Goal: Task Accomplishment & Management: Use online tool/utility

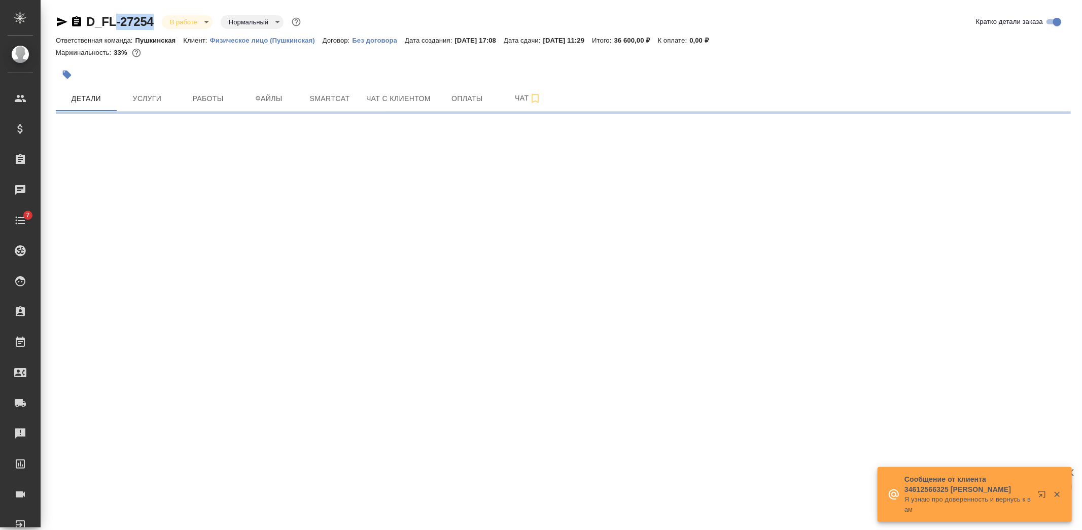
select select "RU"
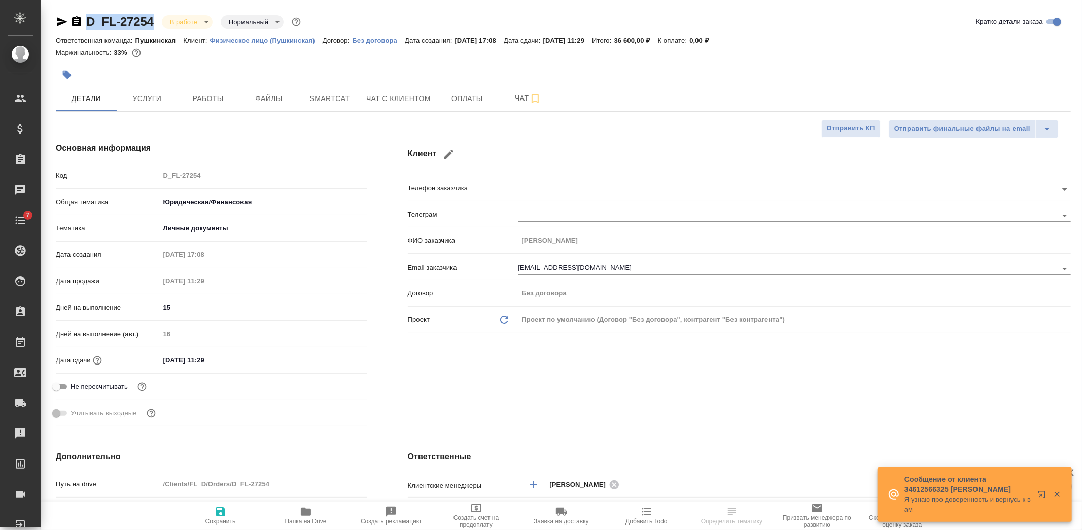
type textarea "x"
drag, startPoint x: 160, startPoint y: 19, endPoint x: 86, endPoint y: 24, distance: 73.8
click at [86, 24] on div "D_FL-27254 В работе inProgress Нормальный normal" at bounding box center [179, 22] width 247 height 16
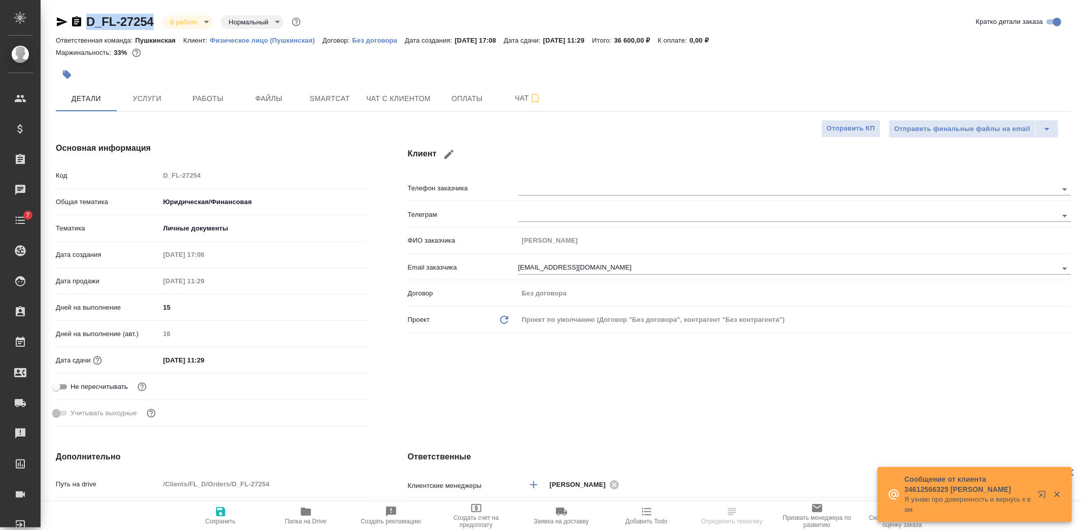
copy link "D_FL-27254"
type textarea "x"
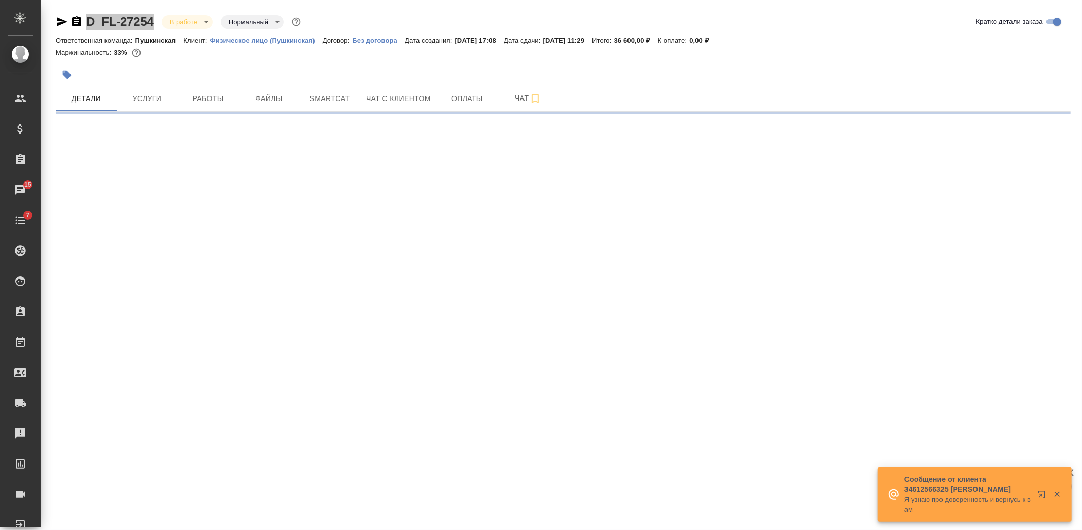
select select "RU"
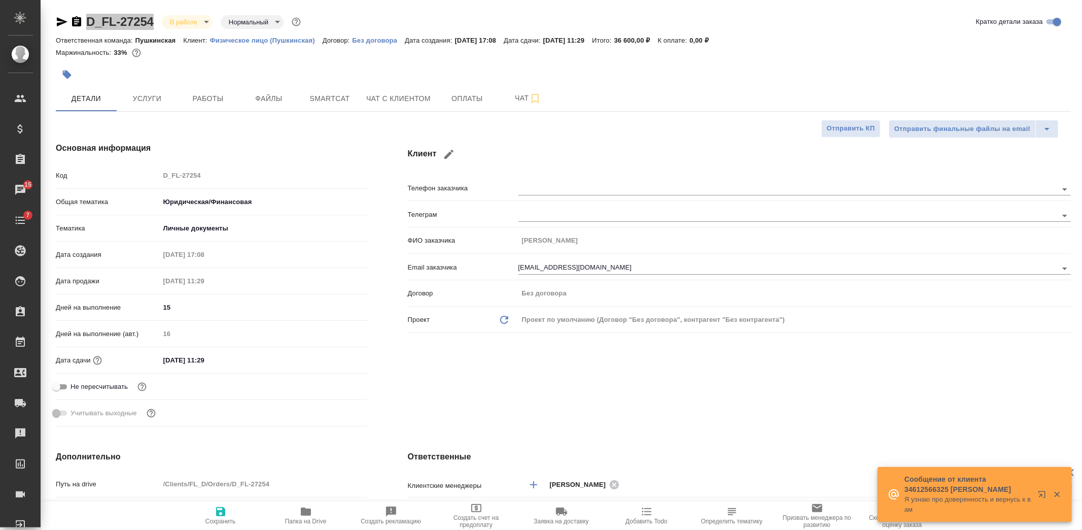
type textarea "x"
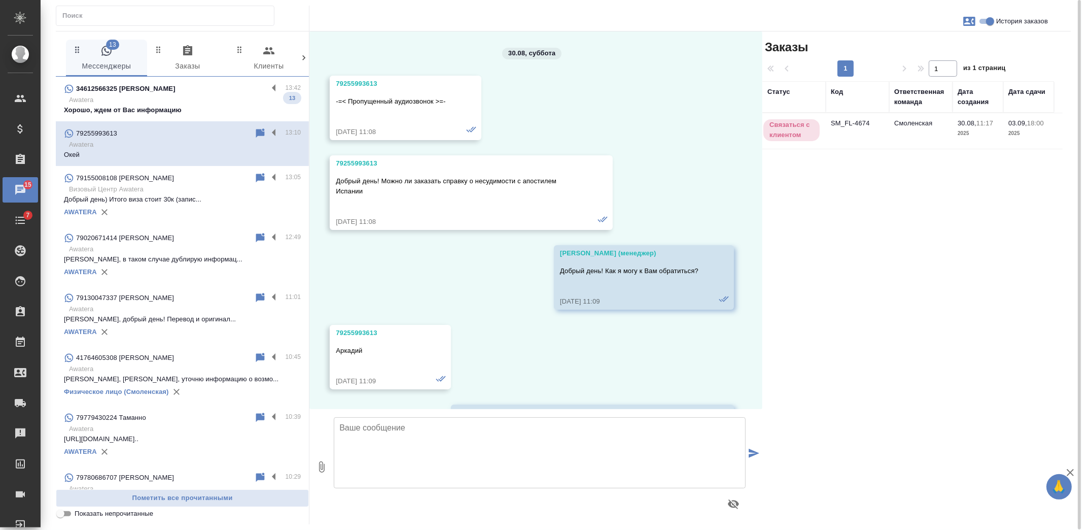
scroll to position [3080, 0]
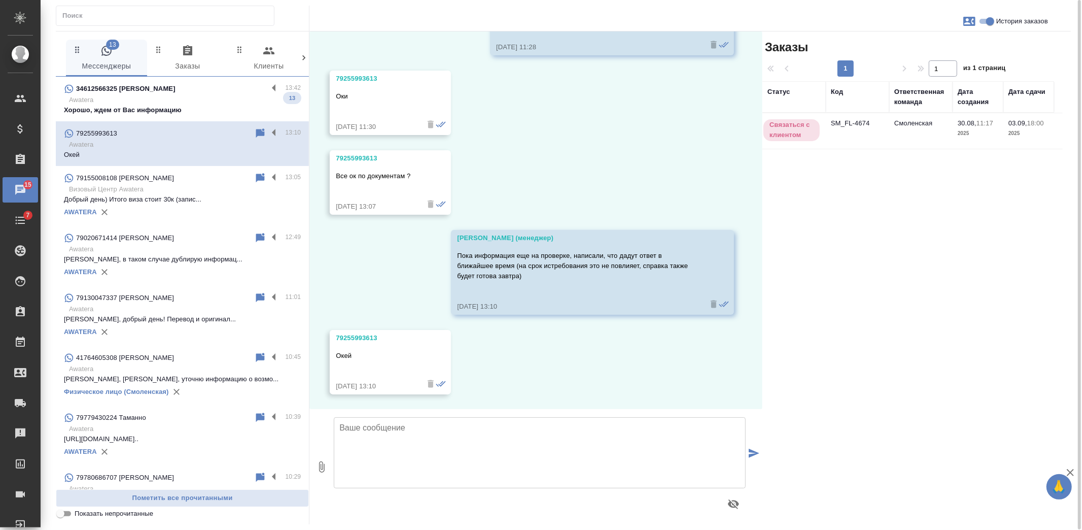
click at [185, 103] on p "Awatera" at bounding box center [185, 100] width 232 height 10
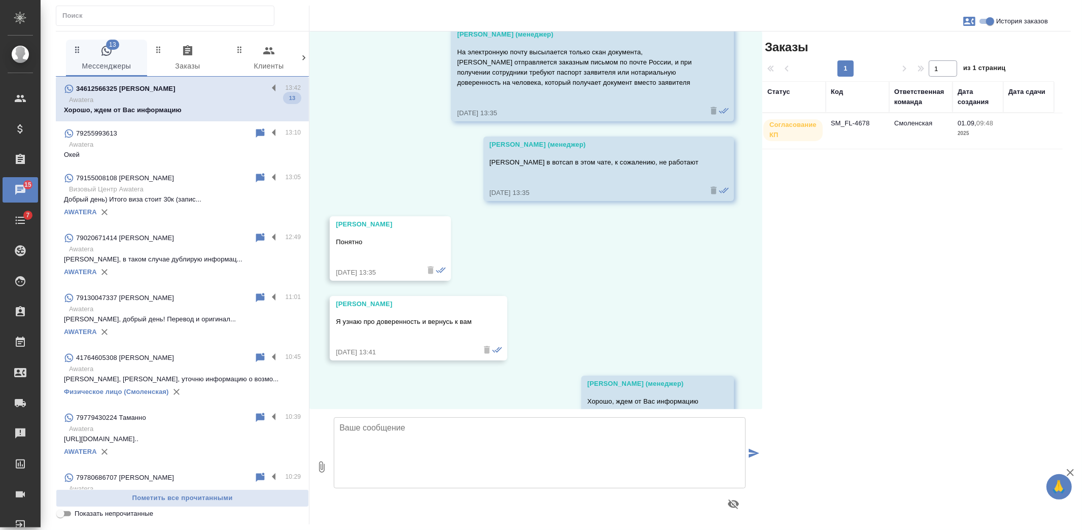
scroll to position [4146, 0]
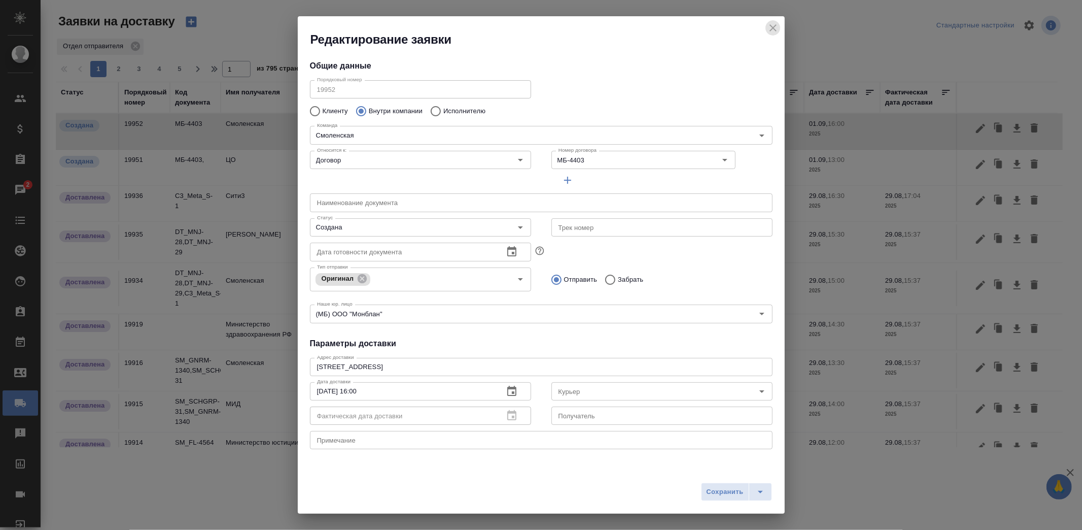
click at [777, 30] on icon "close" at bounding box center [773, 28] width 12 height 12
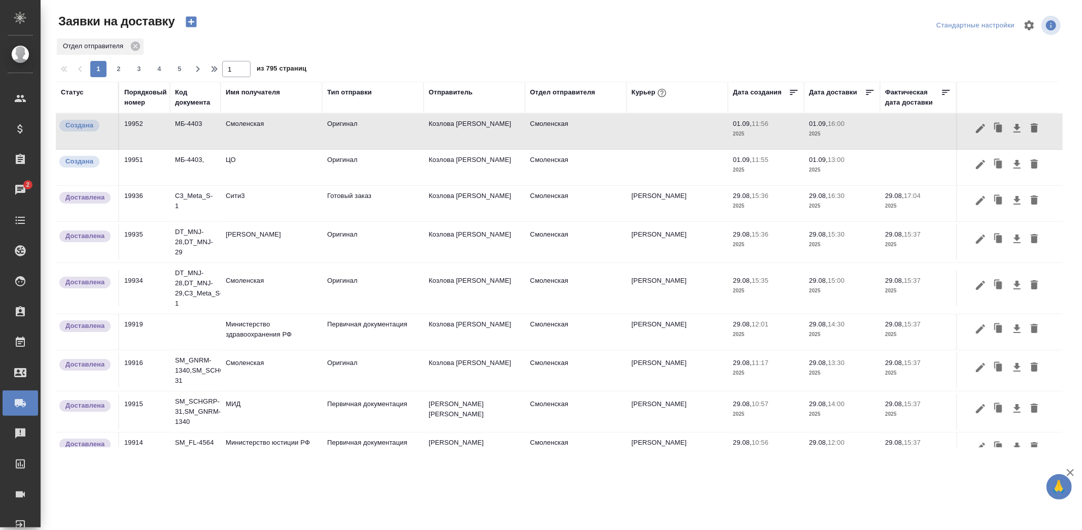
click at [194, 23] on icon "button" at bounding box center [191, 22] width 11 height 11
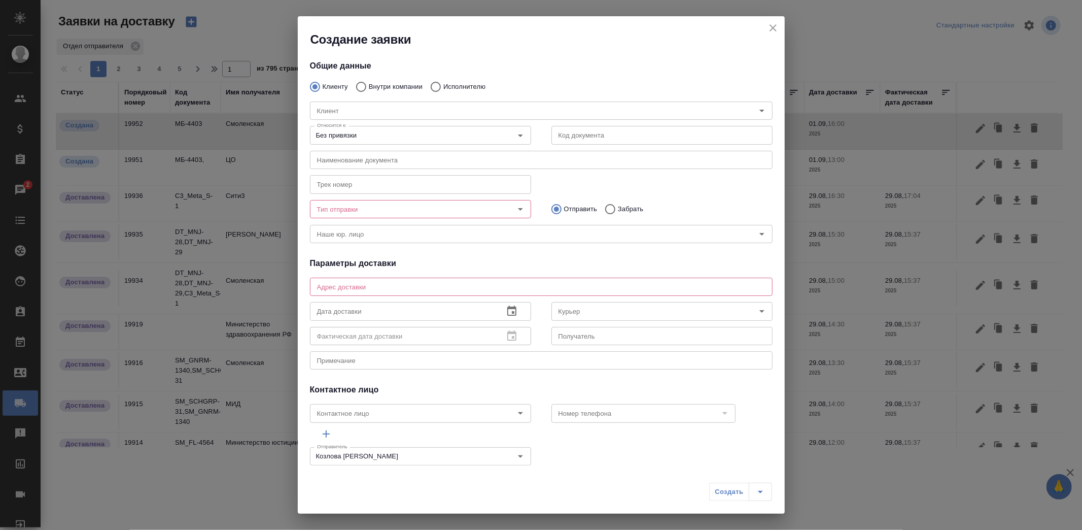
click at [378, 90] on div "Клиент Клиент" at bounding box center [541, 109] width 483 height 45
click at [441, 86] on input "Исполнителю" at bounding box center [434, 86] width 18 height 21
radio input "true"
click at [411, 103] on div "Исполнитель" at bounding box center [541, 110] width 463 height 18
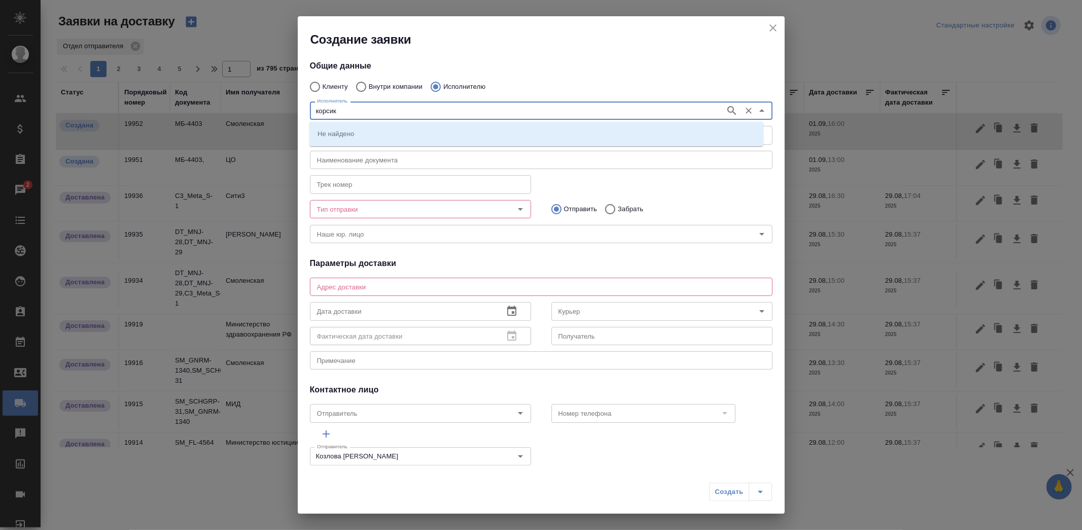
type input "корсик"
click at [373, 132] on p "НОТАРИУС Корсик Мария Александровна" at bounding box center [345, 133] width 55 height 10
type input "НОТАРИУС Корсик Мария Александровна"
type textarea "Новокузнецкая, 44/2, железная дверь возле 4-го подъезда"
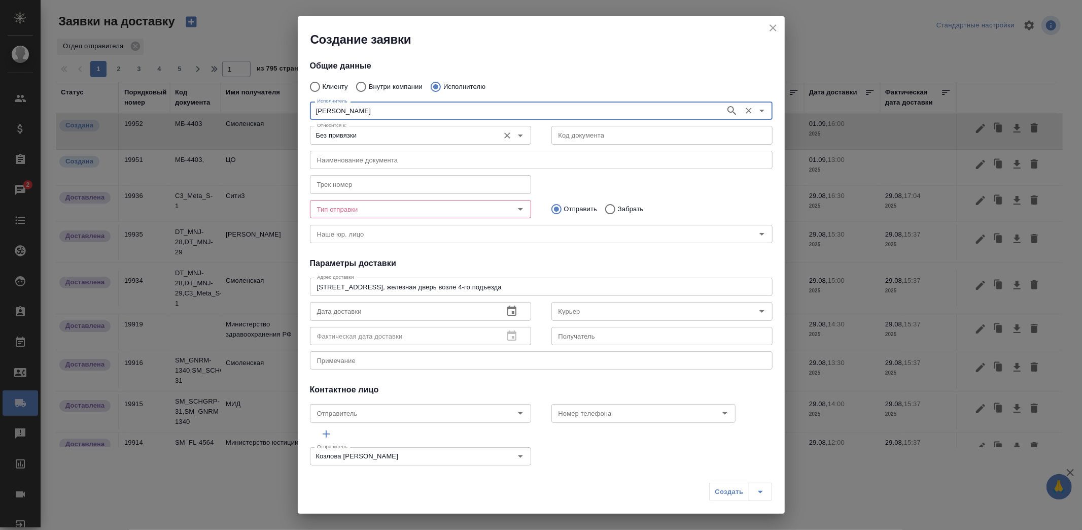
type input "+79250216062"
type input "НОТАРИУС Корсик Мария Александровна"
click at [473, 134] on input "Без привязки" at bounding box center [403, 135] width 181 height 12
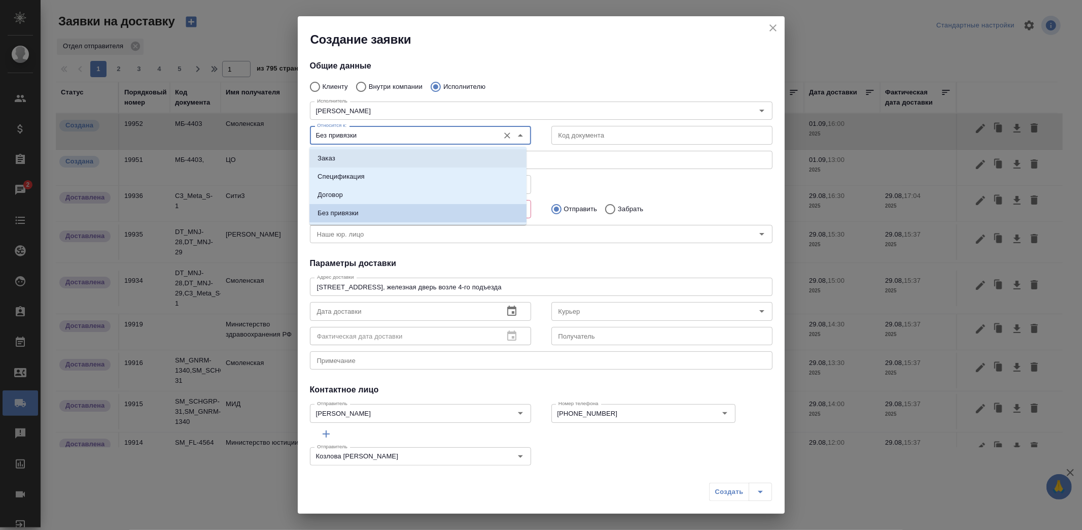
click at [379, 160] on li "Заказ" at bounding box center [417, 158] width 217 height 18
type input "Заказ"
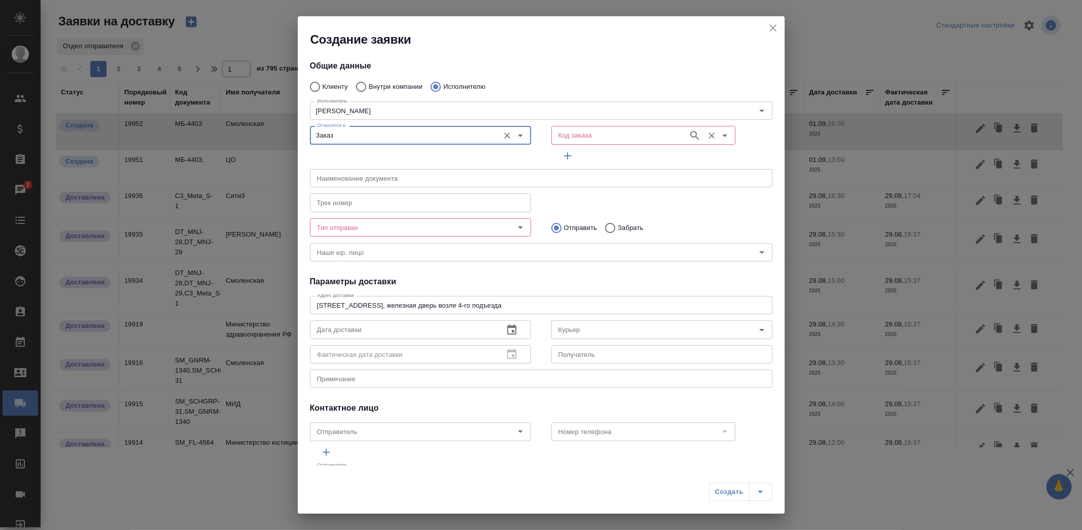
click at [603, 138] on input "Код заказа" at bounding box center [618, 135] width 129 height 12
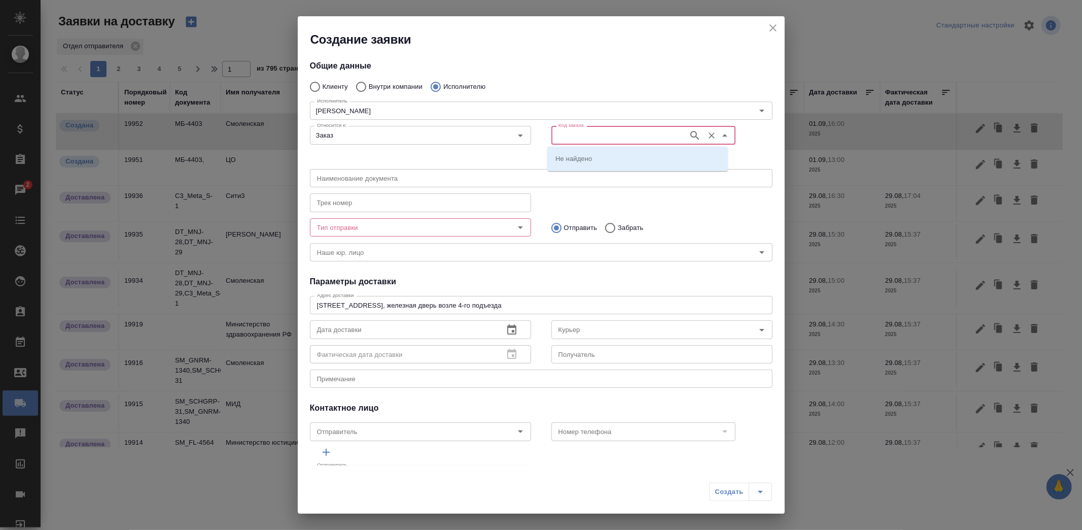
paste input "C_FL-15845"
type input "C_FL-15845"
click at [582, 158] on p "C_FL-15845" at bounding box center [574, 158] width 38 height 10
type input "(МБ) ООО "Монблан""
type input "НОТАРИУС Корсик Мария Александровна"
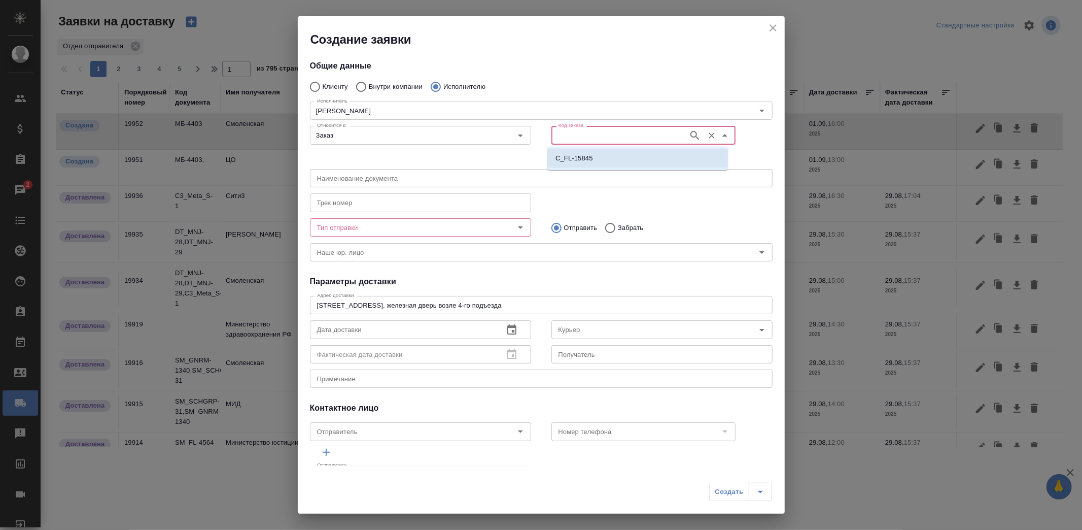
type input "C_FL-15845"
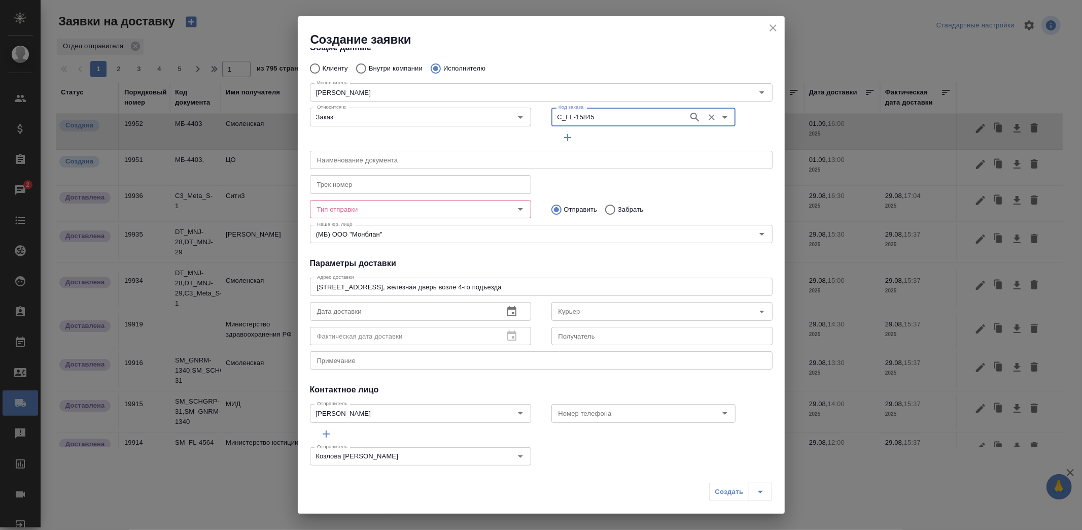
scroll to position [29, 0]
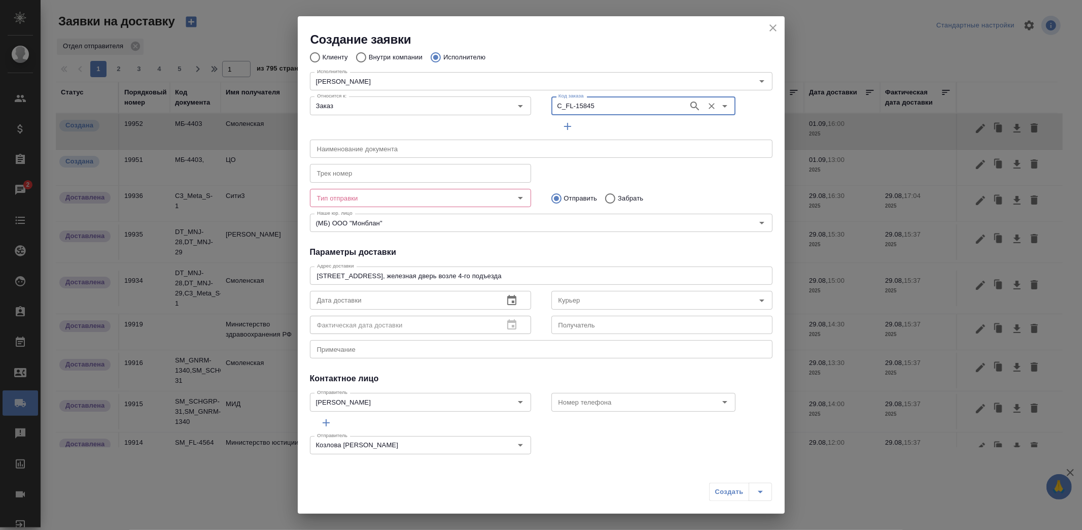
click at [430, 343] on div "x Примечание" at bounding box center [541, 349] width 463 height 18
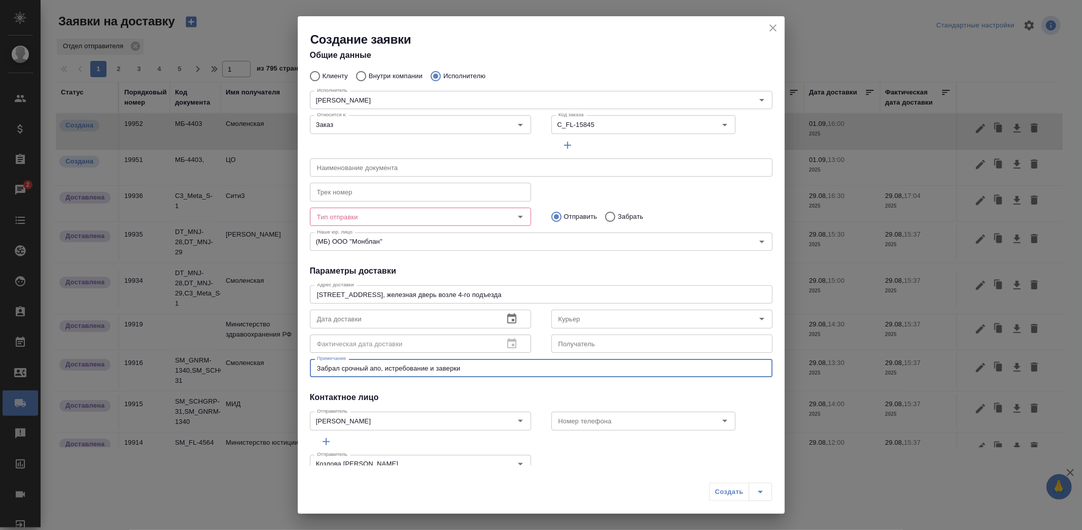
scroll to position [0, 0]
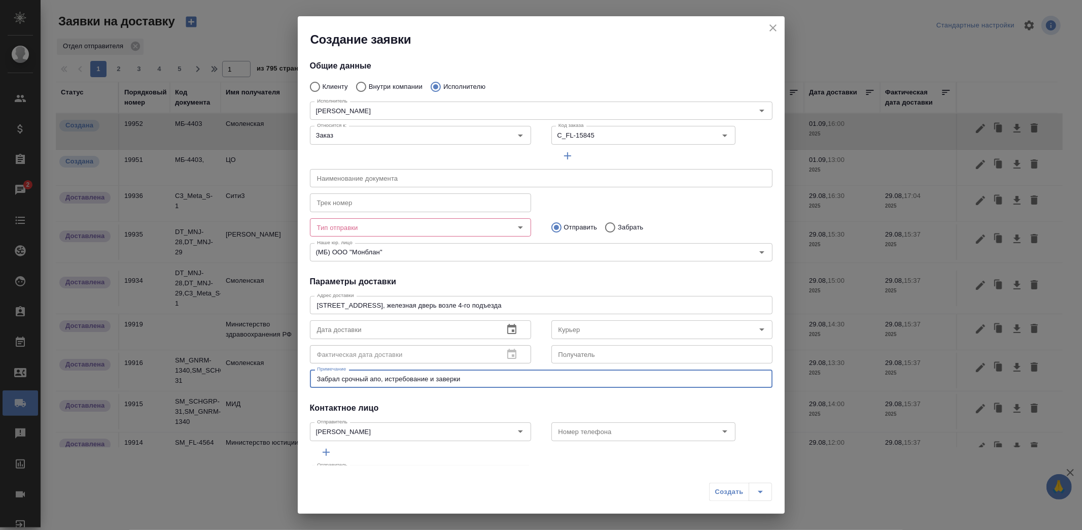
click at [500, 224] on div at bounding box center [513, 227] width 26 height 14
type textarea "Забрал срочный апо, истребование и заверки"
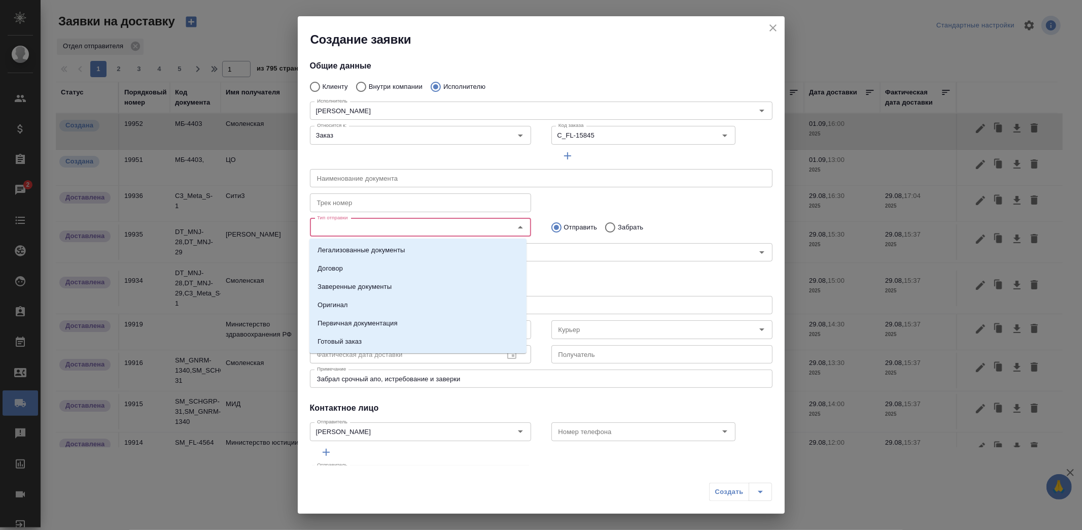
click at [394, 226] on input "Тип отправки" at bounding box center [403, 227] width 181 height 12
click at [381, 285] on p "Заверенные документы" at bounding box center [355, 287] width 74 height 10
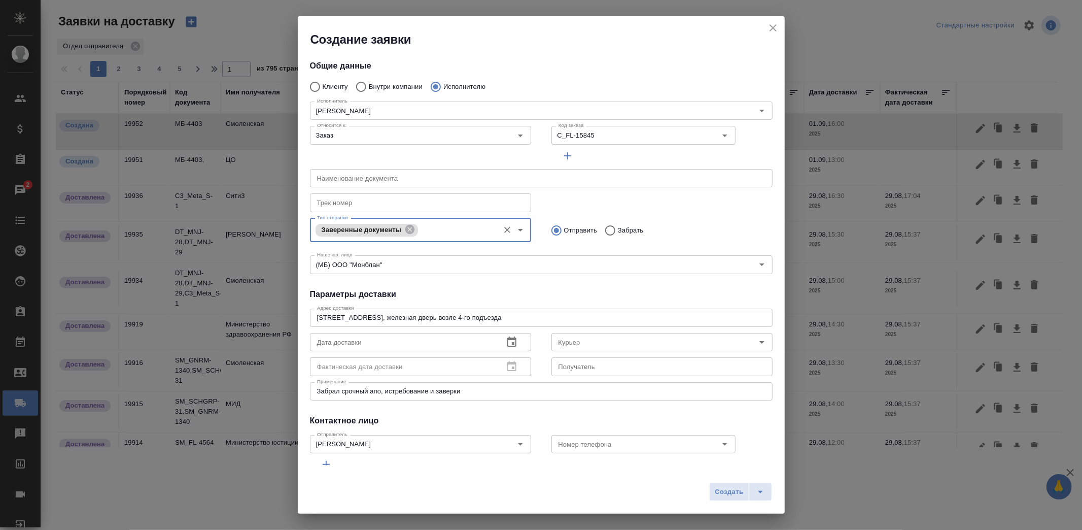
click at [562, 153] on icon "button" at bounding box center [568, 156] width 12 height 12
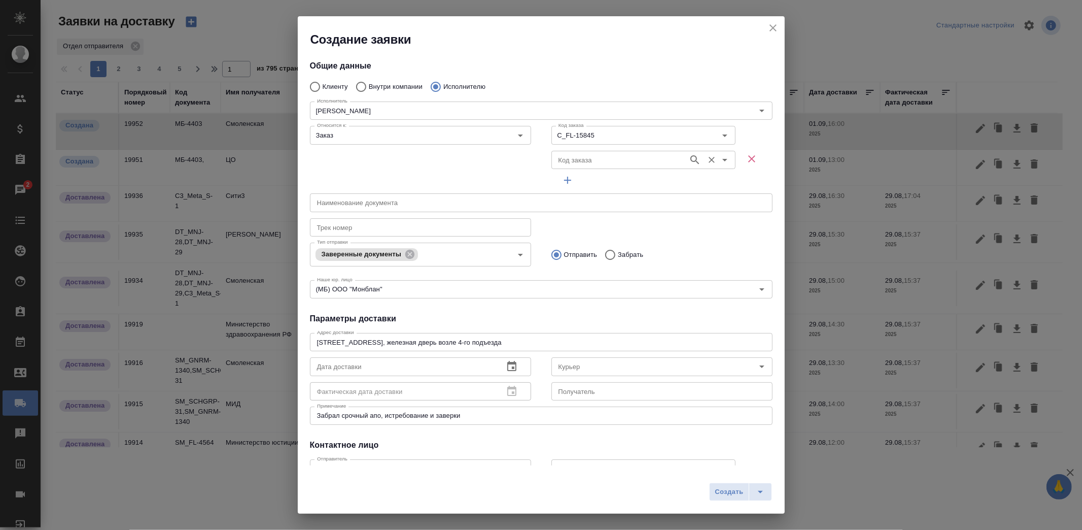
click at [589, 161] on input "Код заказа" at bounding box center [618, 160] width 129 height 12
paste input "SM_FL-4632"
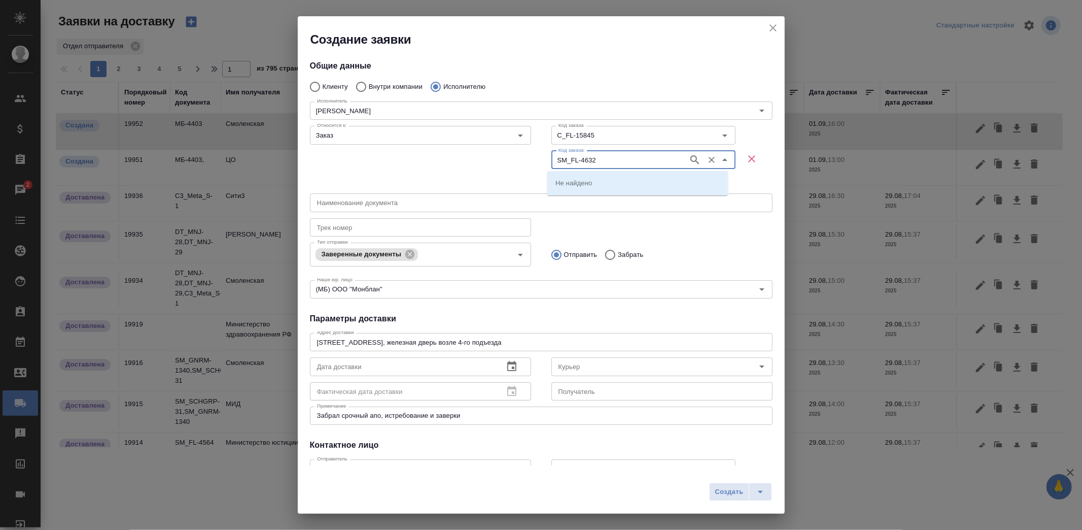
type input "SM_FL-4632"
click at [579, 182] on p "SM_FL-4632" at bounding box center [574, 183] width 39 height 10
type input "SM_FL-4632"
click at [568, 180] on icon "button" at bounding box center [568, 180] width 12 height 12
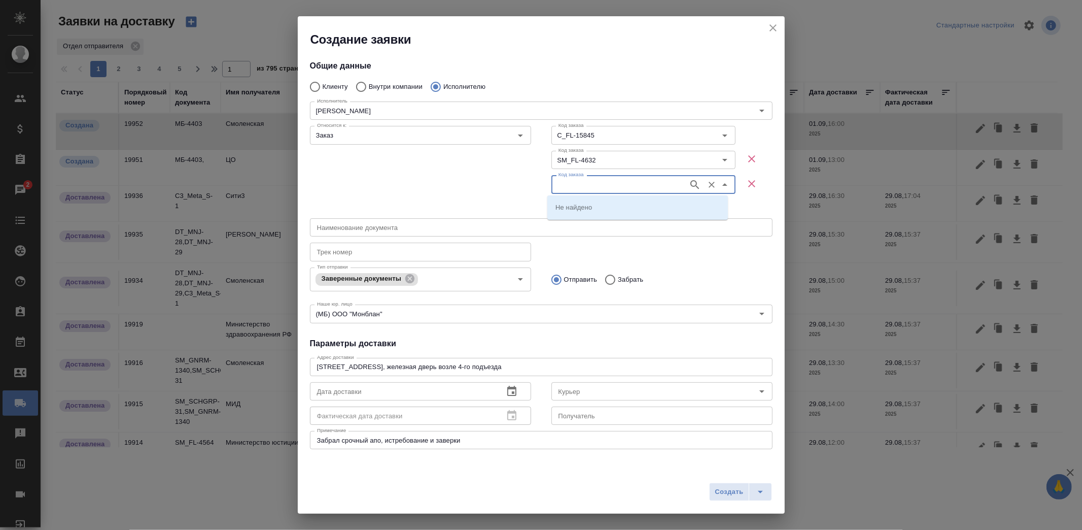
click at [582, 184] on input "Код заказа" at bounding box center [618, 184] width 129 height 12
paste input "D_FL-27254"
type input "D_FL-27254"
click at [577, 205] on p "D_FL-27254" at bounding box center [574, 207] width 38 height 10
type input "D_FL-27254"
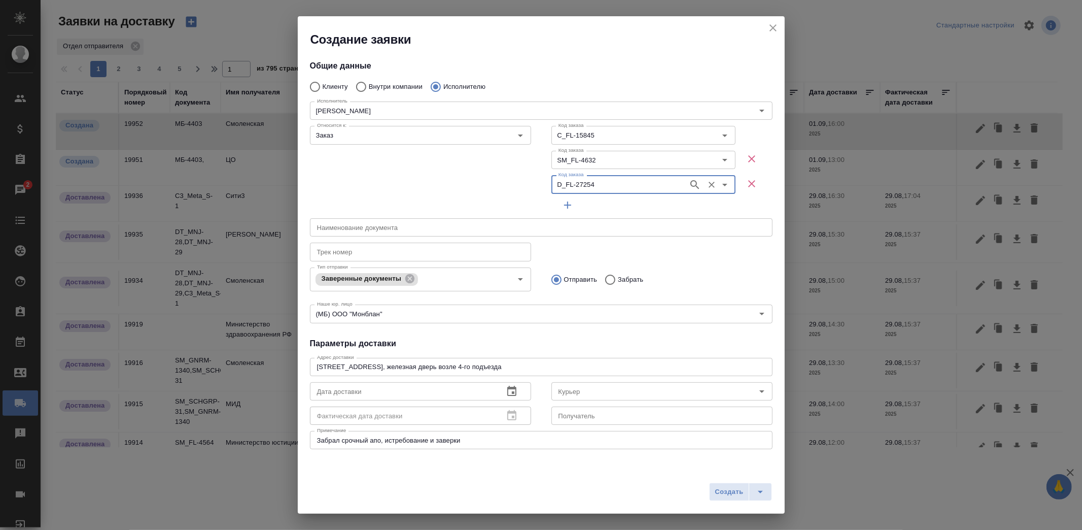
click at [611, 282] on input "Забрать" at bounding box center [609, 279] width 18 height 21
radio input "true"
click at [595, 387] on input "Курьер" at bounding box center [644, 391] width 181 height 12
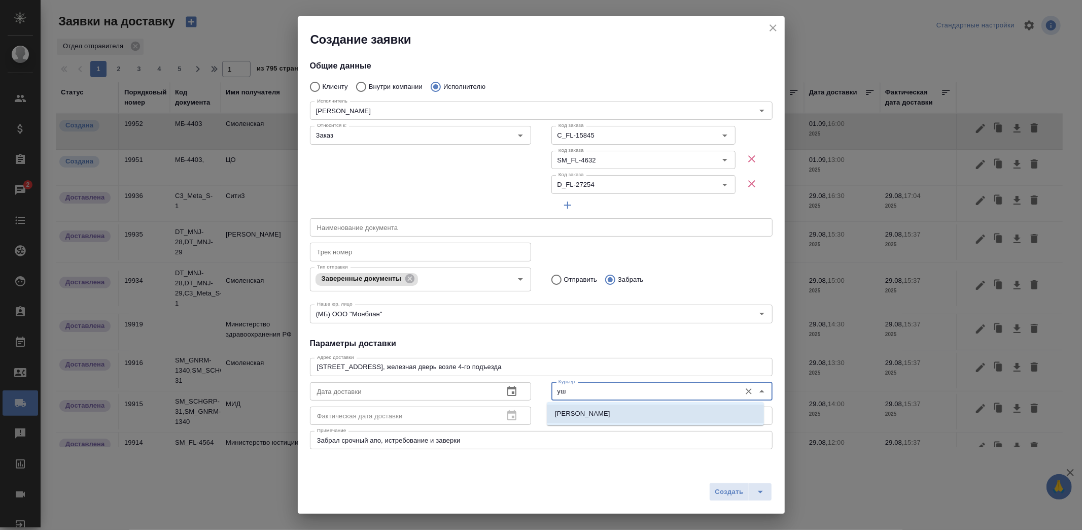
click at [593, 414] on p "Ушаков Андрей" at bounding box center [582, 413] width 55 height 10
type input "Ушаков Андрей"
click at [507, 388] on icon "button" at bounding box center [511, 391] width 9 height 10
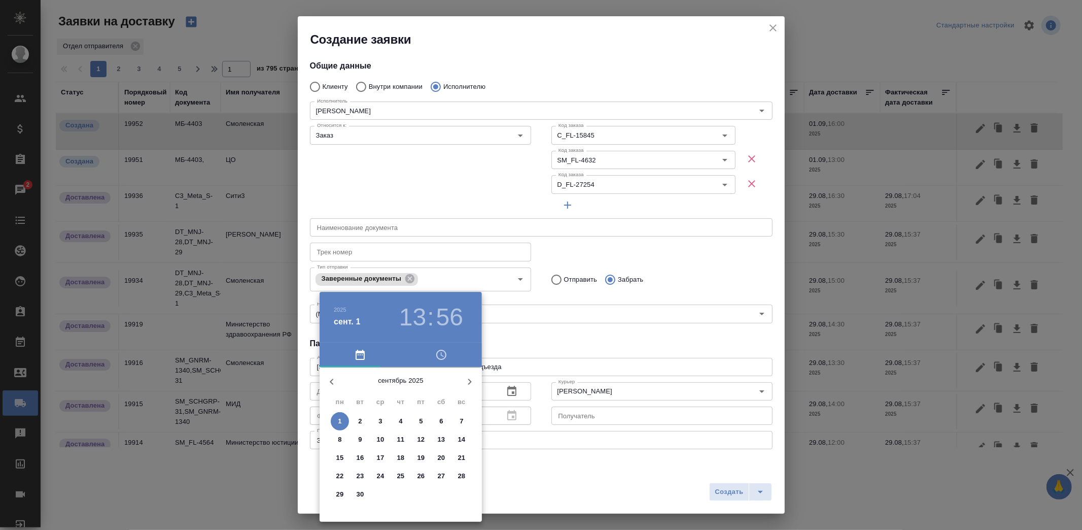
click at [340, 423] on p "1" at bounding box center [340, 421] width 4 height 10
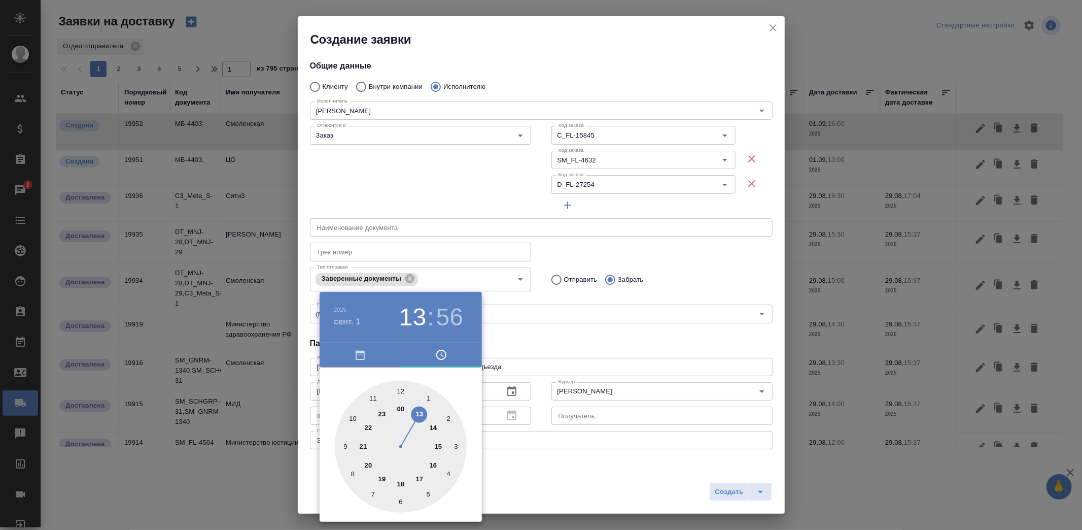
click at [374, 399] on div at bounding box center [401, 446] width 132 height 132
click at [399, 390] on div at bounding box center [401, 446] width 132 height 132
type input "01.09.2025 11:00"
click at [599, 495] on div at bounding box center [541, 265] width 1082 height 530
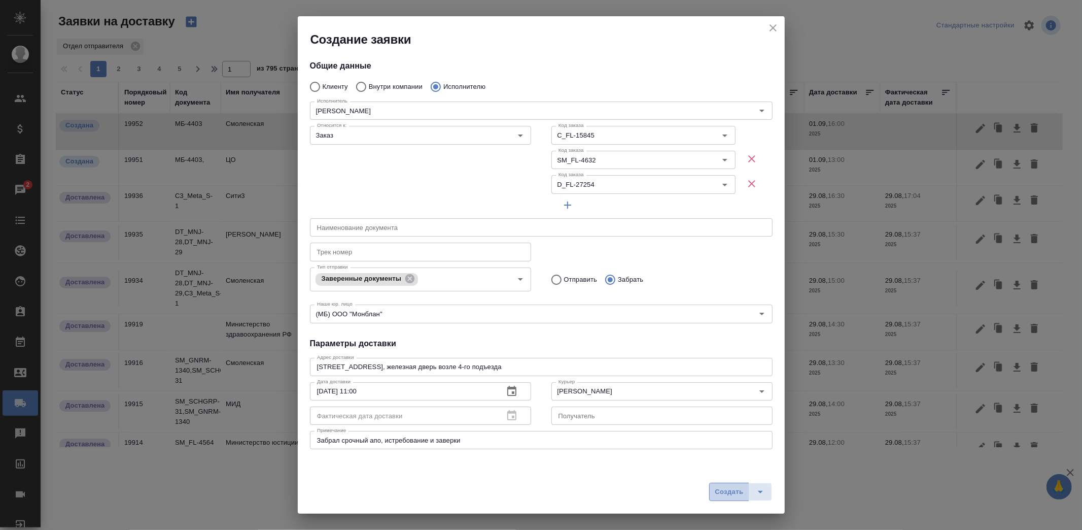
click at [721, 491] on span "Создать" at bounding box center [729, 492] width 28 height 12
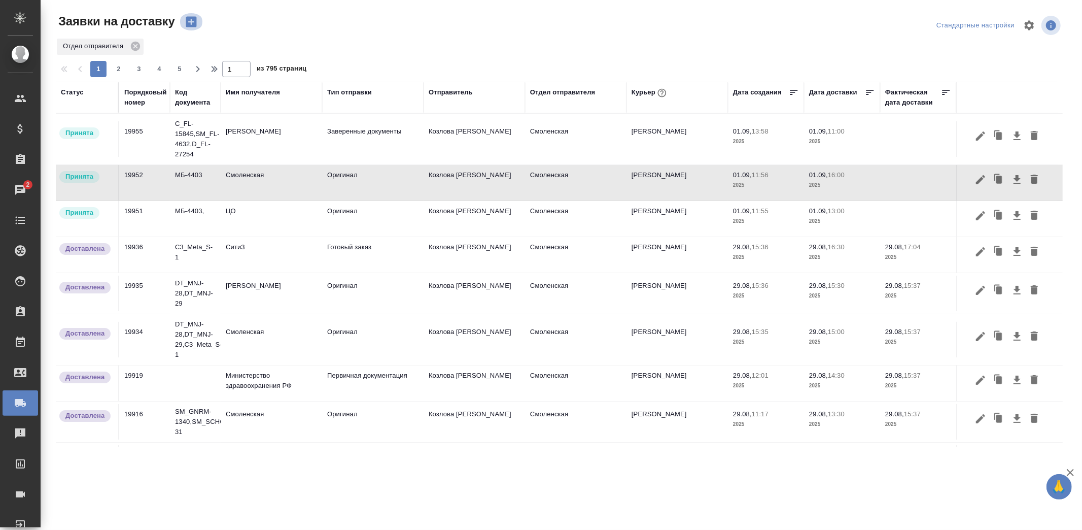
click at [191, 18] on icon "button" at bounding box center [191, 22] width 11 height 11
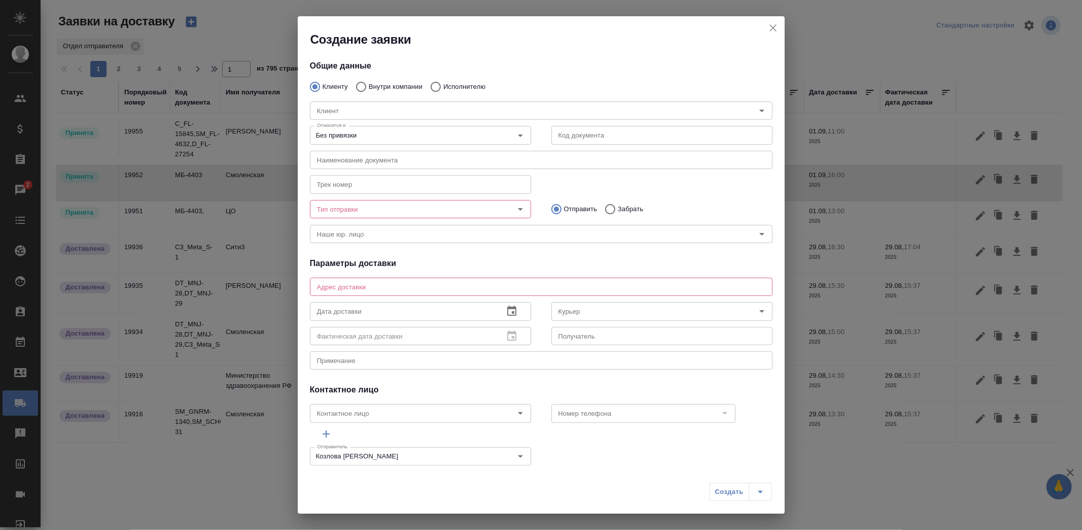
click at [449, 84] on p "Исполнителю" at bounding box center [464, 87] width 42 height 10
click at [443, 84] on input "Исполнителю" at bounding box center [434, 86] width 18 height 21
radio input "true"
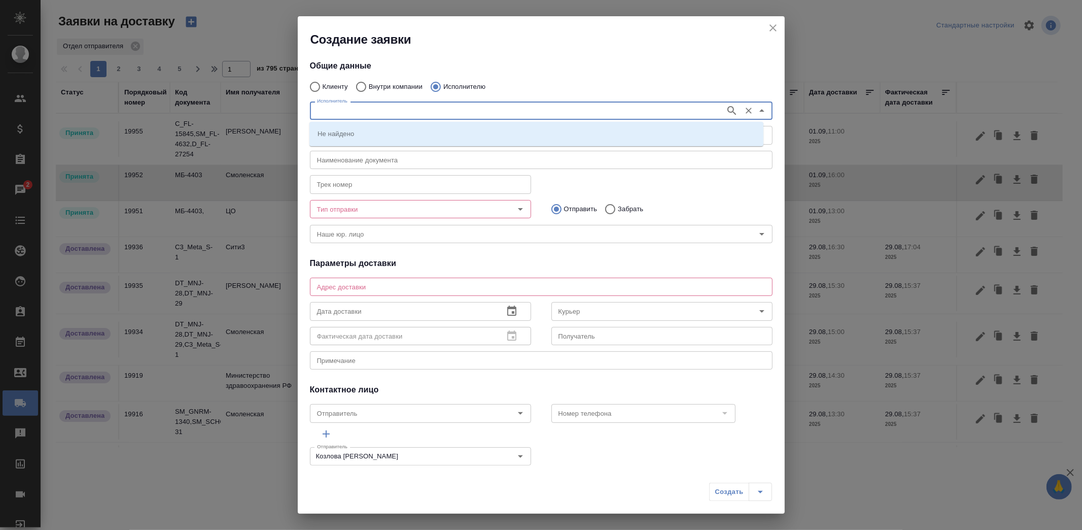
click at [443, 105] on input "Исполнитель" at bounding box center [516, 111] width 407 height 12
type input "иорда"
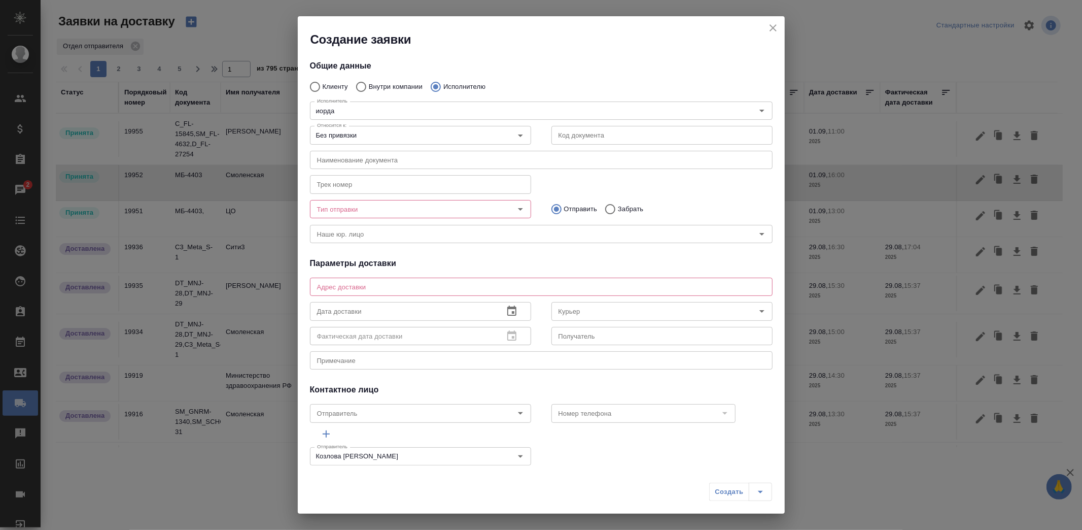
click at [386, 87] on div "Исполнитель иорда Исполнитель" at bounding box center [541, 109] width 483 height 45
click at [365, 87] on input "Внутри компании" at bounding box center [360, 86] width 18 height 21
radio input "true"
click at [364, 107] on input "Команда" at bounding box center [524, 111] width 423 height 12
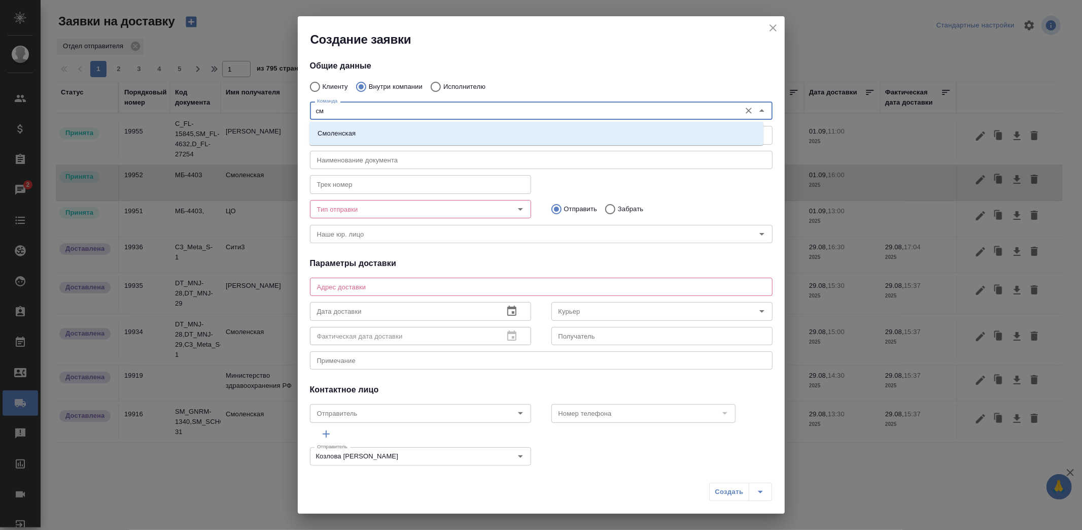
type input "смо"
drag, startPoint x: 380, startPoint y: 129, endPoint x: 532, endPoint y: 160, distance: 154.3
click at [381, 130] on li "Смоленская" at bounding box center [536, 133] width 454 height 18
type textarea "Смоленский бульвар, д. 24, стр. 2, подъезд 1, этаж 1"
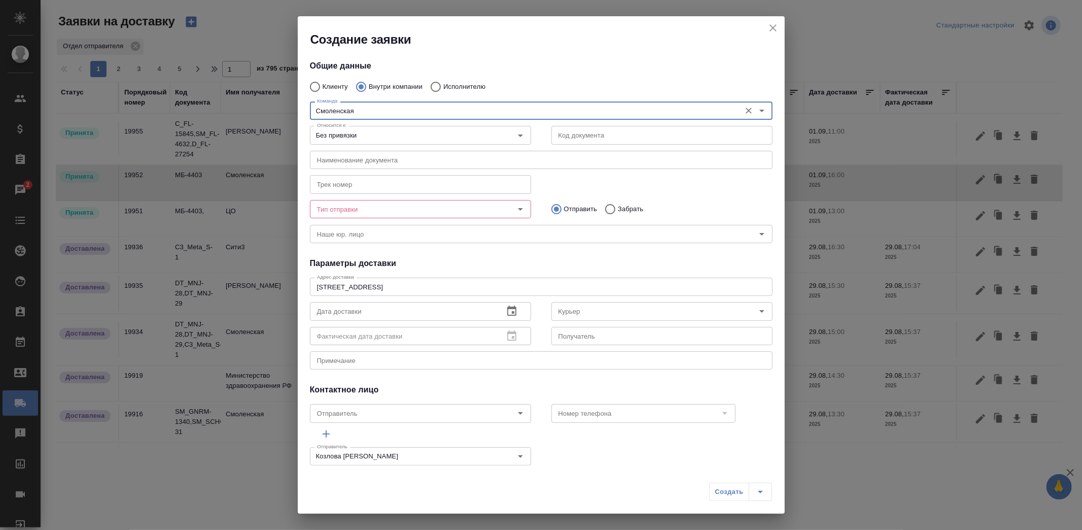
type input "Смоленская"
click at [618, 206] on p "Забрать" at bounding box center [630, 209] width 25 height 10
click at [617, 206] on input "Забрать" at bounding box center [609, 208] width 18 height 21
radio input "true"
click at [457, 140] on input "Без привязки" at bounding box center [403, 135] width 181 height 12
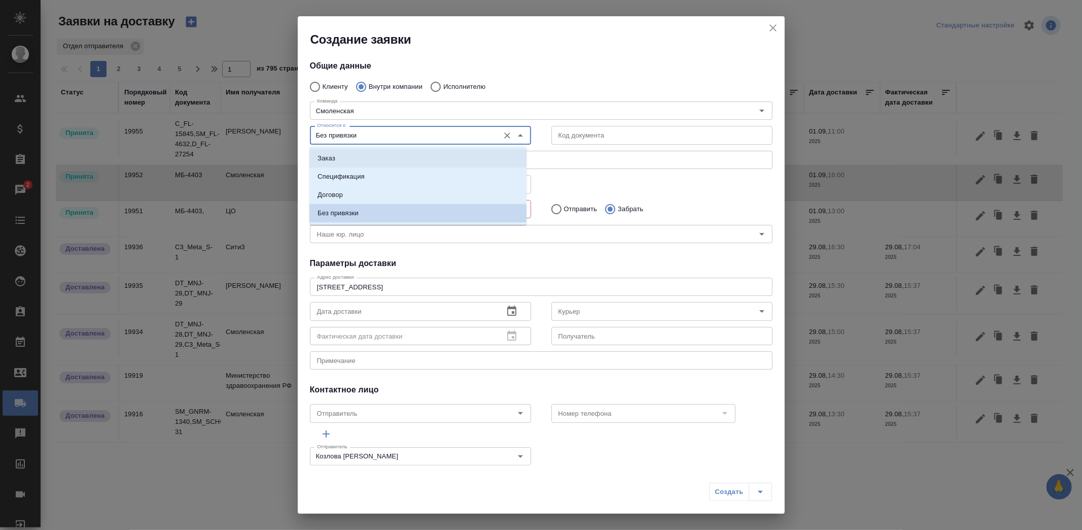
click at [392, 160] on li "Заказ" at bounding box center [417, 158] width 217 height 18
type input "Заказ"
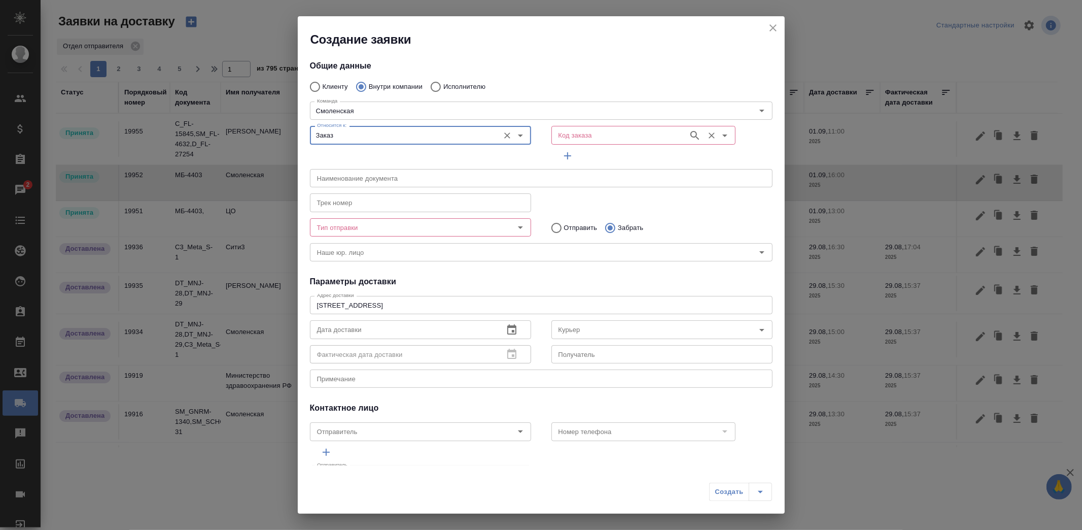
click at [621, 138] on input "Код заказа" at bounding box center [618, 135] width 129 height 12
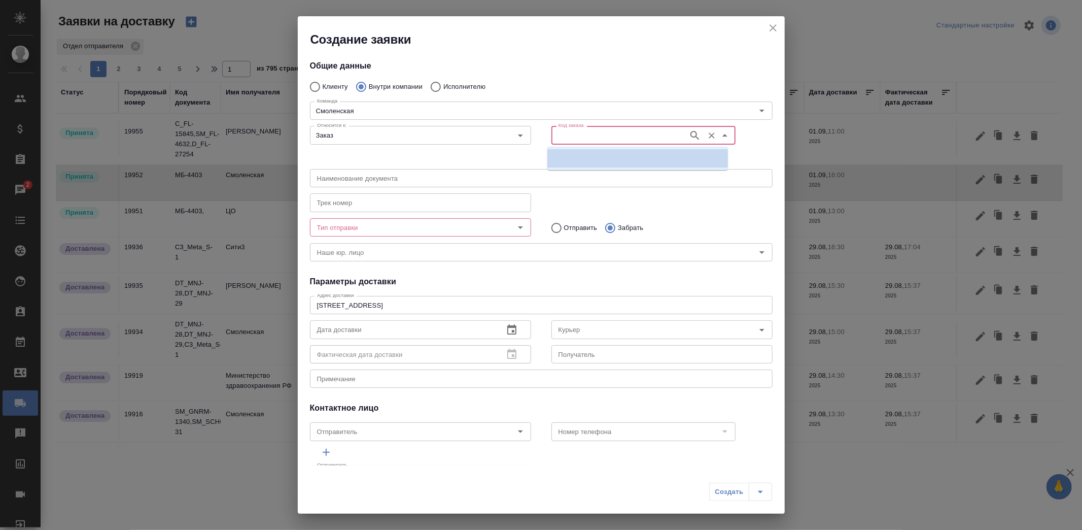
paste input "SM_GNRM-1342"
type input "SM_GNRM-1342"
click at [586, 156] on p "SM_GNRM-1342" at bounding box center [580, 158] width 51 height 10
type input "(AU) Общество с ограниченной ответственностью "АЛС""
type input "SM_GNRM-1342"
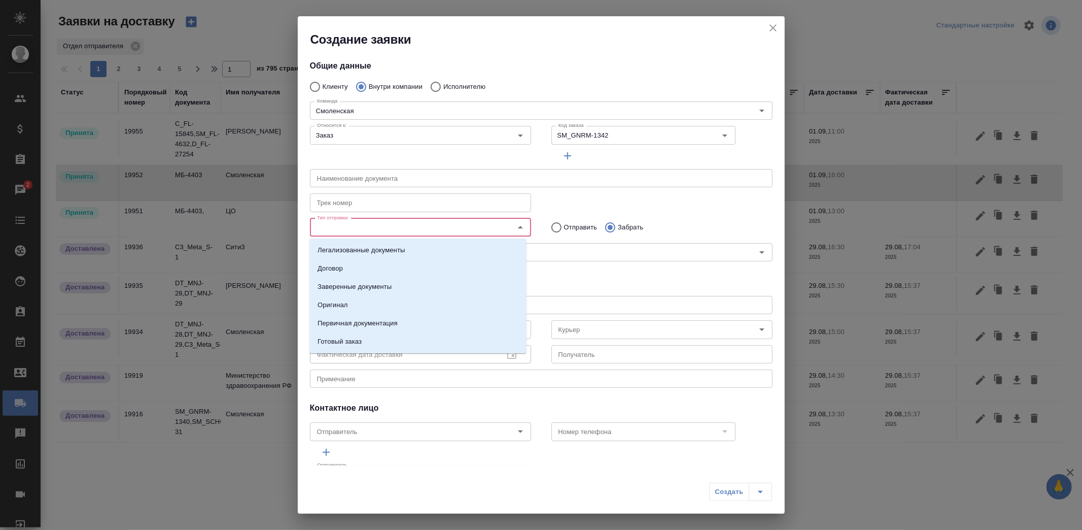
click at [423, 231] on input "Тип отправки" at bounding box center [403, 227] width 181 height 12
click at [354, 307] on li "Оригинал" at bounding box center [417, 305] width 217 height 18
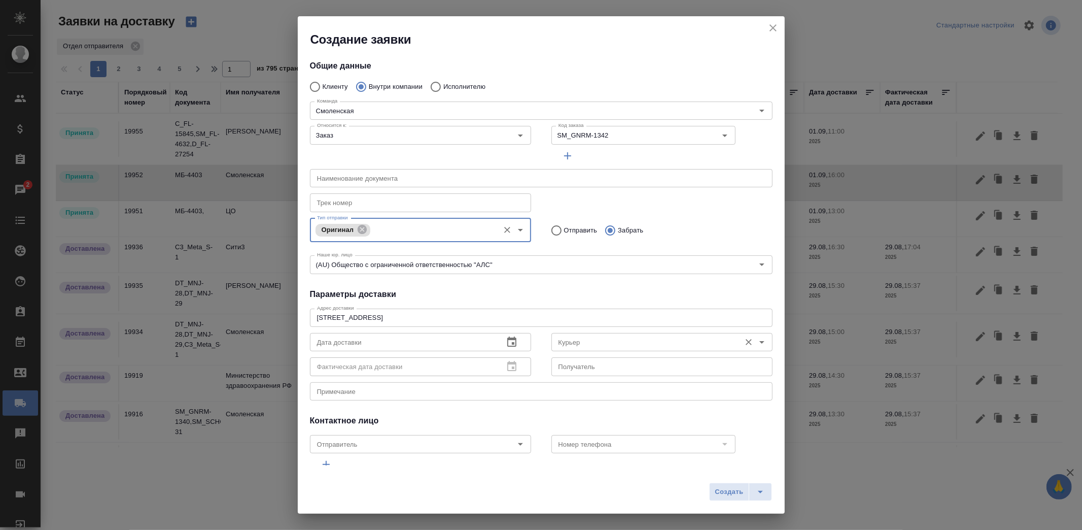
click at [559, 342] on input "Курьер" at bounding box center [644, 342] width 181 height 12
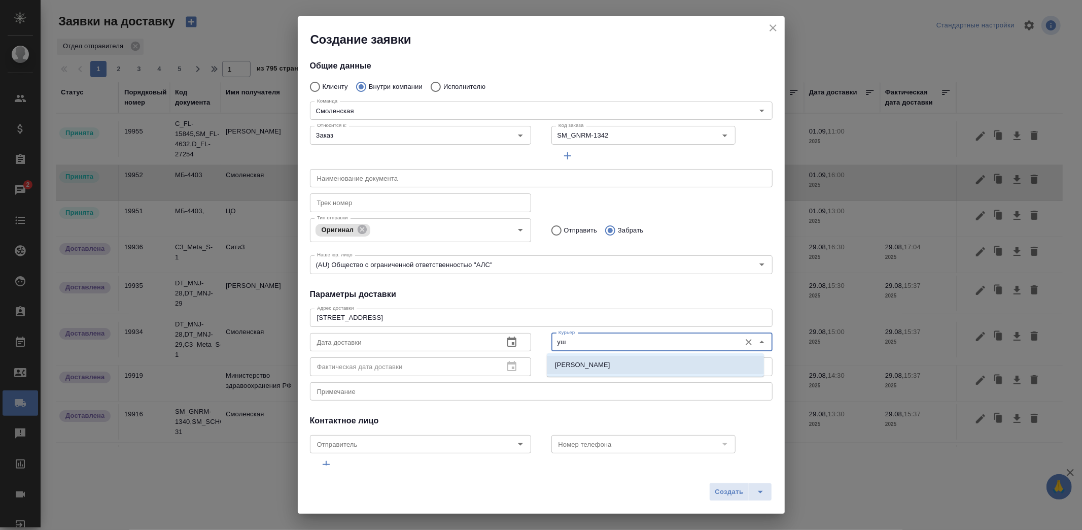
click at [586, 365] on p "Ушаков Андрей" at bounding box center [582, 365] width 55 height 10
type input "Ушаков Андрей"
click at [509, 341] on icon "button" at bounding box center [512, 342] width 12 height 12
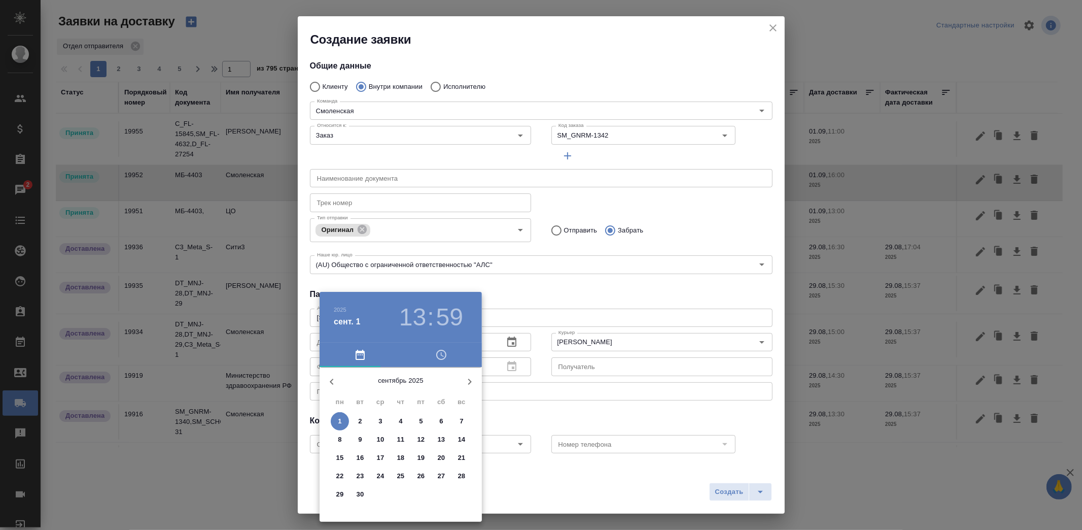
click at [333, 420] on span "1" at bounding box center [340, 421] width 18 height 10
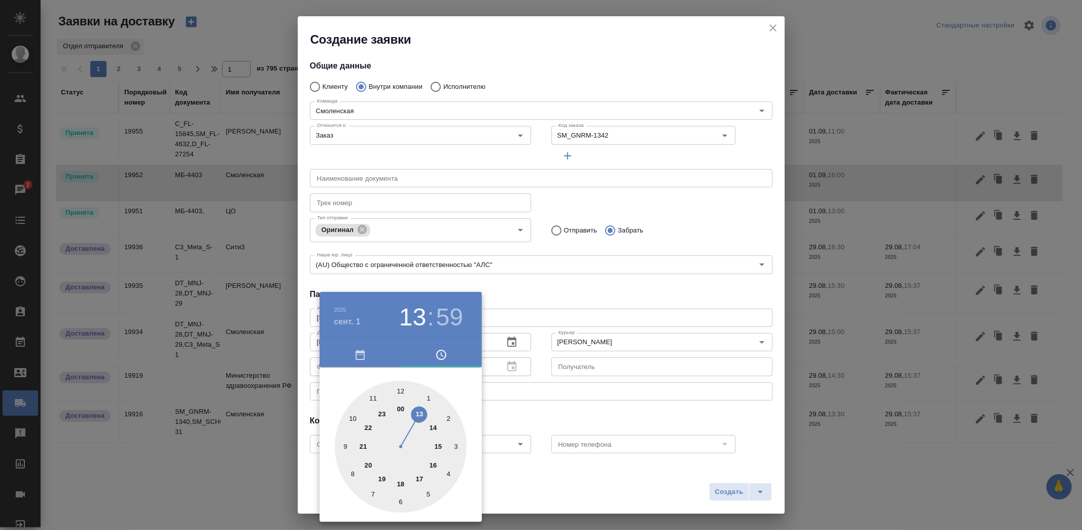
click at [402, 392] on div at bounding box center [401, 446] width 132 height 132
click at [402, 391] on div at bounding box center [401, 446] width 132 height 132
type input "01.09.2025 12:00"
click at [601, 419] on div at bounding box center [541, 265] width 1082 height 530
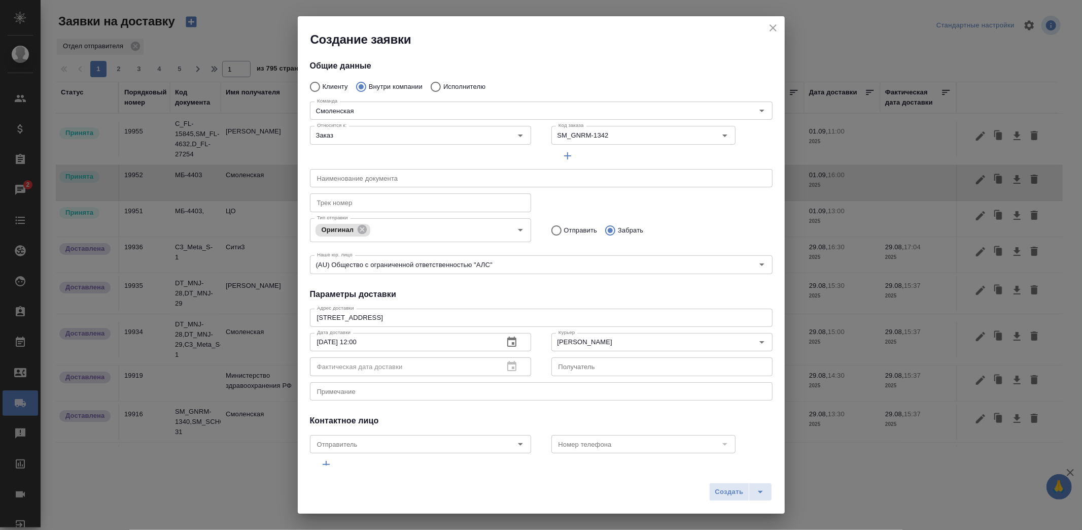
click at [463, 393] on textarea at bounding box center [541, 391] width 448 height 8
type textarea "В Иорданию"
click at [719, 491] on span "Создать" at bounding box center [729, 492] width 28 height 12
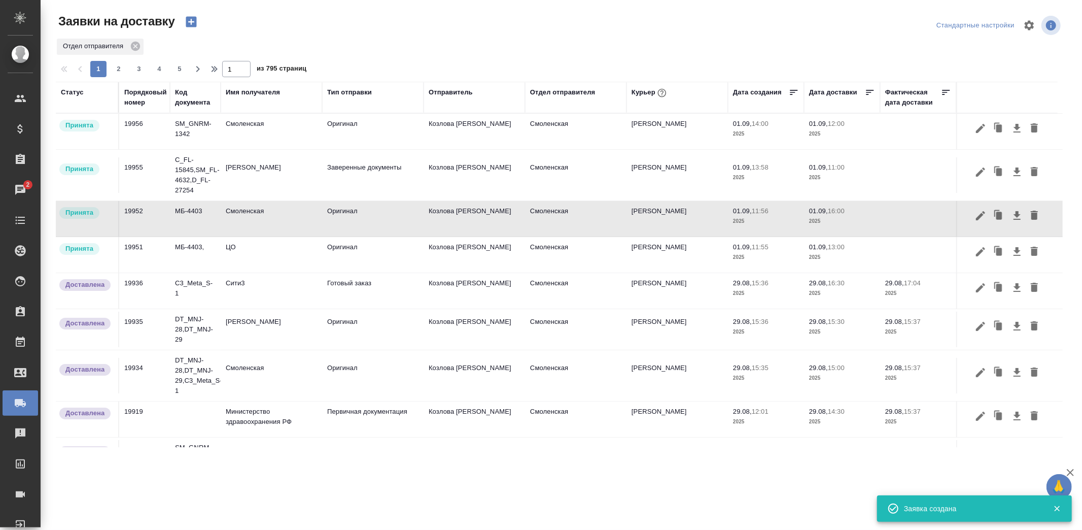
click at [191, 21] on icon "button" at bounding box center [191, 22] width 14 height 14
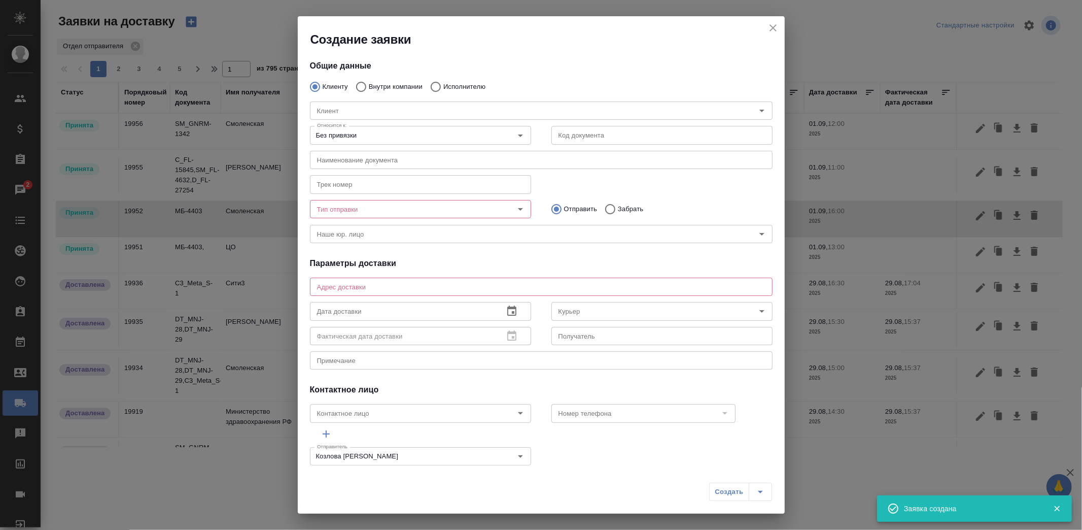
click at [445, 80] on label "Исполнителю" at bounding box center [455, 86] width 60 height 21
click at [443, 80] on input "Исполнителю" at bounding box center [434, 86] width 18 height 21
radio input "true"
click at [389, 110] on input "Исполнитель" at bounding box center [516, 111] width 407 height 12
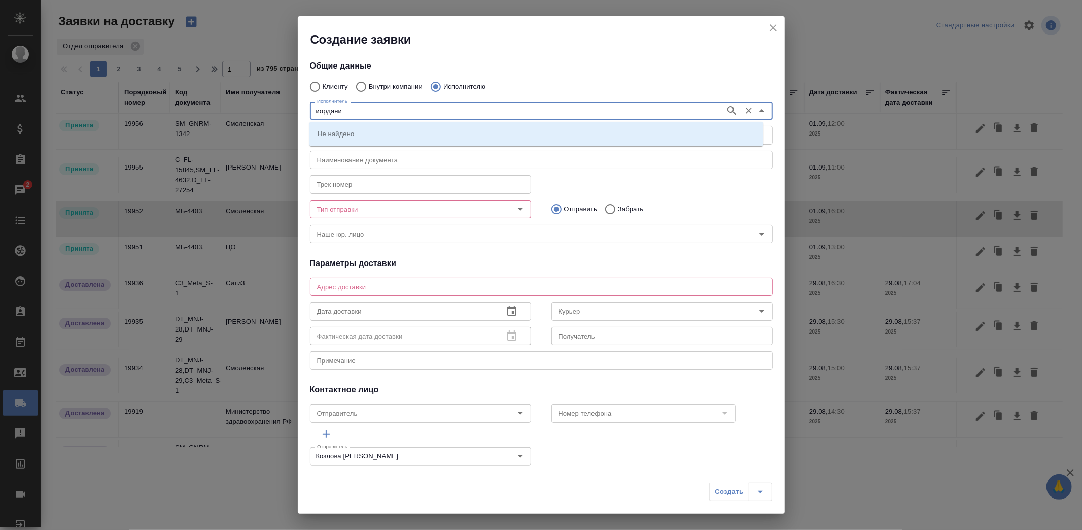
type input "иордани"
click at [389, 128] on li "Посольство Иордании" at bounding box center [536, 133] width 454 height 18
type input "Посольство Иордании"
type textarea "Мамоновский пер., 3"
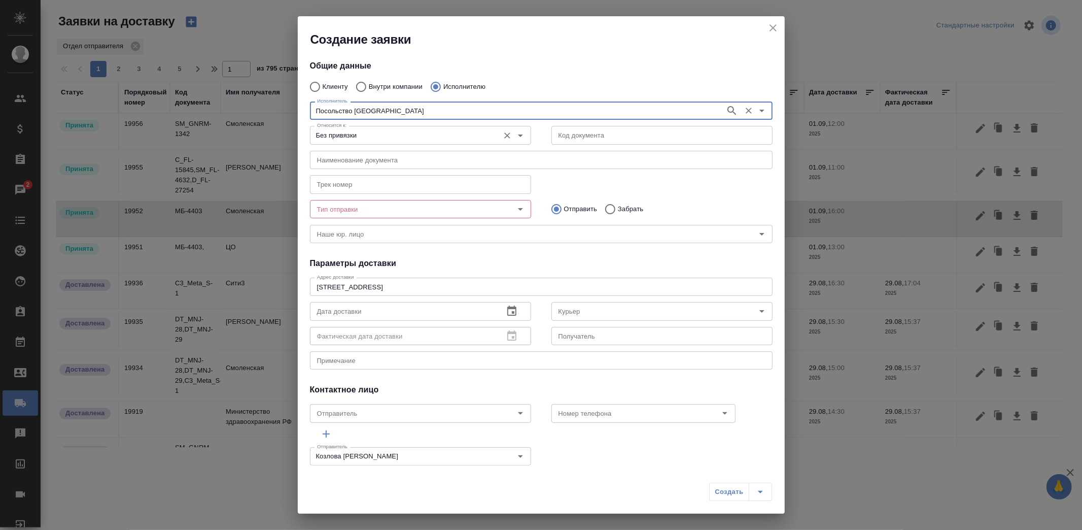
type input "Посольство Иордании"
click at [389, 131] on input "Без привязки" at bounding box center [403, 135] width 181 height 12
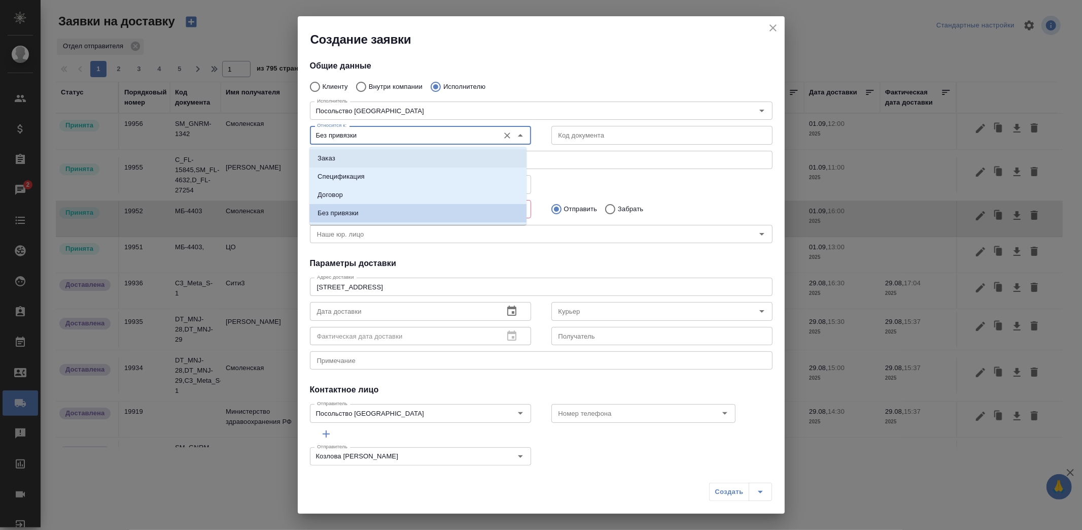
click at [389, 152] on li "Заказ" at bounding box center [417, 158] width 217 height 18
type input "Заказ"
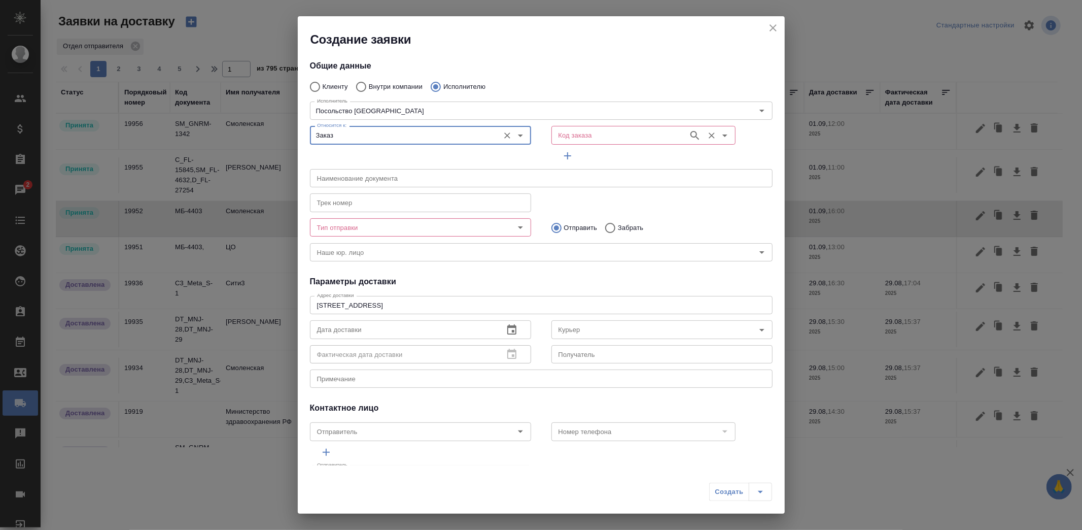
click at [582, 140] on input "Код заказа" at bounding box center [618, 135] width 129 height 12
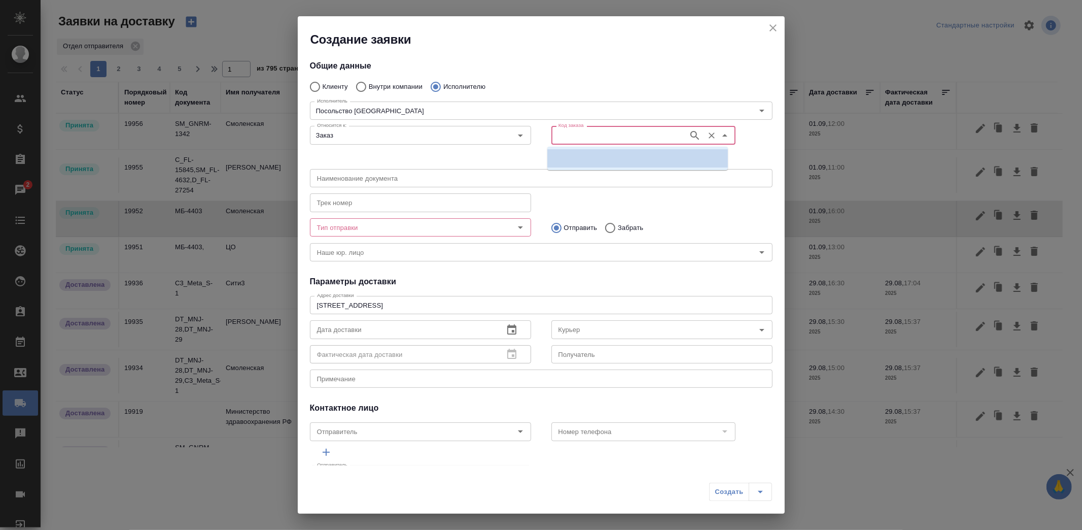
paste input "SM_GNRM-1342"
type input "SM_GNRM-1342"
click at [594, 153] on li "SM_GNRM-1342" at bounding box center [637, 158] width 181 height 18
click at [707, 137] on icon "Очистить" at bounding box center [712, 135] width 10 height 10
click at [629, 138] on input "Код заказа" at bounding box center [618, 135] width 129 height 12
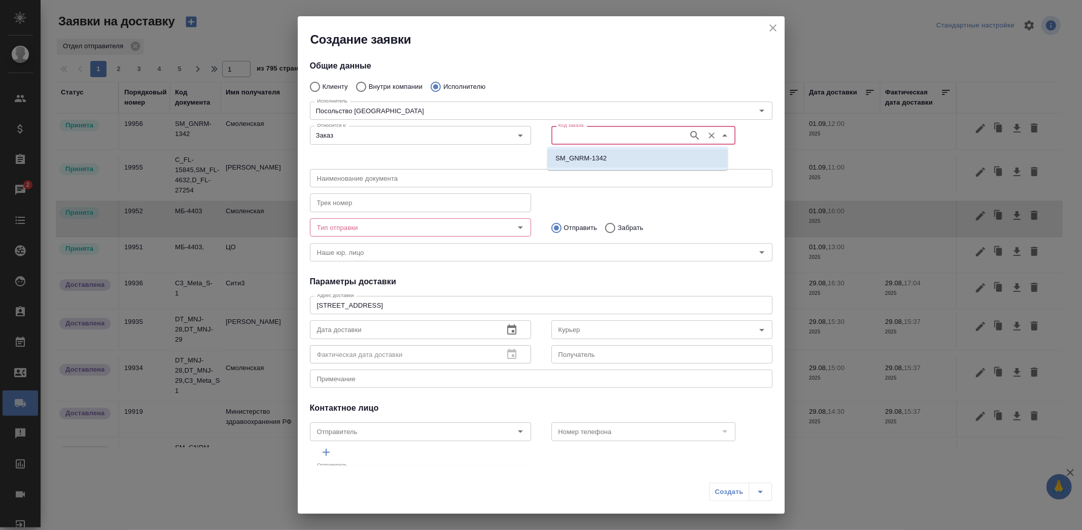
click at [579, 161] on p "SM_GNRM-1342" at bounding box center [580, 158] width 51 height 10
type input "(AU) Общество с ограниченной ответственностью "АЛС""
type input "Посольство Иордании"
type input "SM_GNRM-1342"
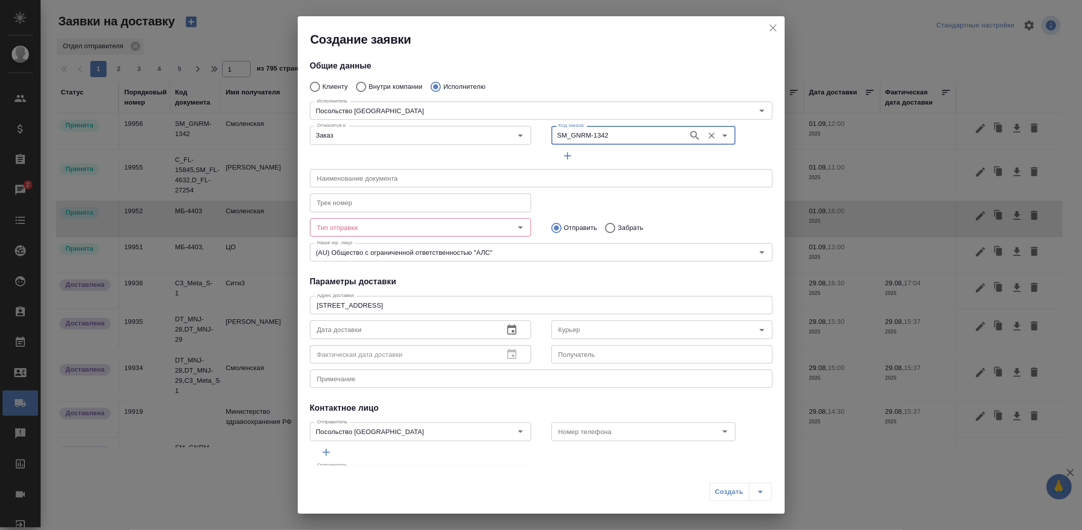
click at [436, 228] on input "Тип отправки" at bounding box center [403, 227] width 181 height 12
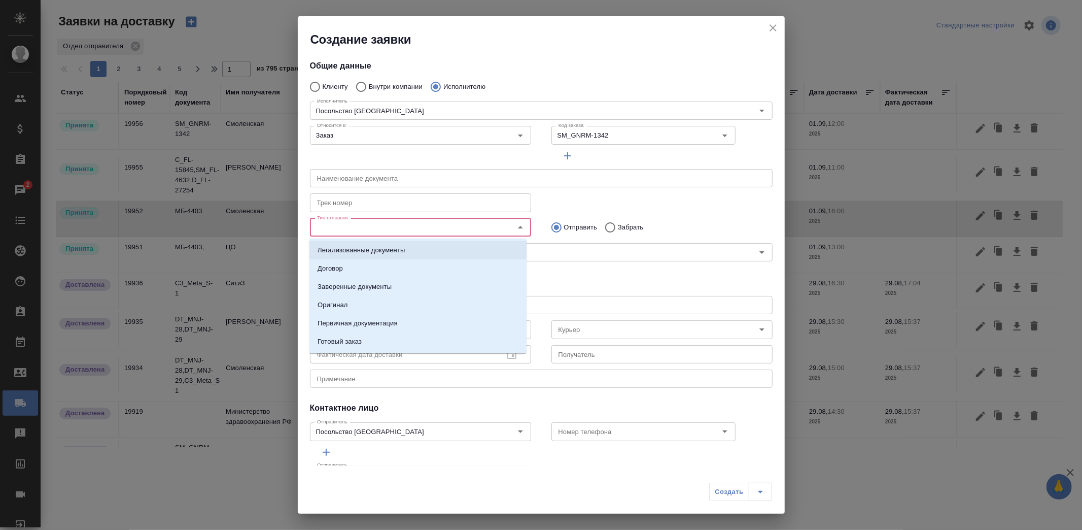
click at [368, 251] on p "Легализованные документы" at bounding box center [361, 250] width 87 height 10
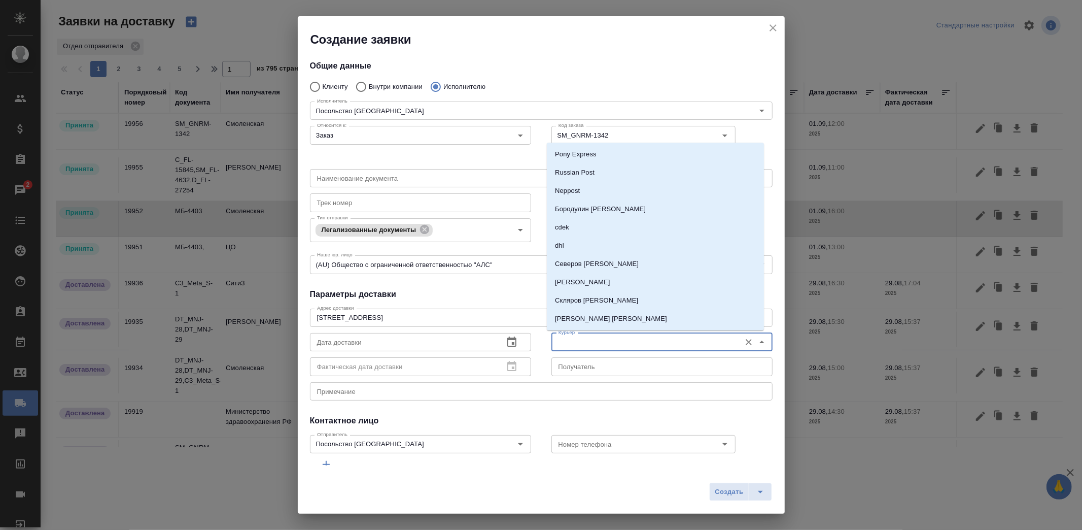
click at [584, 346] on input "Курьер" at bounding box center [644, 342] width 181 height 12
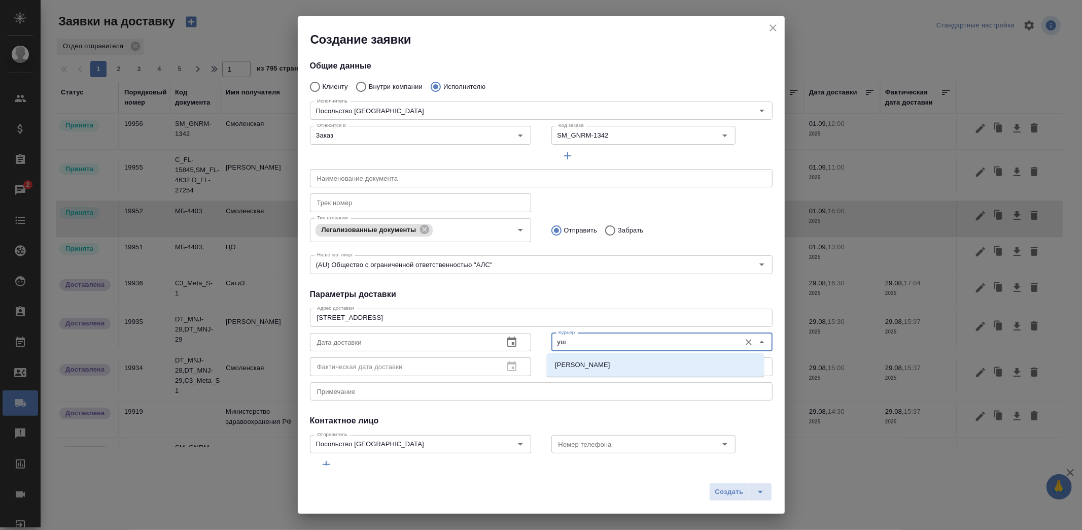
click at [586, 356] on li "Ушаков Андрей" at bounding box center [655, 365] width 217 height 18
type input "Ушаков Андрей"
click at [506, 336] on icon "button" at bounding box center [512, 342] width 12 height 12
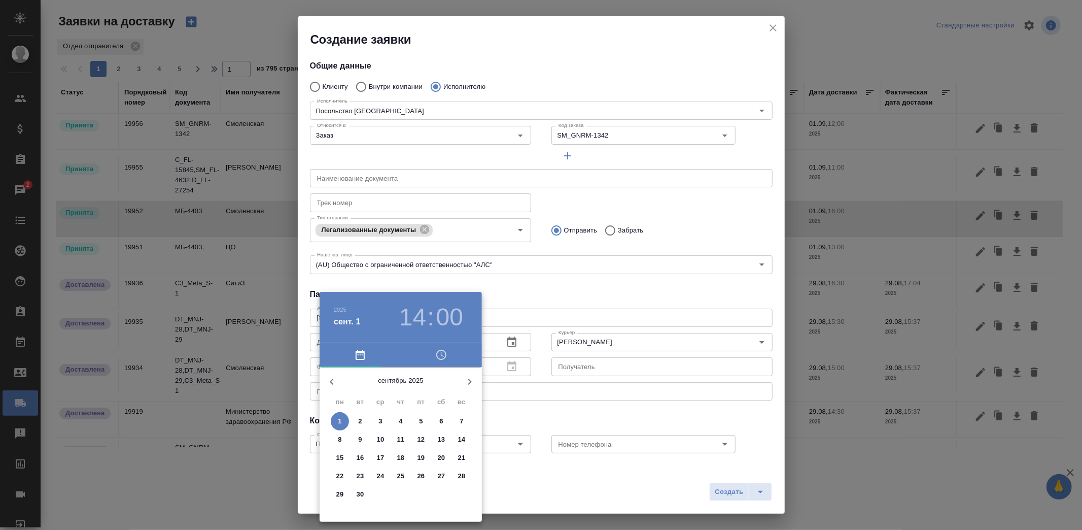
click at [335, 423] on span "1" at bounding box center [340, 421] width 18 height 10
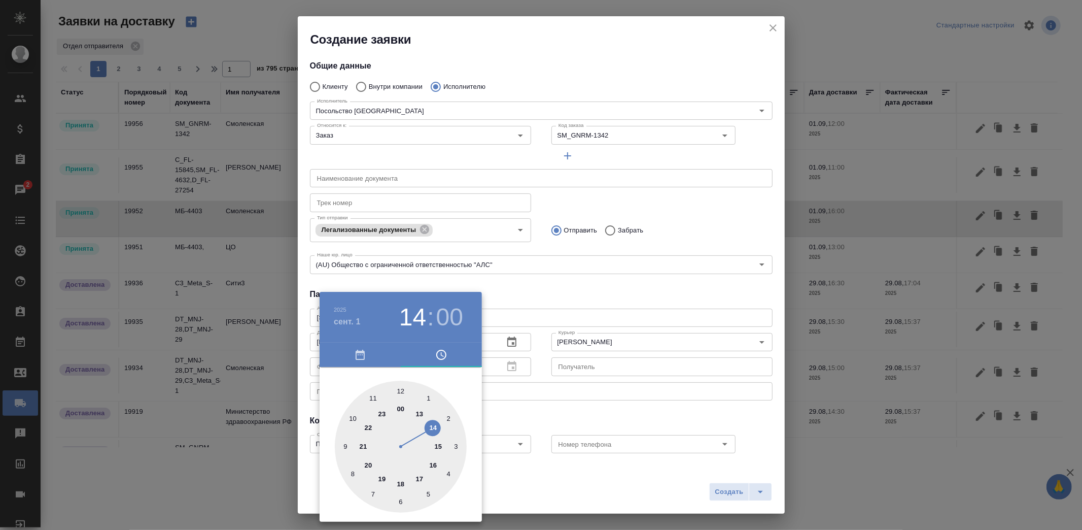
click at [420, 414] on div at bounding box center [401, 446] width 132 height 132
type input "01.09.2025 13:00"
click at [569, 419] on div at bounding box center [541, 265] width 1082 height 530
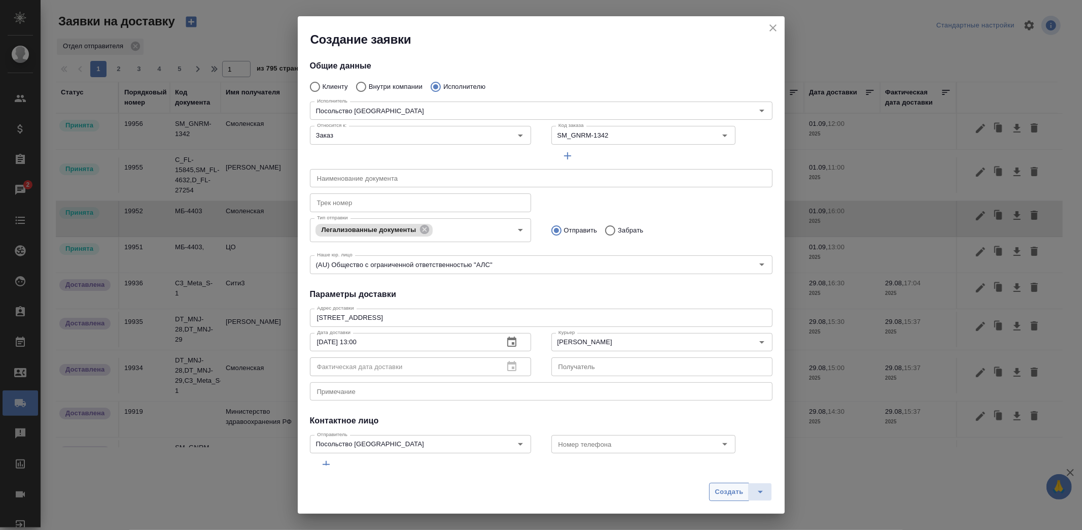
click at [731, 491] on span "Создать" at bounding box center [729, 492] width 28 height 12
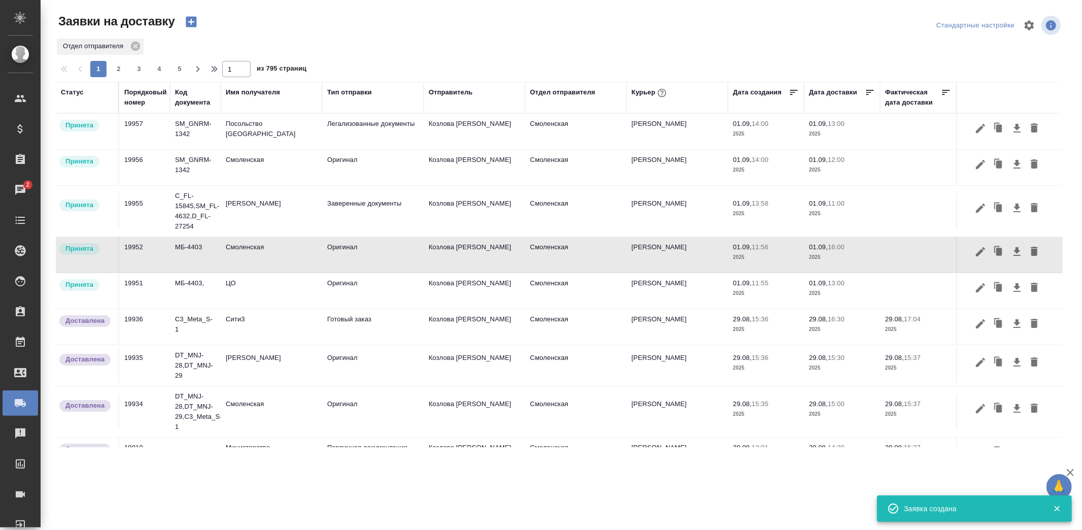
click at [189, 18] on icon "button" at bounding box center [191, 22] width 11 height 11
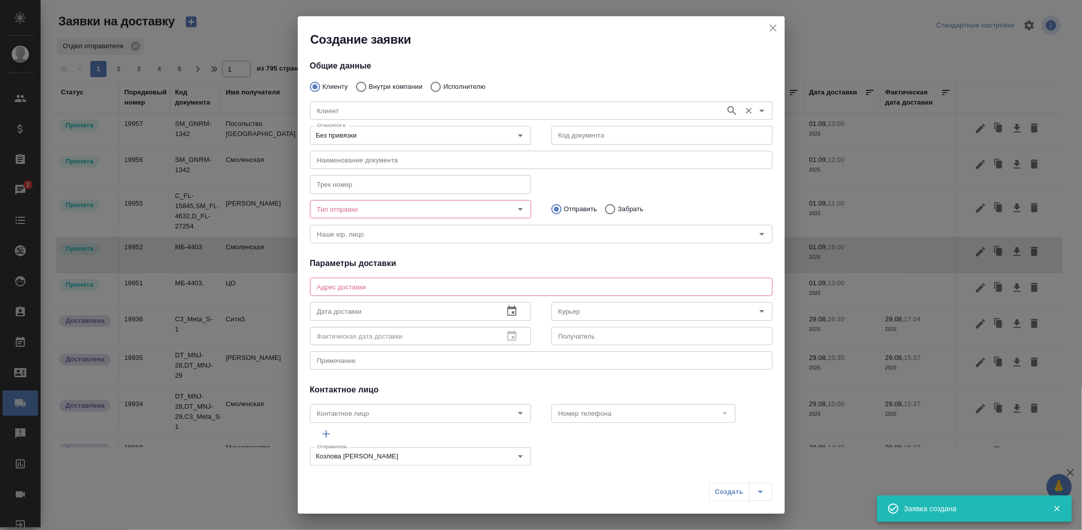
click at [440, 89] on input "Исполнителю" at bounding box center [434, 86] width 18 height 21
radio input "true"
click at [424, 118] on div "Исполнитель" at bounding box center [541, 110] width 463 height 18
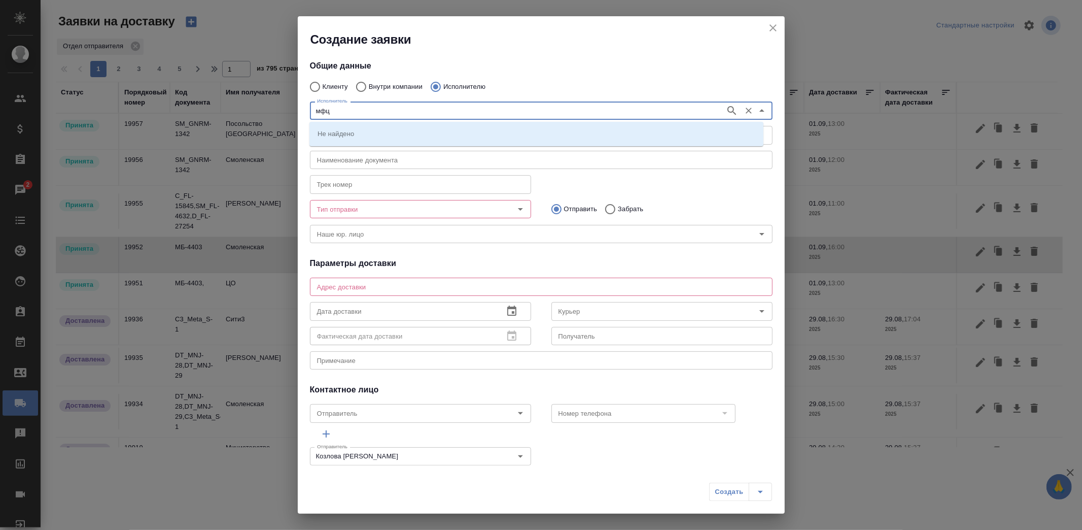
type input "мфц"
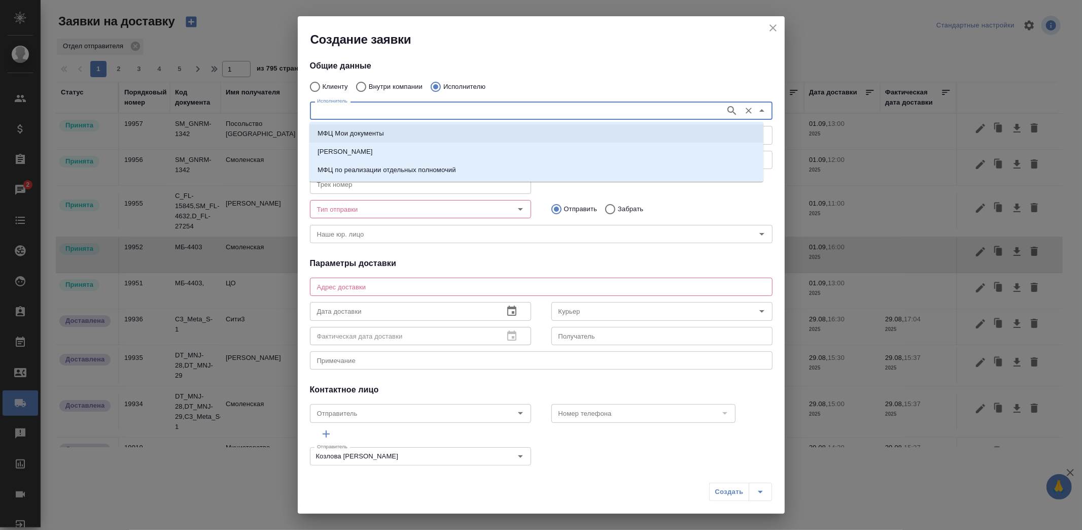
click at [362, 135] on p "МФЦ Мои документы" at bounding box center [351, 133] width 66 height 10
type input "МФЦ Мои документы"
type textarea "Пресненская наб., д. 2, 1 этаж"
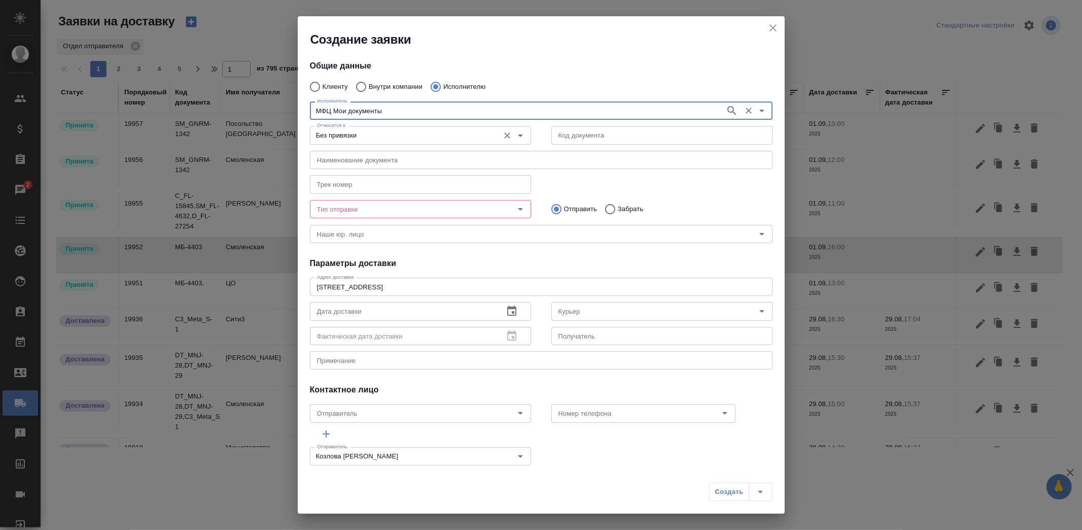
type input "МФЦ Мои документы"
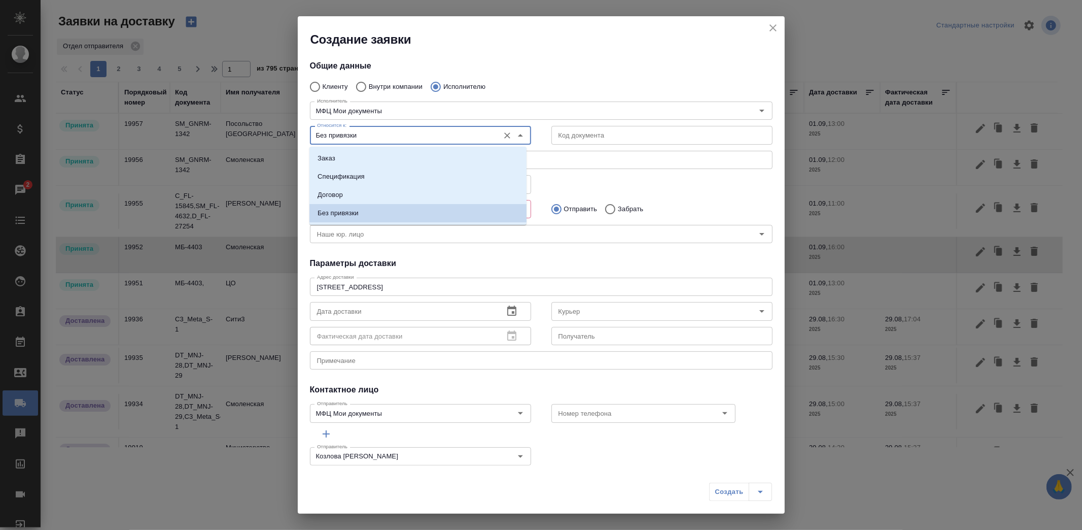
click at [399, 134] on input "Без привязки" at bounding box center [403, 135] width 181 height 12
click at [384, 153] on li "Заказ" at bounding box center [417, 158] width 217 height 18
type input "Заказ"
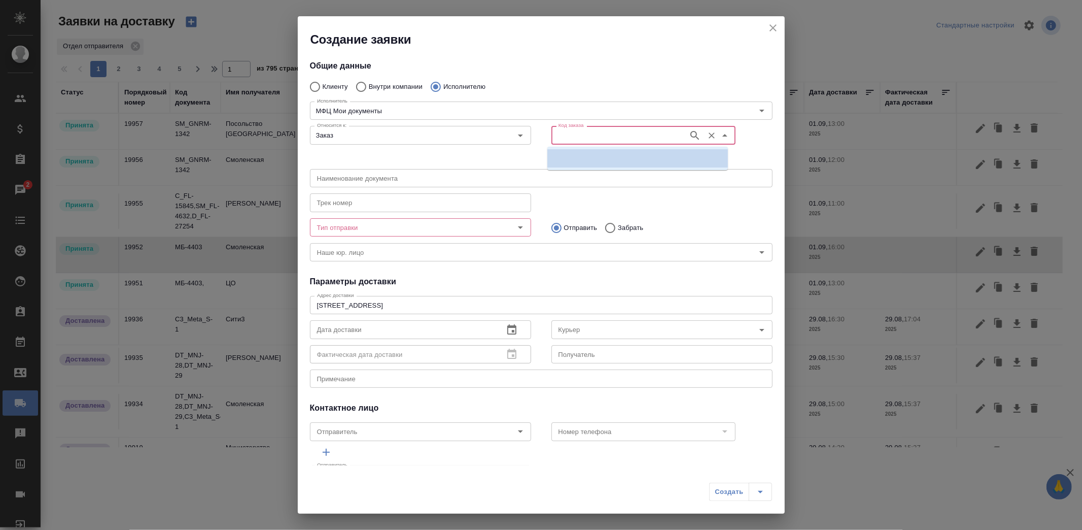
click at [592, 130] on input "Код заказа" at bounding box center [618, 135] width 129 height 12
paste input "D_FL-27254"
type input "D_FL-27254"
click at [583, 159] on p "D_FL-27254" at bounding box center [574, 158] width 38 height 10
type input "(МБ) ООО "Монблан""
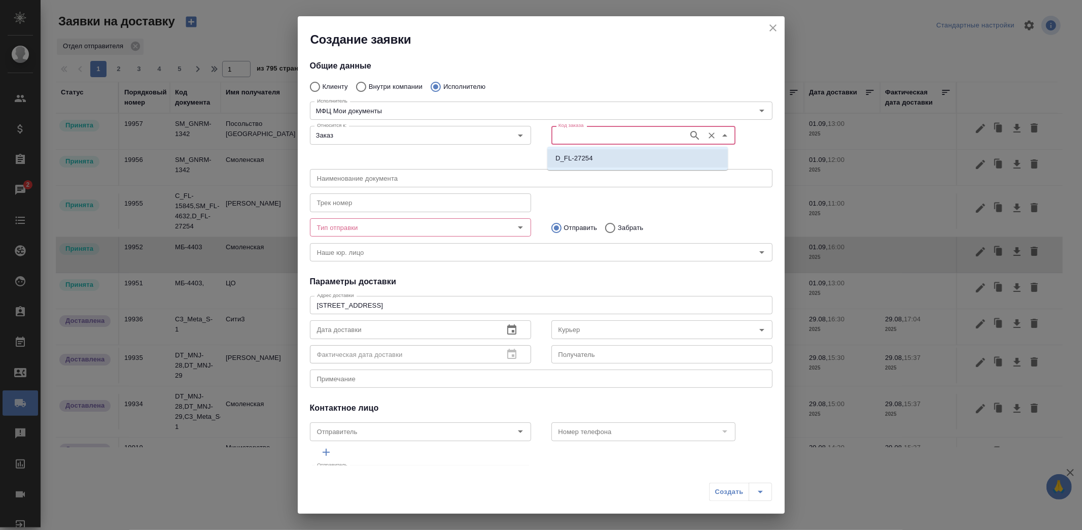
type input "МФЦ Мои документы"
type input "D_FL-27254"
click at [420, 226] on input "Тип отправки" at bounding box center [403, 227] width 181 height 12
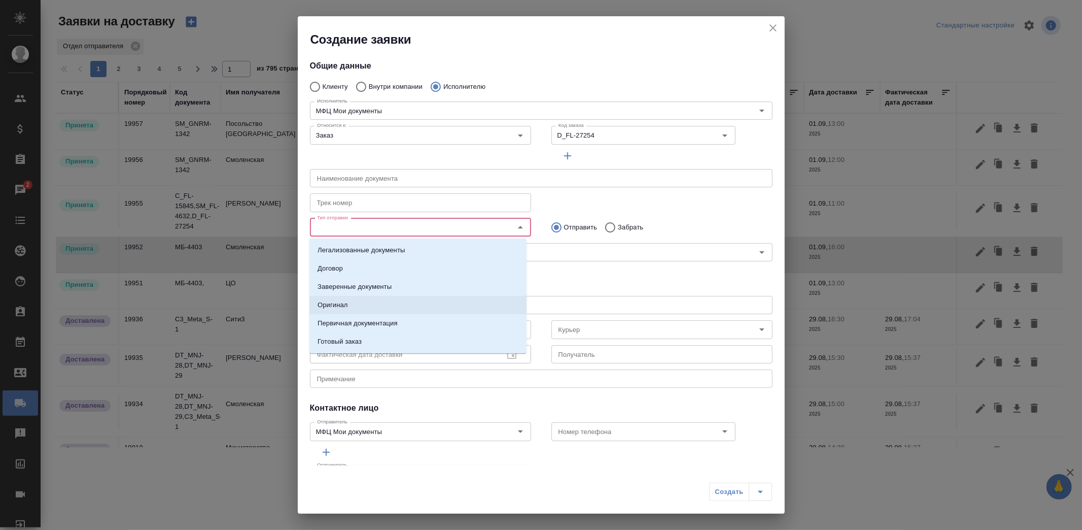
click at [349, 301] on li "Оригинал" at bounding box center [417, 305] width 217 height 18
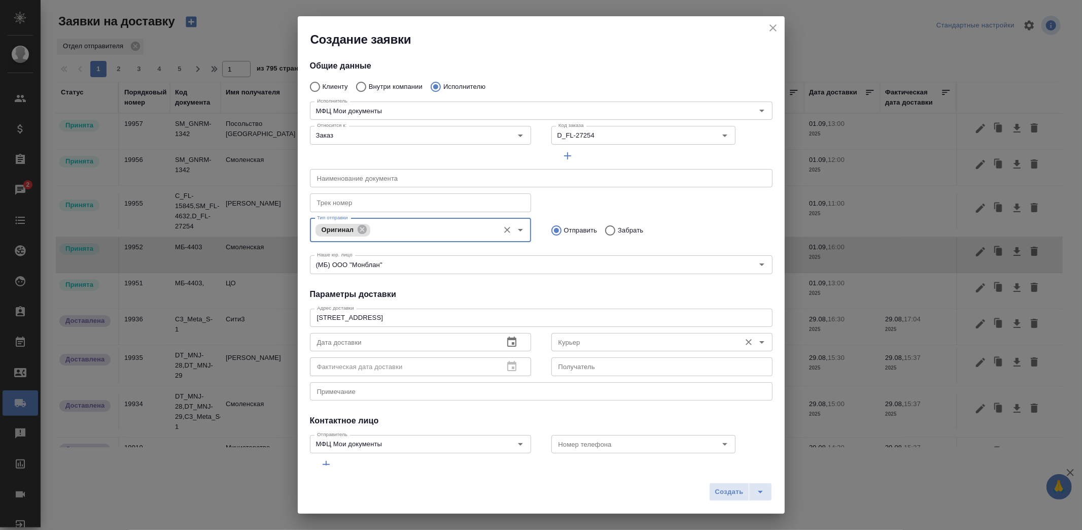
click at [567, 340] on input "Курьер" at bounding box center [644, 342] width 181 height 12
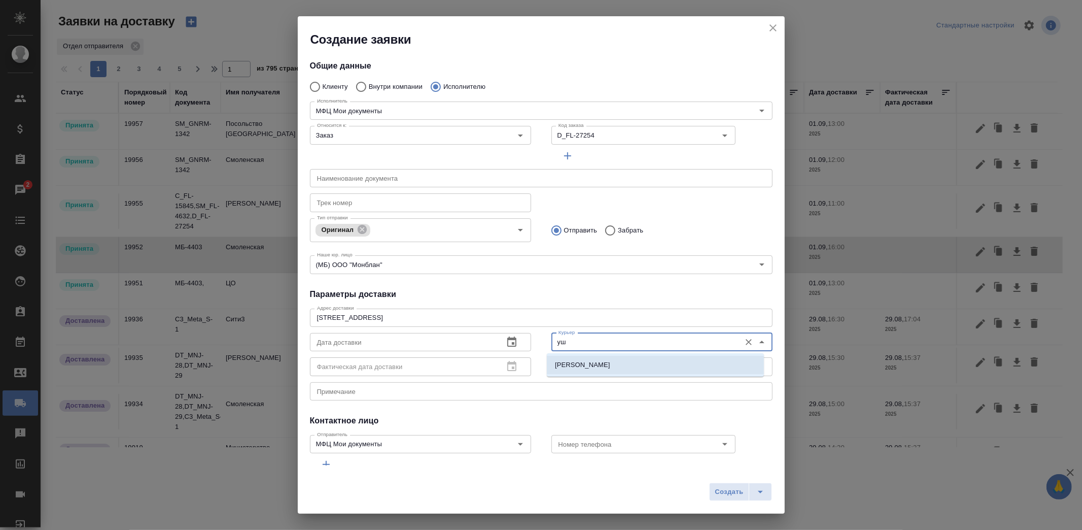
click at [572, 363] on p "Ушаков Андрей" at bounding box center [582, 365] width 55 height 10
type input "Ушаков Андрей"
click at [509, 339] on icon "button" at bounding box center [511, 341] width 9 height 10
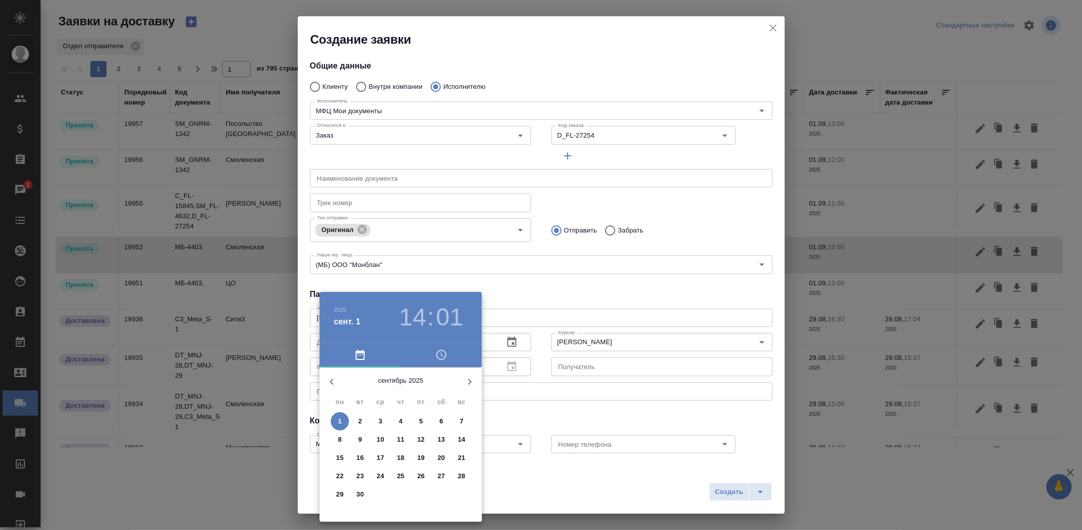
click at [343, 422] on span "1" at bounding box center [340, 421] width 18 height 10
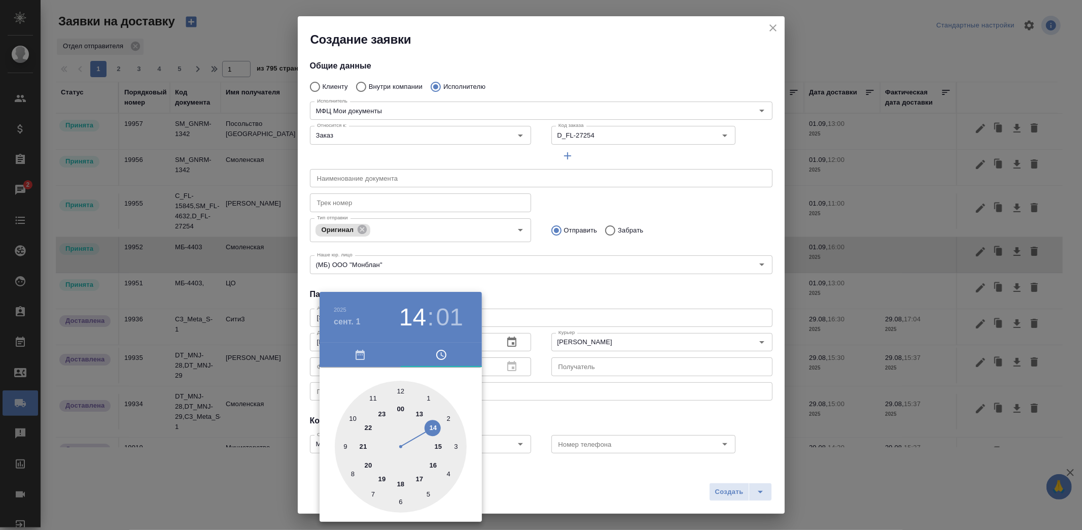
click at [419, 409] on div at bounding box center [401, 446] width 132 height 132
click at [367, 357] on span "button" at bounding box center [360, 355] width 69 height 12
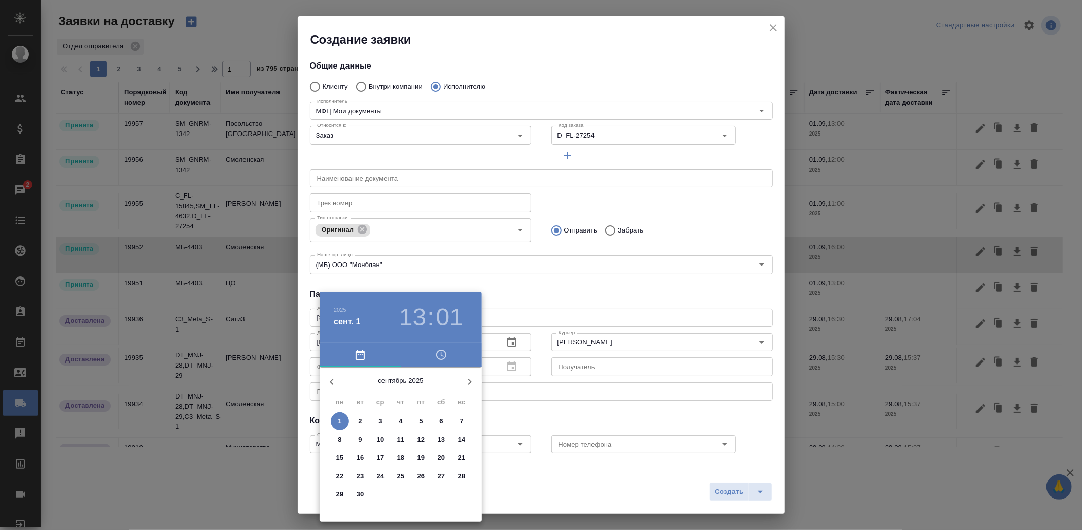
click at [343, 421] on span "1" at bounding box center [340, 421] width 18 height 10
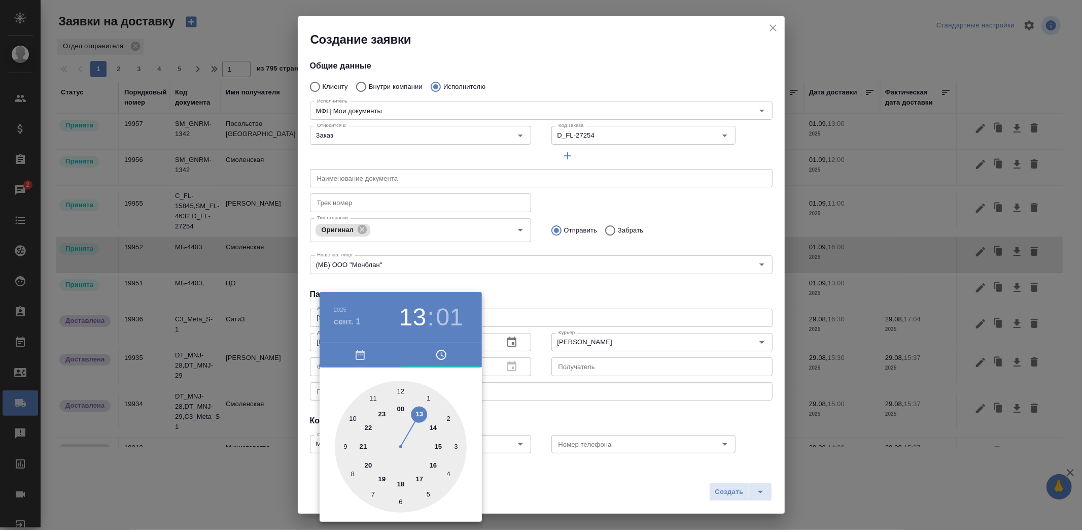
click at [434, 426] on div at bounding box center [401, 446] width 132 height 132
click at [403, 392] on div at bounding box center [401, 446] width 132 height 132
type input "01.09.2025 14:00"
click at [605, 460] on div at bounding box center [541, 265] width 1082 height 530
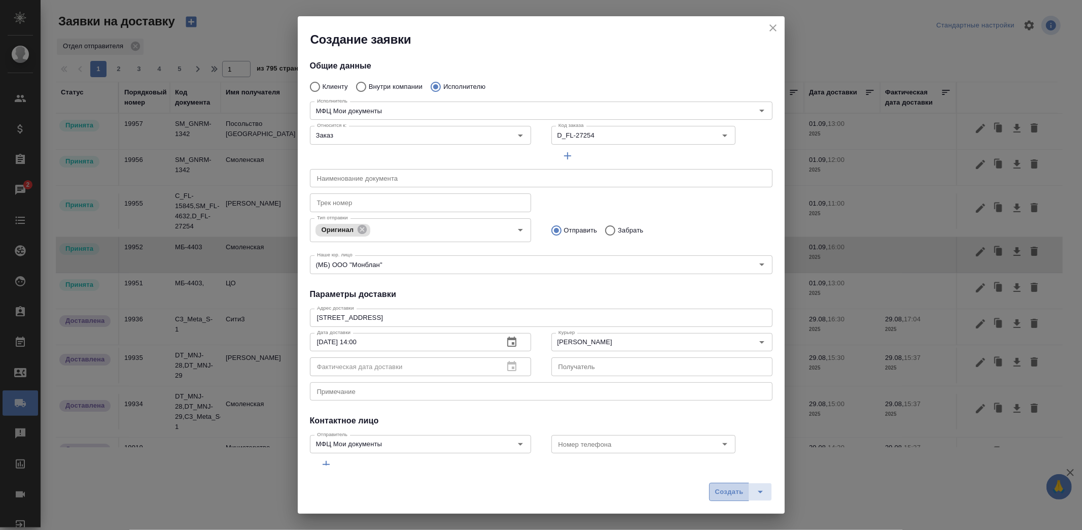
click at [732, 490] on span "Создать" at bounding box center [729, 492] width 28 height 12
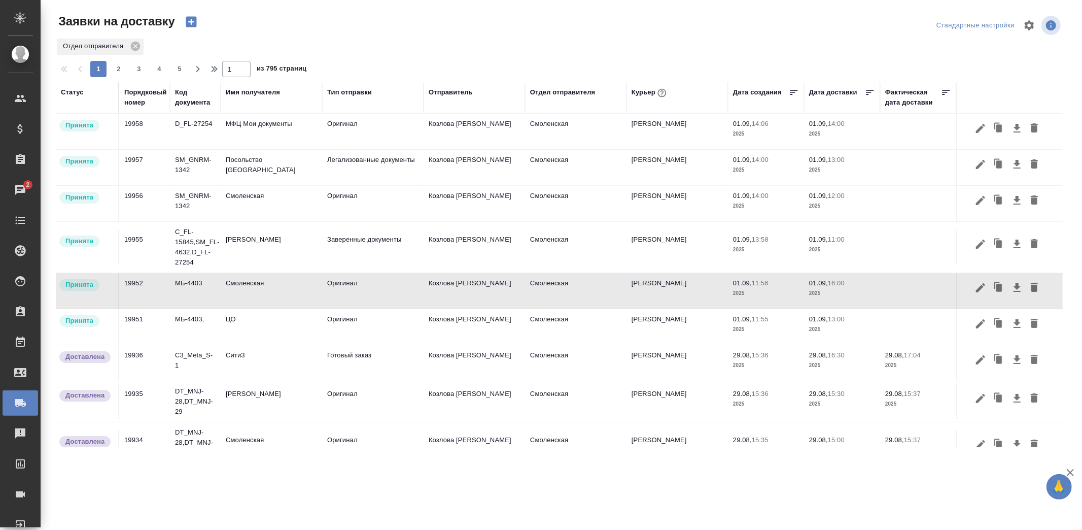
click at [196, 24] on icon "button" at bounding box center [191, 22] width 14 height 14
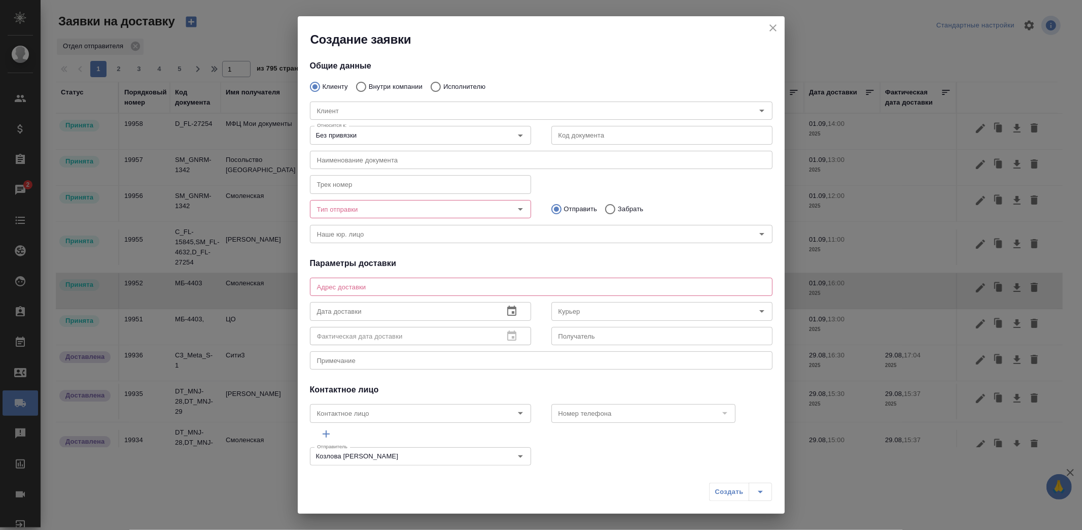
click at [374, 85] on p "Внутри компании" at bounding box center [396, 87] width 54 height 10
click at [369, 85] on input "Внутри компании" at bounding box center [360, 86] width 18 height 21
radio input "true"
click at [373, 110] on input "Команда" at bounding box center [524, 111] width 423 height 12
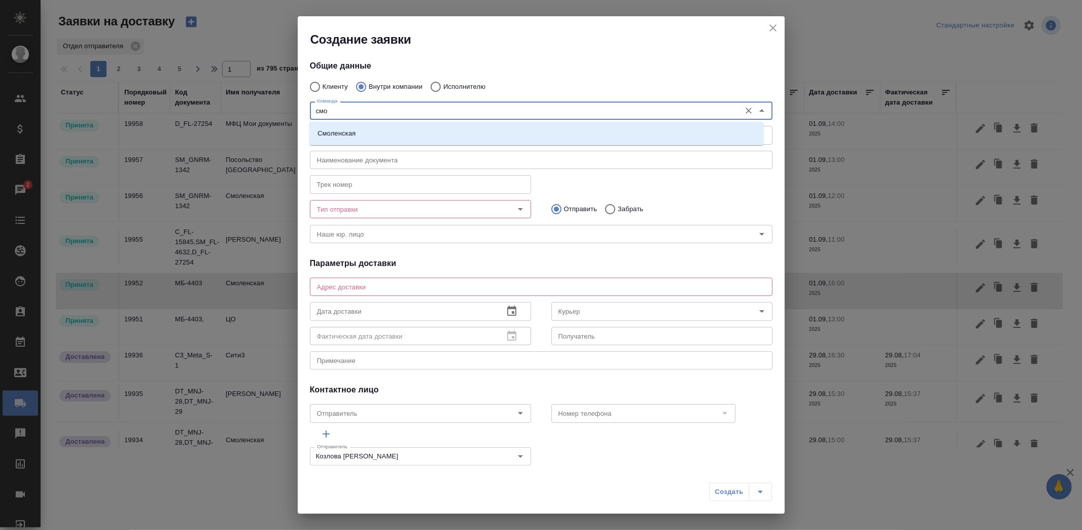
type input "смол"
click at [376, 128] on li "Смоленская" at bounding box center [536, 133] width 454 height 18
type textarea "Смоленский бульвар, д. 24, стр. 2, подъезд 1, этаж 1"
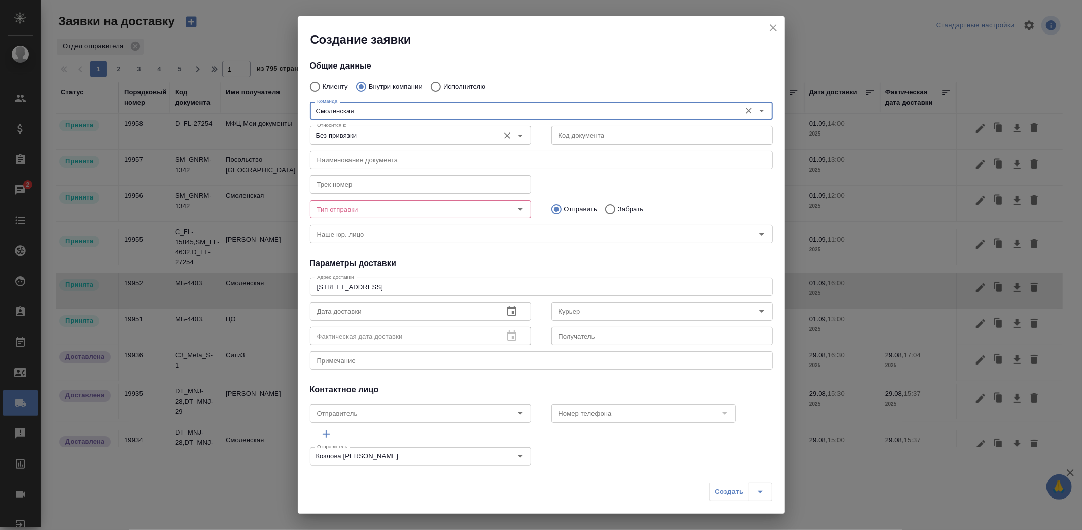
type input "Смоленская"
click at [383, 133] on input "Без привязки" at bounding box center [403, 135] width 181 height 12
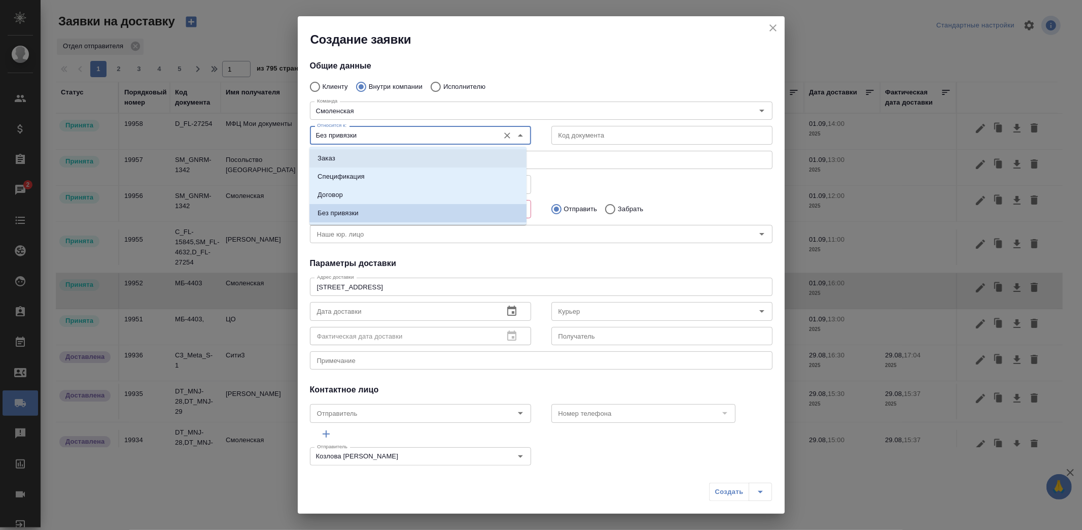
click at [355, 155] on li "Заказ" at bounding box center [417, 158] width 217 height 18
type input "Заказ"
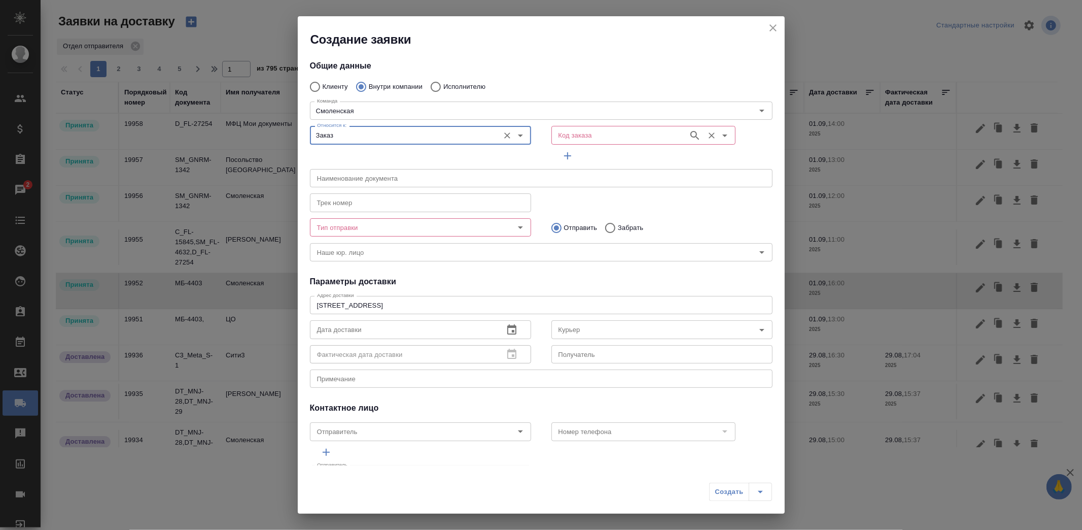
click at [630, 140] on input "Код заказа" at bounding box center [618, 135] width 129 height 12
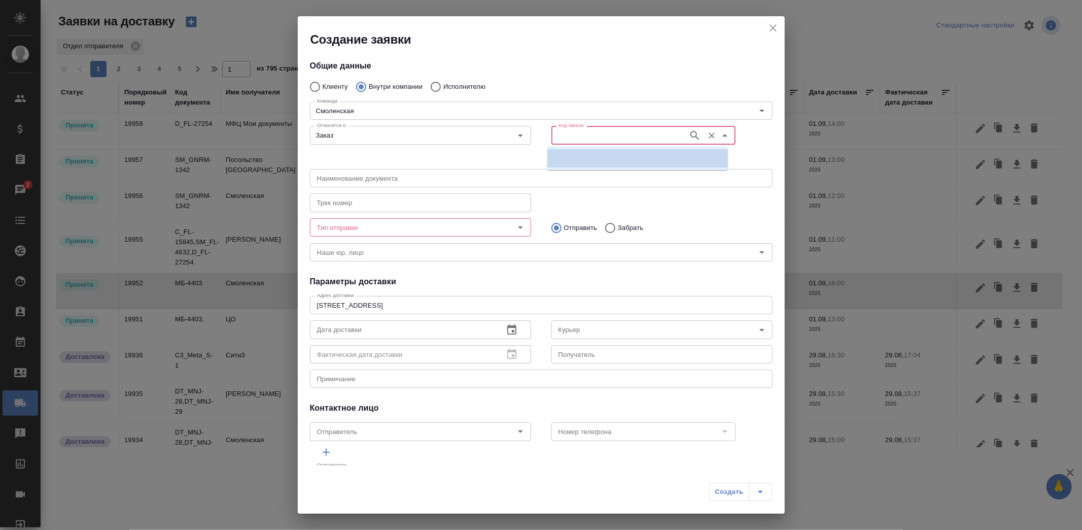
paste input "SM_IKFINAM-108"
type input "SM_IKFINAM-108"
click at [600, 158] on p "SM_IKFINAM-108" at bounding box center [582, 158] width 54 height 10
type input "(МБ) ООО "Монблан""
type input "SM_IKFINAM-108"
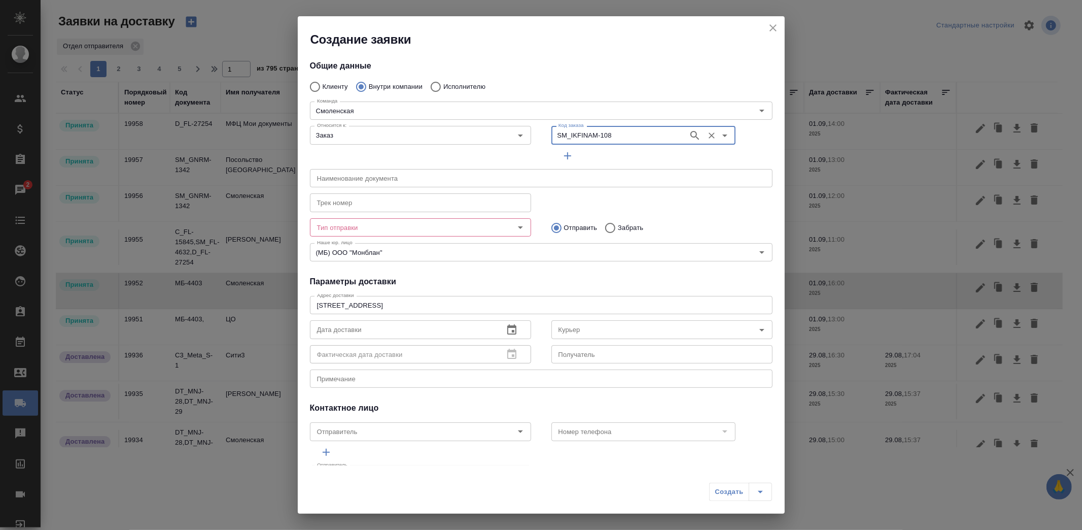
click at [608, 221] on input "Забрать" at bounding box center [609, 227] width 18 height 21
radio input "true"
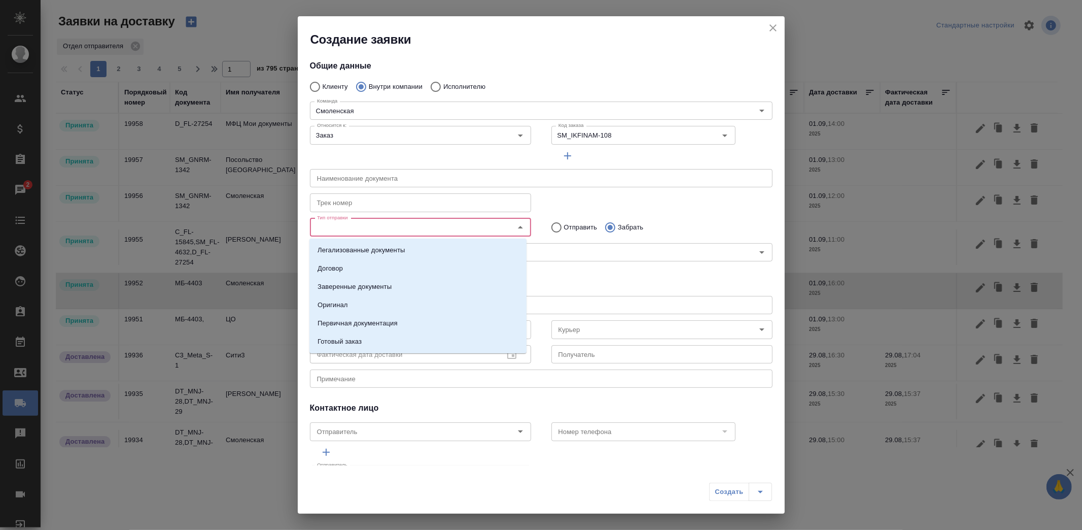
click at [459, 224] on input "Тип отправки" at bounding box center [403, 227] width 181 height 12
click at [358, 299] on li "Оригинал" at bounding box center [417, 305] width 217 height 18
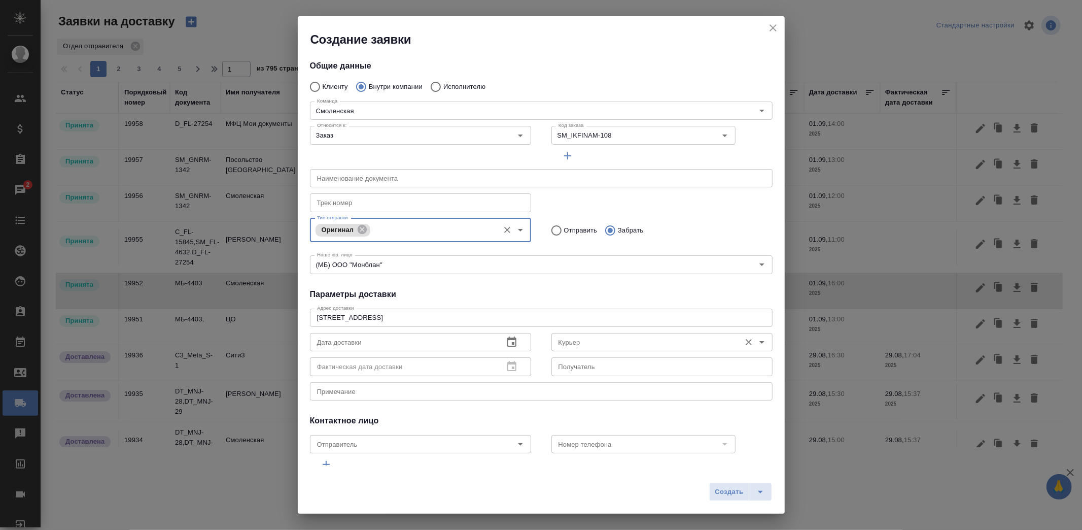
click at [567, 340] on input "Курьер" at bounding box center [644, 342] width 181 height 12
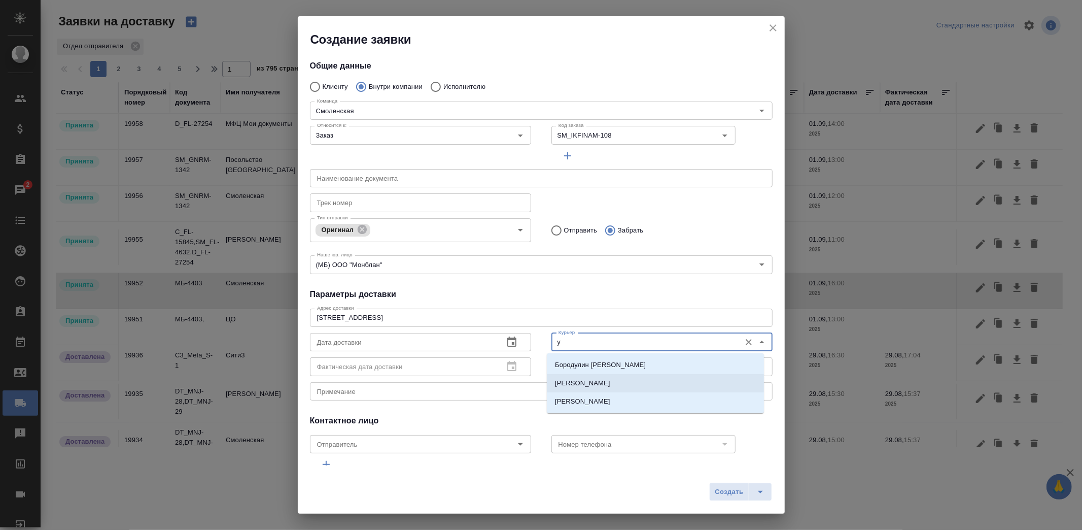
click at [584, 382] on p "Ушаков Андрей" at bounding box center [582, 383] width 55 height 10
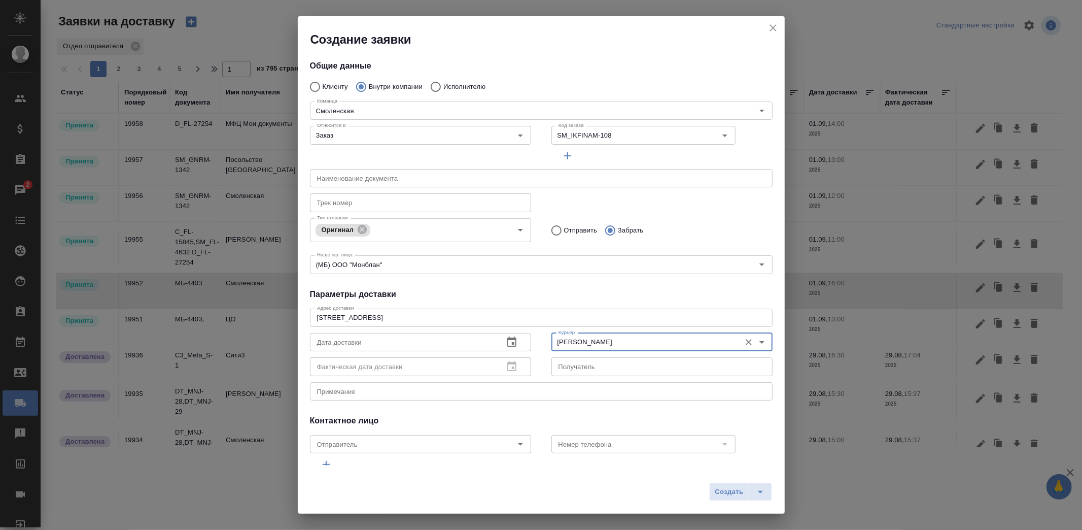
type input "Ушаков Андрей"
click at [511, 348] on button "button" at bounding box center [512, 342] width 24 height 24
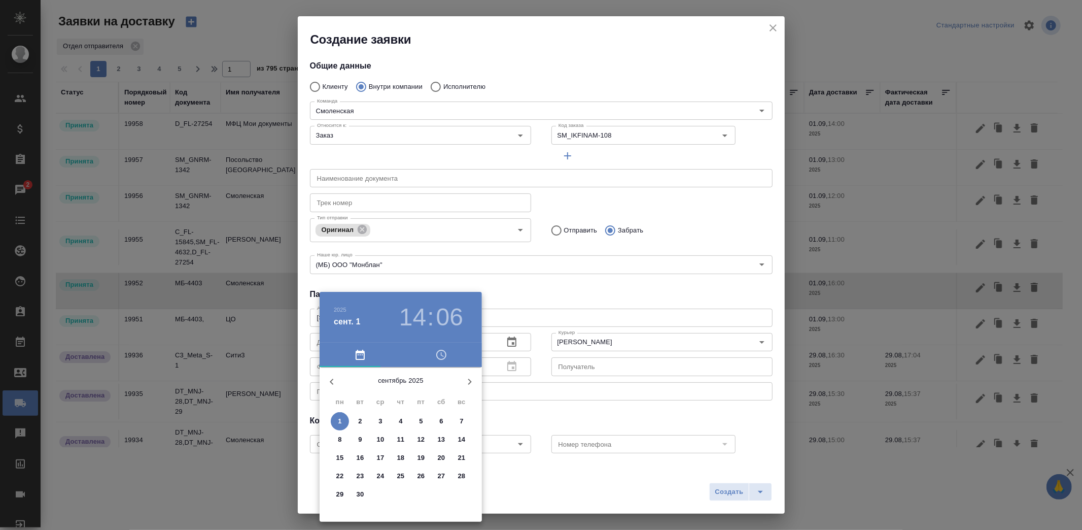
click at [337, 419] on span "1" at bounding box center [340, 421] width 18 height 10
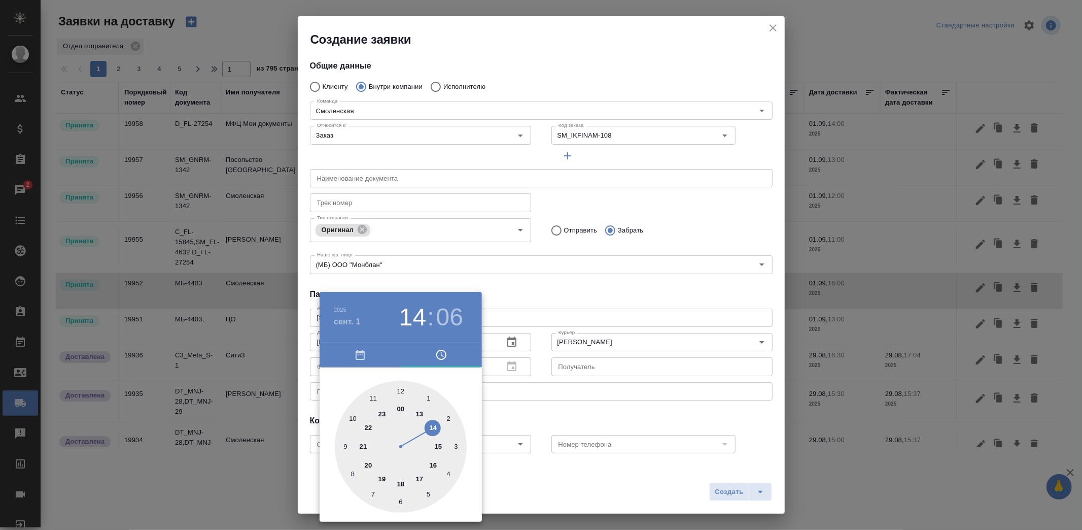
click at [434, 428] on div at bounding box center [401, 446] width 132 height 132
click at [401, 500] on div at bounding box center [401, 446] width 132 height 132
type input "01.09.2025 14:30"
click at [526, 432] on div at bounding box center [541, 265] width 1082 height 530
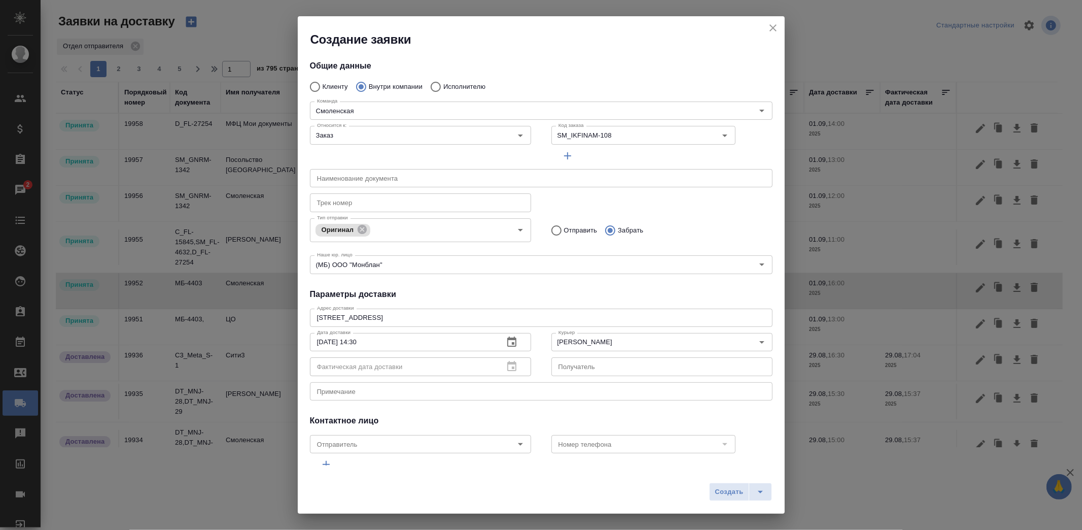
click at [475, 396] on div "x Примечание" at bounding box center [541, 391] width 463 height 18
type textarea "Печатаем перевод и копии на Таганке"
click at [731, 485] on button "Создать" at bounding box center [729, 491] width 40 height 18
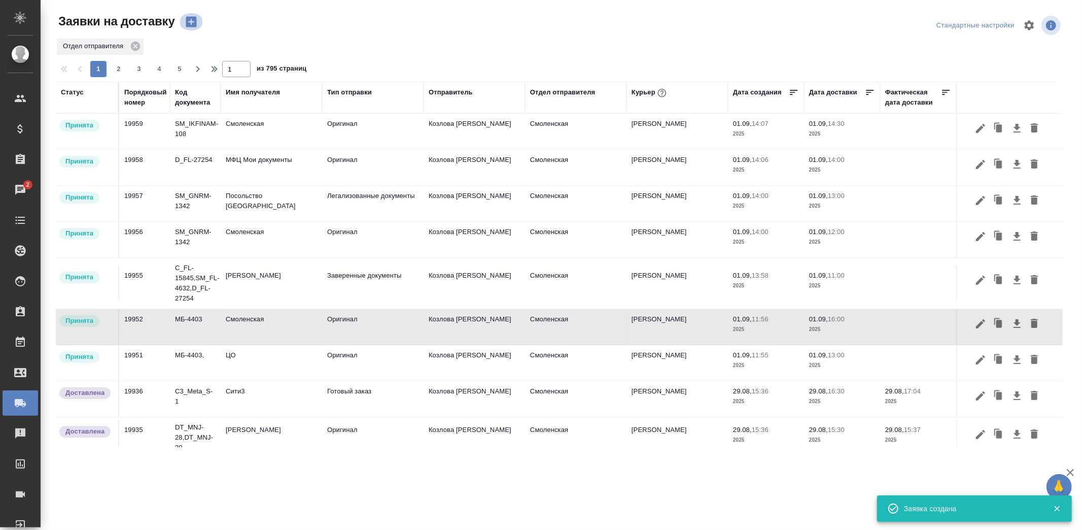
click at [191, 21] on icon "button" at bounding box center [191, 22] width 14 height 14
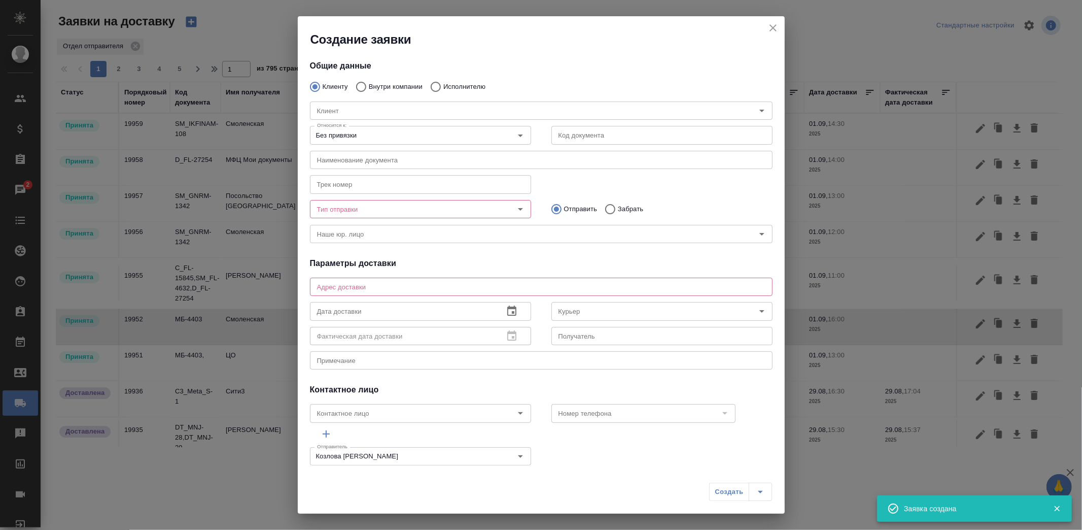
click at [356, 85] on input "Внутри компании" at bounding box center [360, 86] width 18 height 21
radio input "true"
click at [368, 105] on input "Команда" at bounding box center [524, 111] width 423 height 12
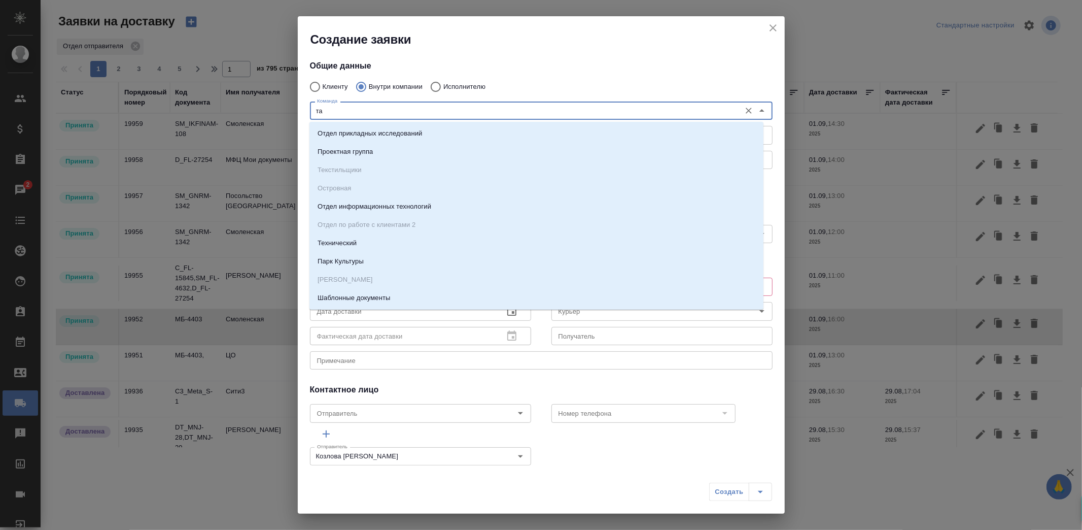
type input "таг"
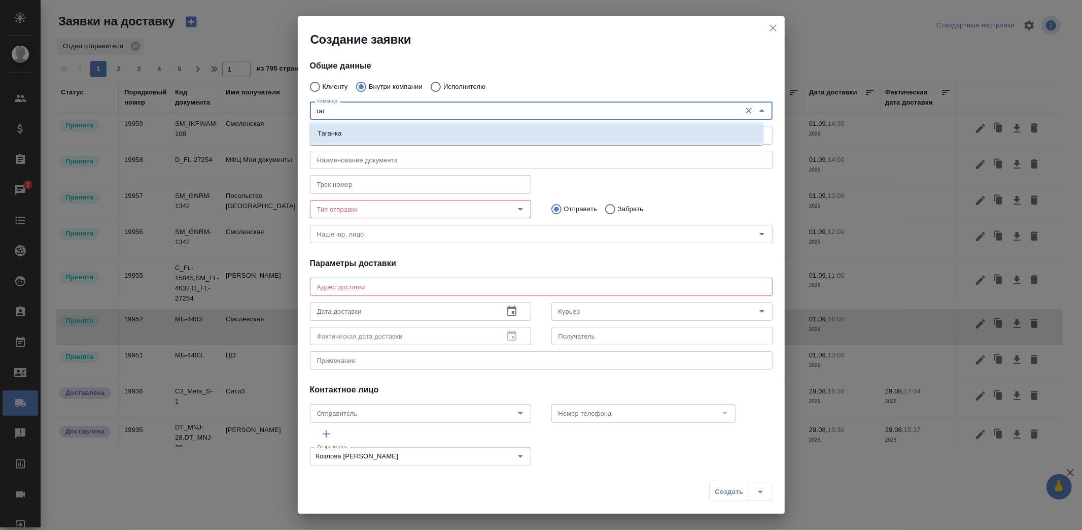
click at [367, 130] on li "Таганка" at bounding box center [536, 133] width 454 height 18
type textarea "ул. Нижняя Радищевская, д. 5, стр. 1"
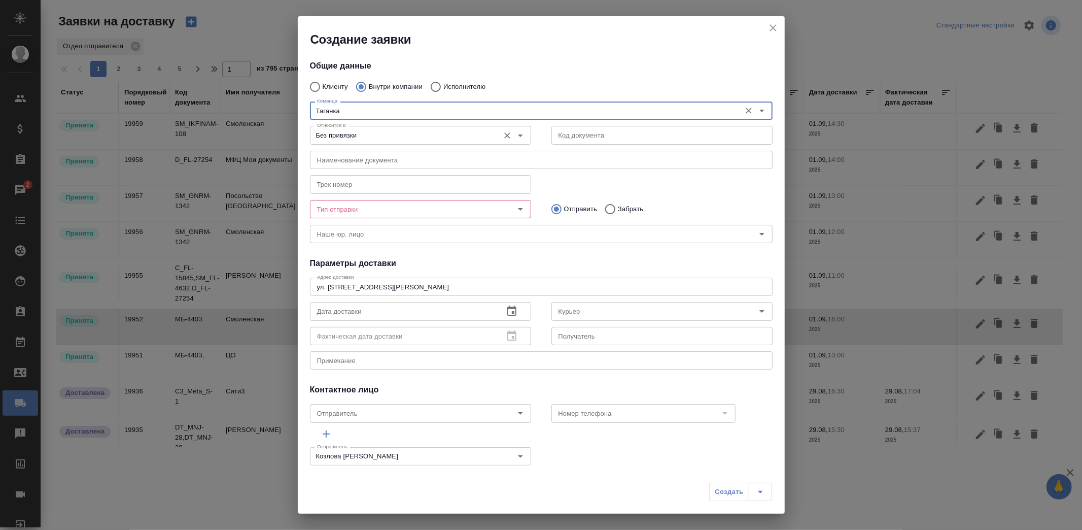
type input "Таганка"
click at [404, 134] on input "Без привязки" at bounding box center [403, 135] width 181 height 12
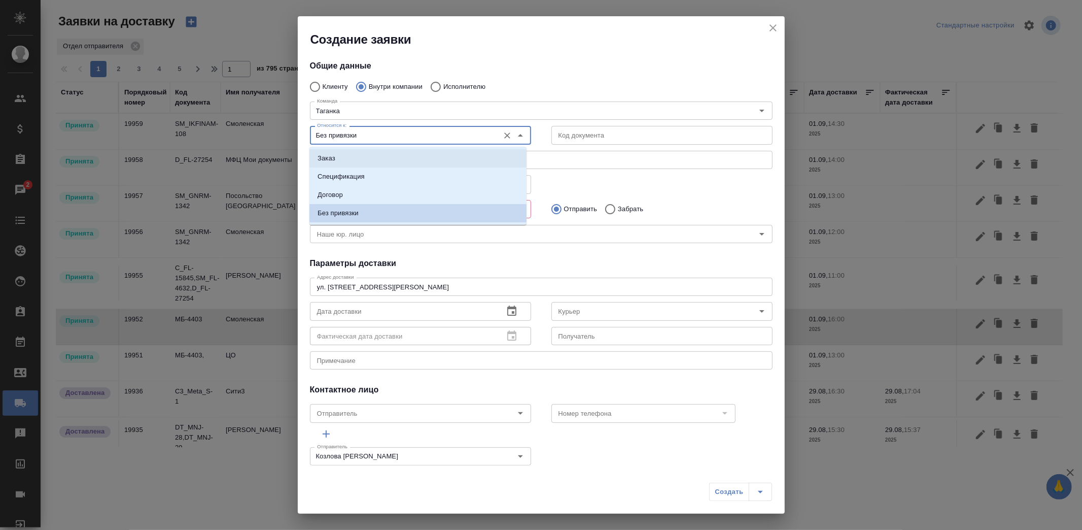
click at [370, 163] on li "Заказ" at bounding box center [417, 158] width 217 height 18
type input "Заказ"
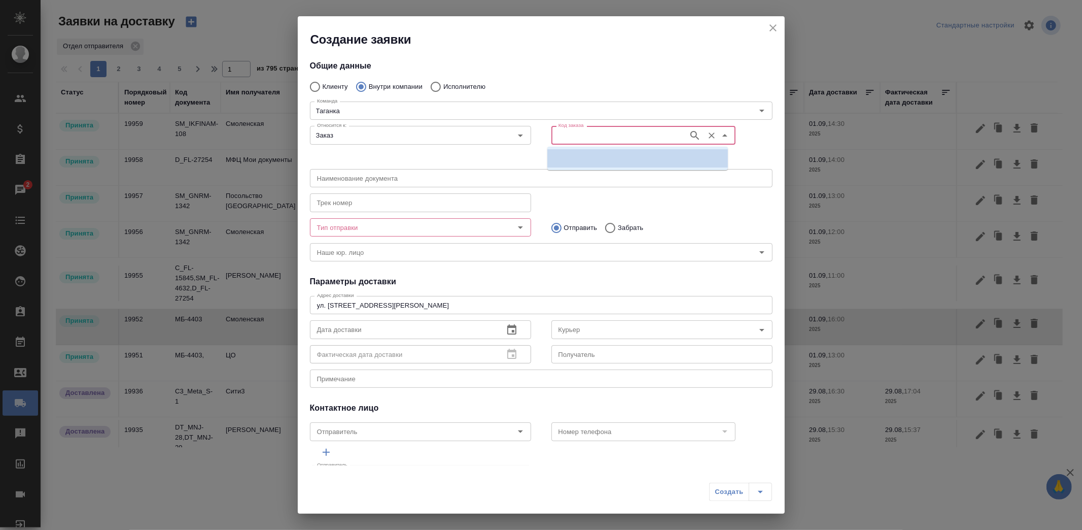
click at [581, 139] on input "Код заказа" at bounding box center [618, 135] width 129 height 12
paste input "SM_IKFINAM-108"
type input "SM_IKFINAM-108"
click at [614, 153] on li "SM_IKFINAM-108" at bounding box center [637, 158] width 181 height 18
click at [707, 136] on icon "Очистить" at bounding box center [712, 135] width 10 height 10
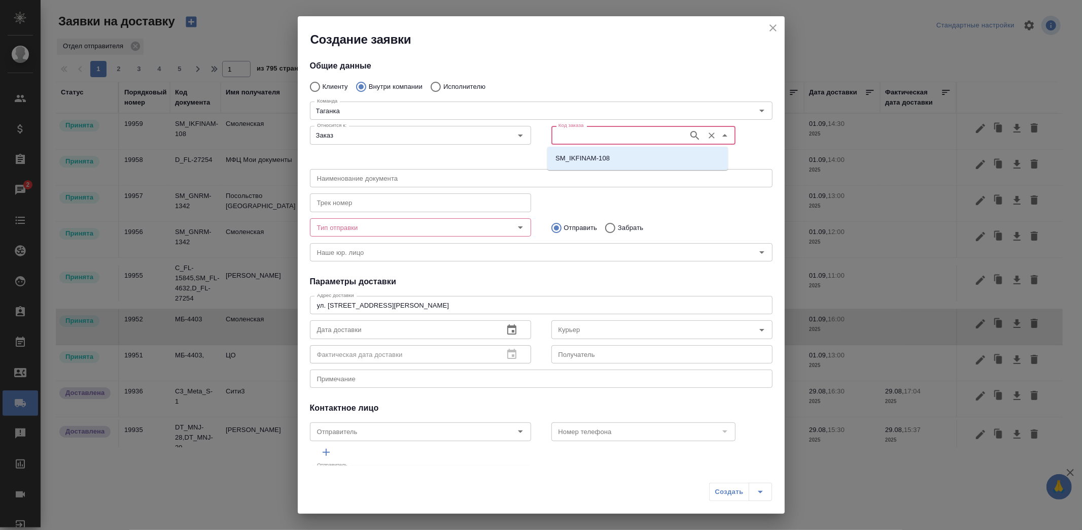
click at [621, 133] on input "Код заказа" at bounding box center [618, 135] width 129 height 12
click at [615, 167] on li "SM_IKFINAM-108" at bounding box center [637, 158] width 181 height 18
type input "(МБ) ООО "Монблан""
type input "SM_IKFINAM-108"
click at [432, 229] on input "Тип отправки" at bounding box center [403, 227] width 181 height 12
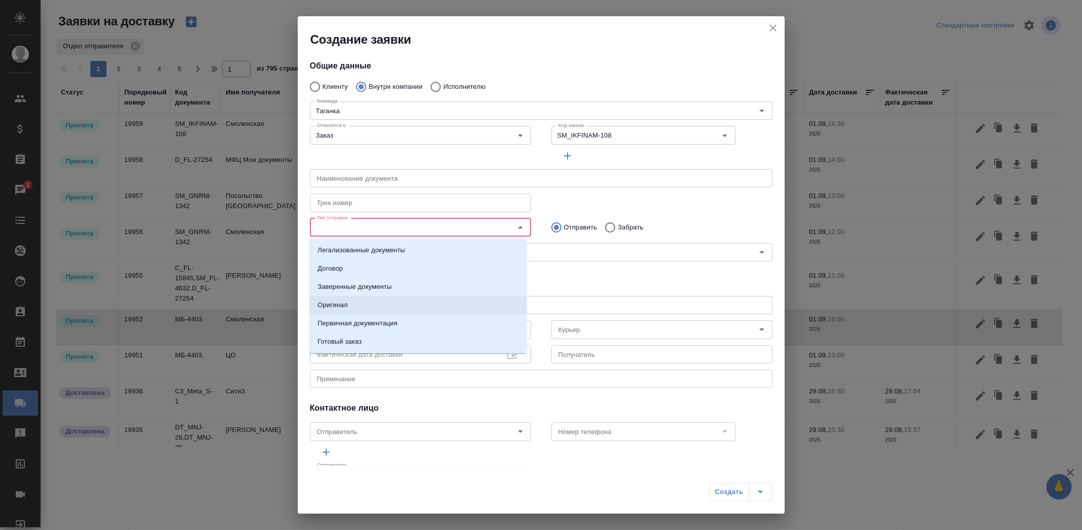
click at [376, 305] on li "Оригинал" at bounding box center [417, 305] width 217 height 18
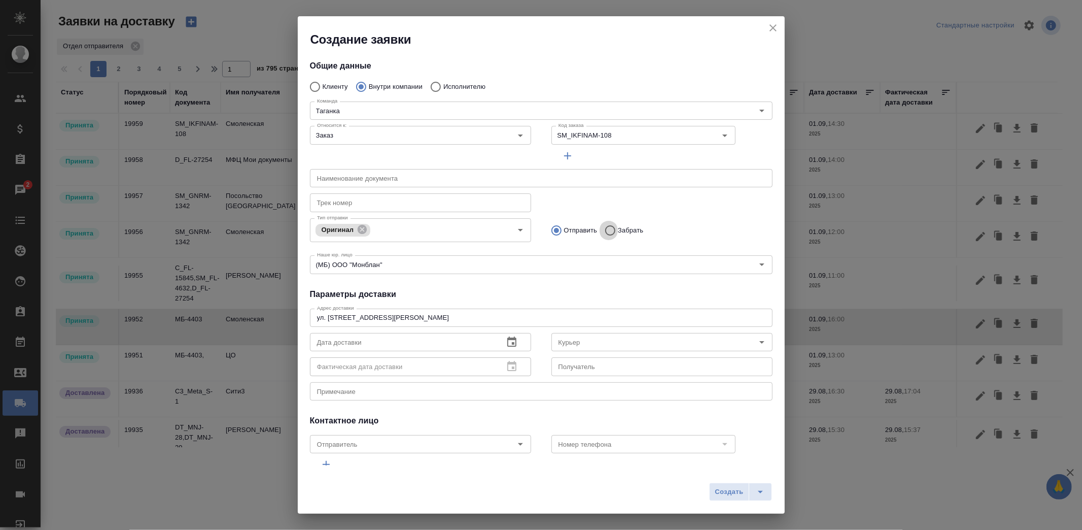
click at [612, 226] on input "Забрать" at bounding box center [609, 230] width 18 height 21
radio input "true"
click at [564, 339] on input "Курьер" at bounding box center [644, 342] width 181 height 12
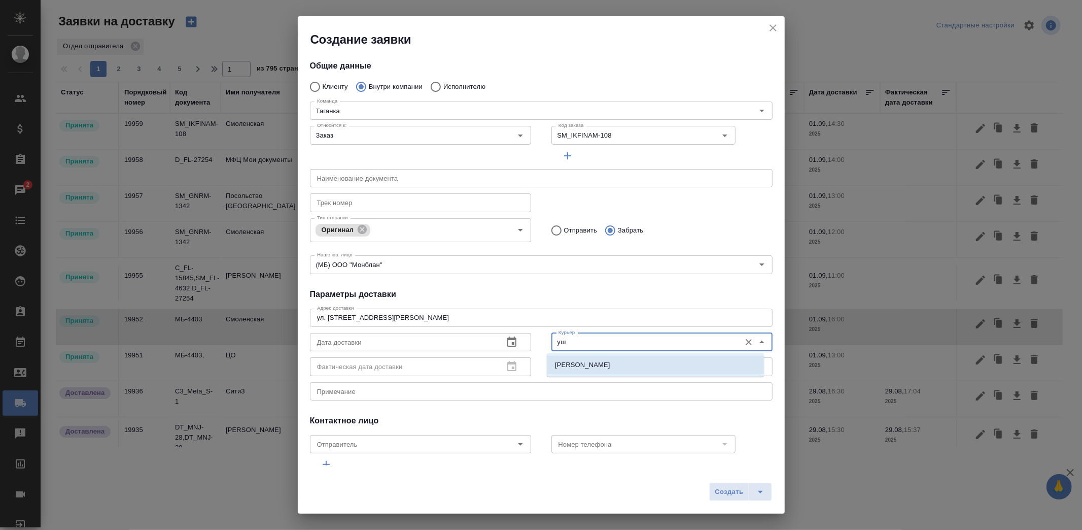
click at [567, 358] on li "Ушаков Андрей" at bounding box center [655, 365] width 217 height 18
type input "Ушаков Андрей"
click at [508, 343] on icon "button" at bounding box center [511, 341] width 9 height 10
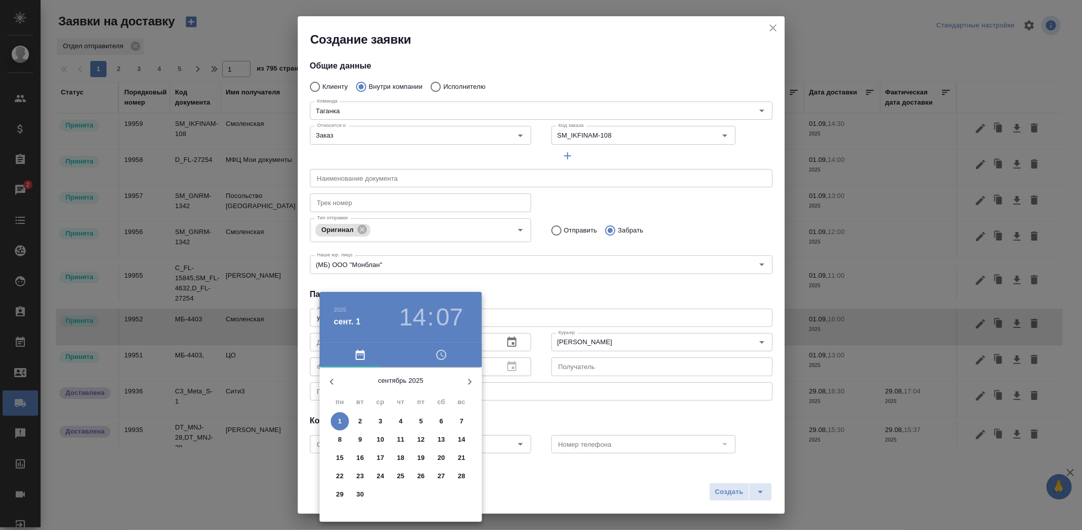
click at [334, 423] on span "1" at bounding box center [340, 421] width 18 height 10
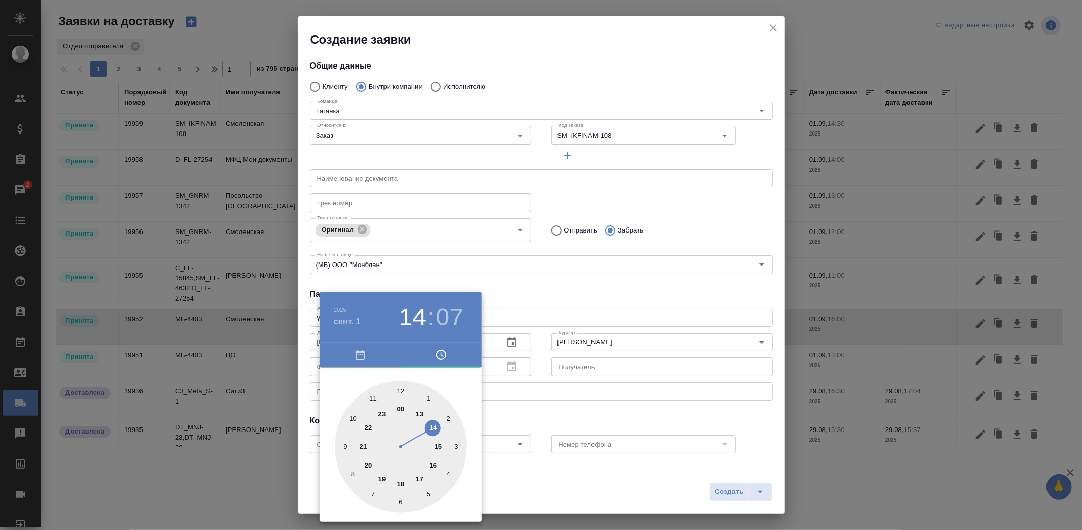
click at [439, 447] on div at bounding box center [401, 446] width 132 height 132
click at [400, 391] on div at bounding box center [401, 446] width 132 height 132
type input "01.09.2025 15:00"
click at [528, 422] on div at bounding box center [541, 265] width 1082 height 530
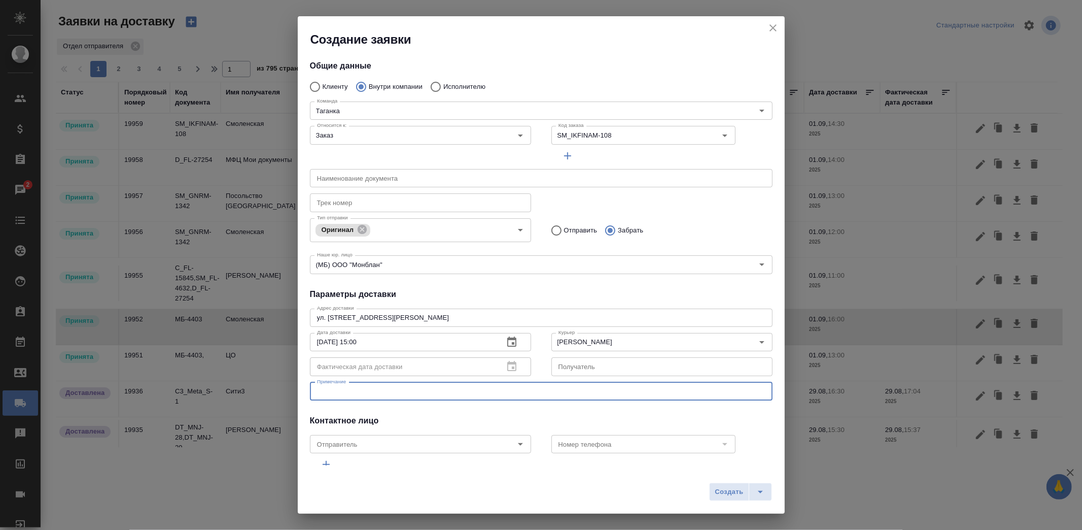
click at [419, 394] on textarea at bounding box center [541, 391] width 448 height 8
type textarea "Забрать распечатанные переводы документов"
click at [743, 490] on button "Создать" at bounding box center [729, 491] width 40 height 18
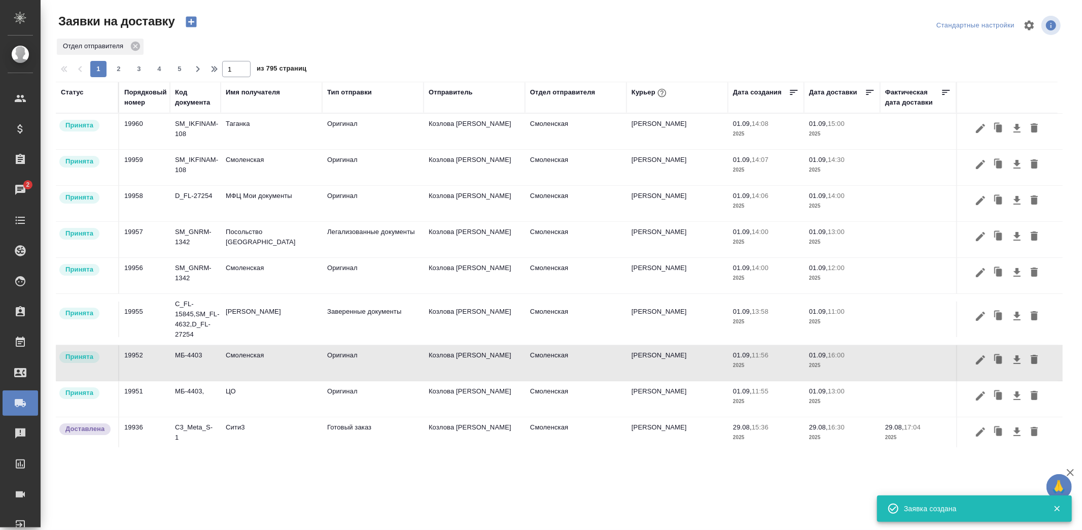
click at [191, 21] on icon "button" at bounding box center [191, 22] width 14 height 14
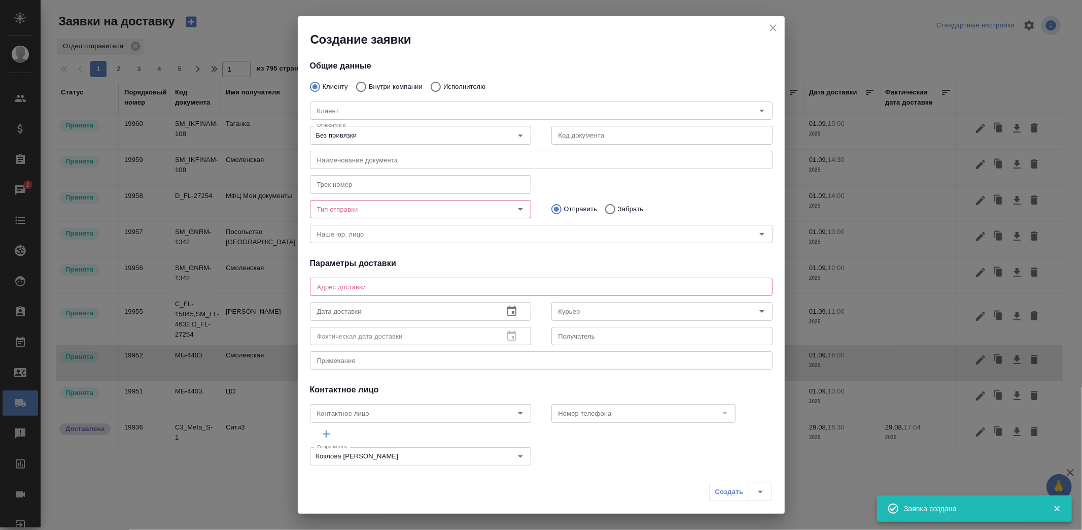
click at [387, 82] on p "Внутри компании" at bounding box center [396, 87] width 54 height 10
click at [369, 82] on input "Внутри компании" at bounding box center [360, 86] width 18 height 21
radio input "true"
click at [386, 113] on input "Команда" at bounding box center [524, 111] width 423 height 12
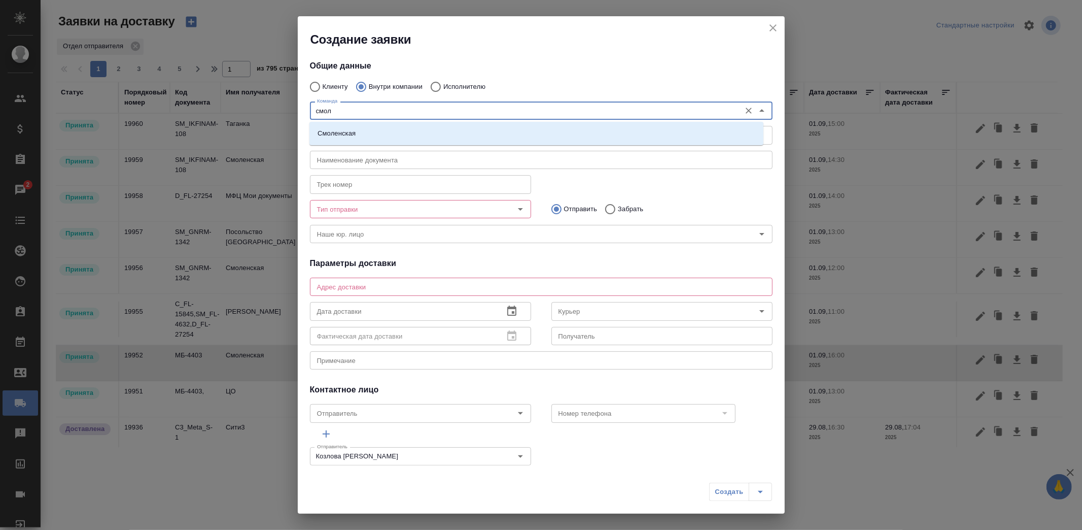
type input "смоле"
click at [388, 134] on li "Смоленская" at bounding box center [536, 133] width 454 height 18
type textarea "Смоленский бульвар, д. 24, стр. 2, подъезд 1, этаж 1"
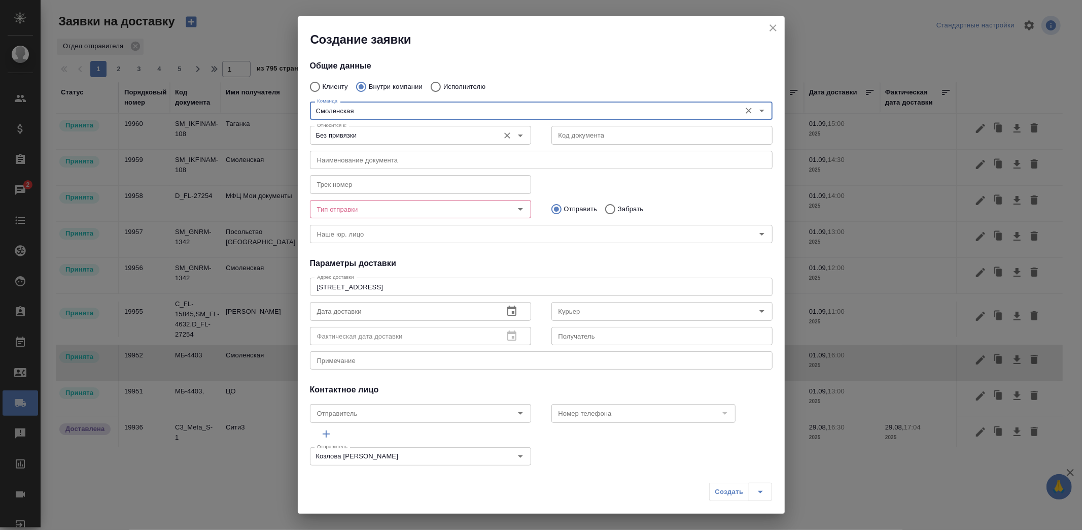
type input "Смоленская"
click at [401, 137] on input "Без привязки" at bounding box center [403, 135] width 181 height 12
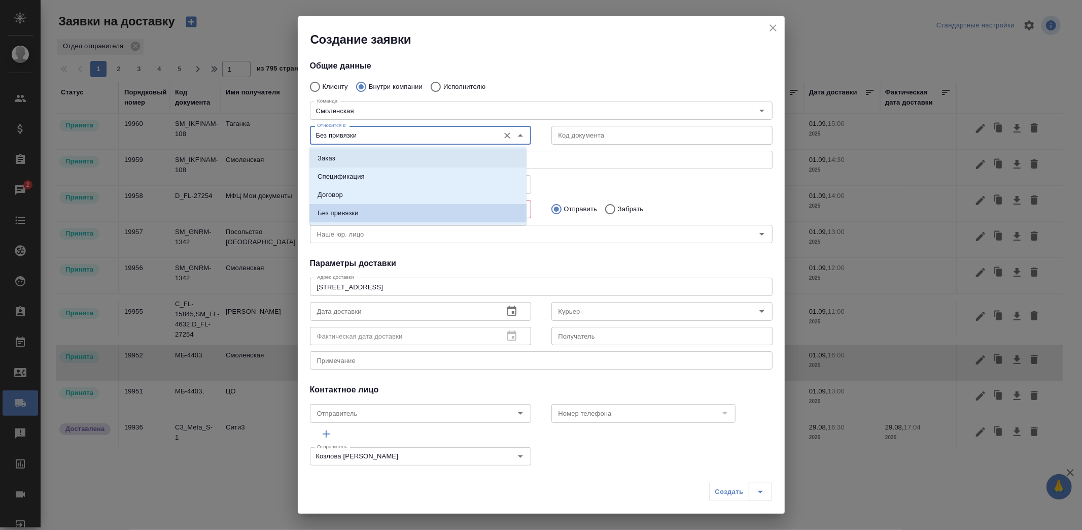
click at [374, 161] on li "Заказ" at bounding box center [417, 158] width 217 height 18
type input "Заказ"
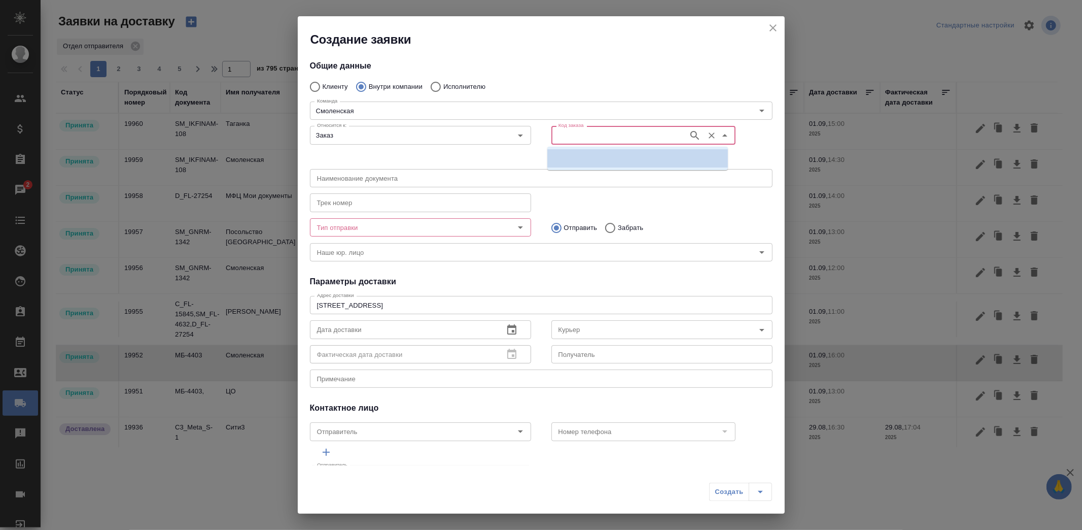
click at [587, 133] on input "Код заказа" at bounding box center [618, 135] width 129 height 12
paste input "SM_IKFINAM-108"
type input "SM_IKFINAM-108"
click at [592, 155] on p "SM_IKFINAM-108" at bounding box center [582, 158] width 54 height 10
click at [616, 137] on input "SM_IKFINAM-108" at bounding box center [618, 135] width 129 height 12
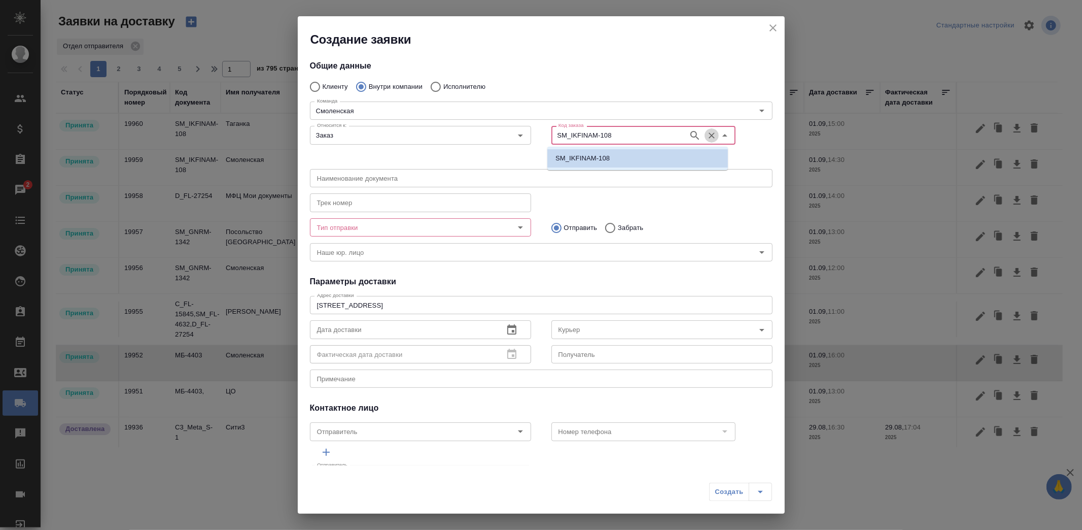
click at [707, 132] on icon "Очистить" at bounding box center [712, 135] width 10 height 10
click at [609, 132] on input "Код заказа" at bounding box center [618, 135] width 129 height 12
click at [605, 133] on input "Код заказа" at bounding box center [618, 135] width 129 height 12
click at [609, 152] on li "SM_IKFINAM-108" at bounding box center [637, 158] width 181 height 18
type input "(МБ) ООО "Монблан""
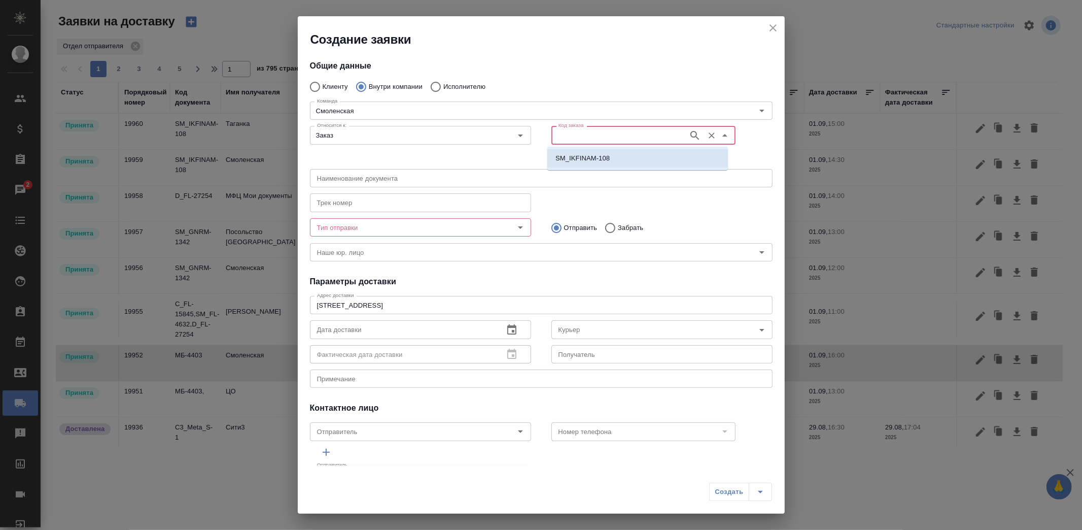
type input "SM_IKFINAM-108"
click at [403, 232] on input "Тип отправки" at bounding box center [403, 227] width 181 height 12
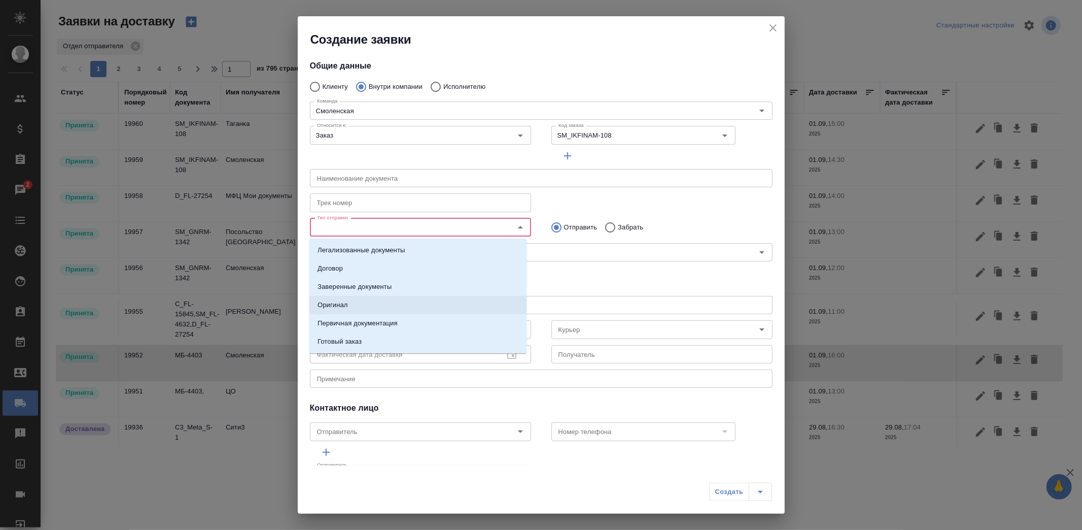
click at [353, 305] on li "Оригинал" at bounding box center [417, 305] width 217 height 18
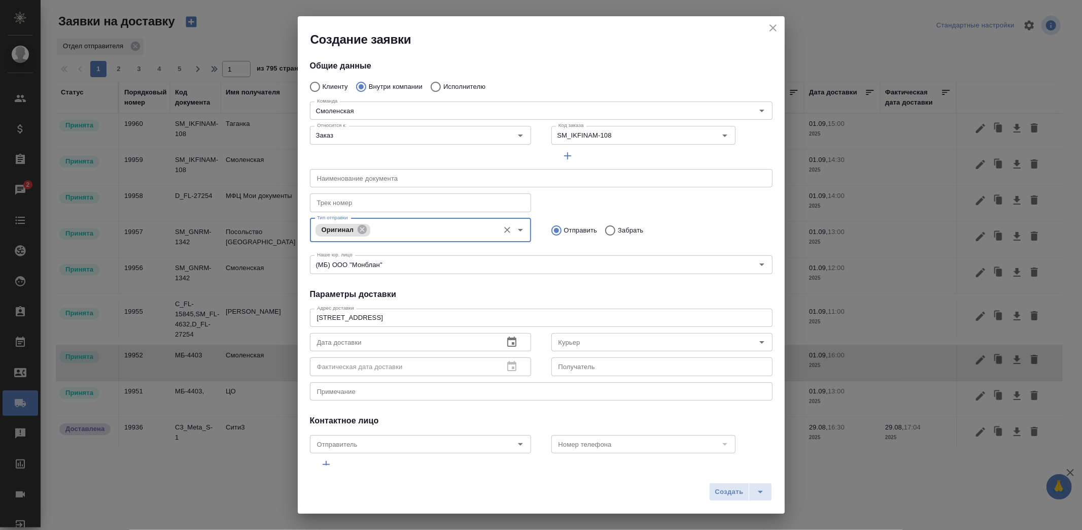
click at [500, 337] on button "button" at bounding box center [512, 342] width 24 height 24
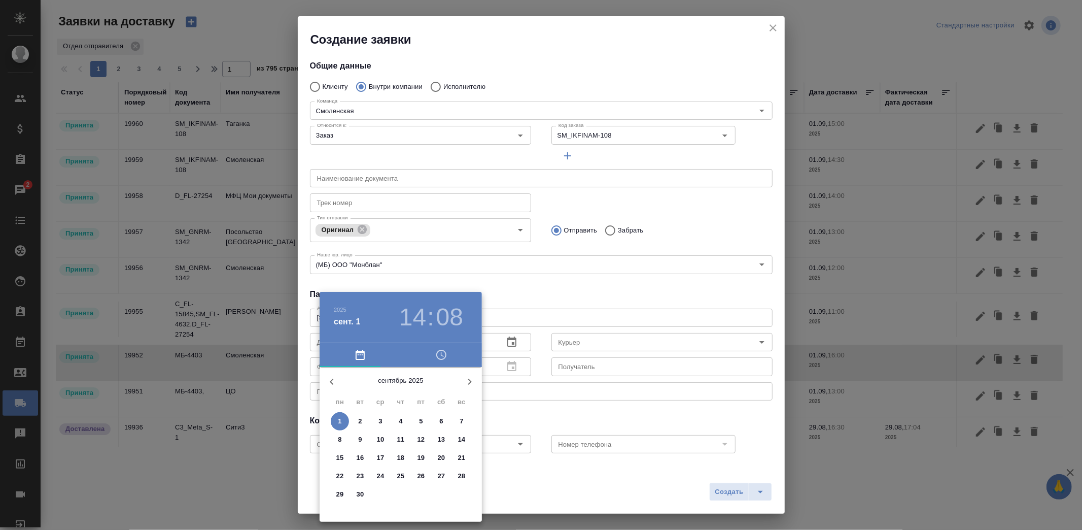
click at [342, 419] on span "1" at bounding box center [340, 421] width 18 height 10
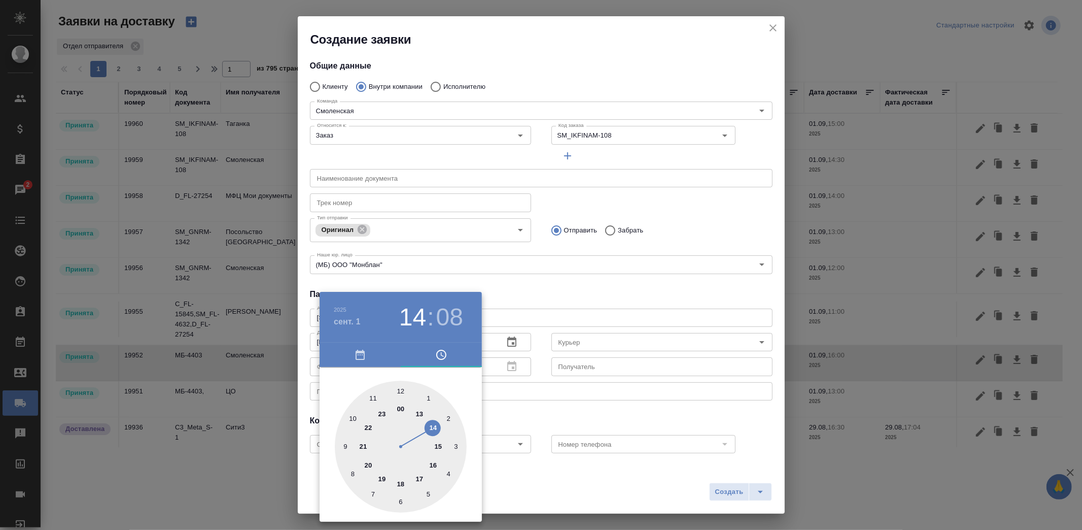
click at [440, 445] on div at bounding box center [401, 446] width 132 height 132
type input "01.09.2025 15:30"
drag, startPoint x: 400, startPoint y: 502, endPoint x: 418, endPoint y: 495, distance: 19.6
click at [399, 503] on div at bounding box center [401, 446] width 132 height 132
click at [534, 418] on div at bounding box center [541, 265] width 1082 height 530
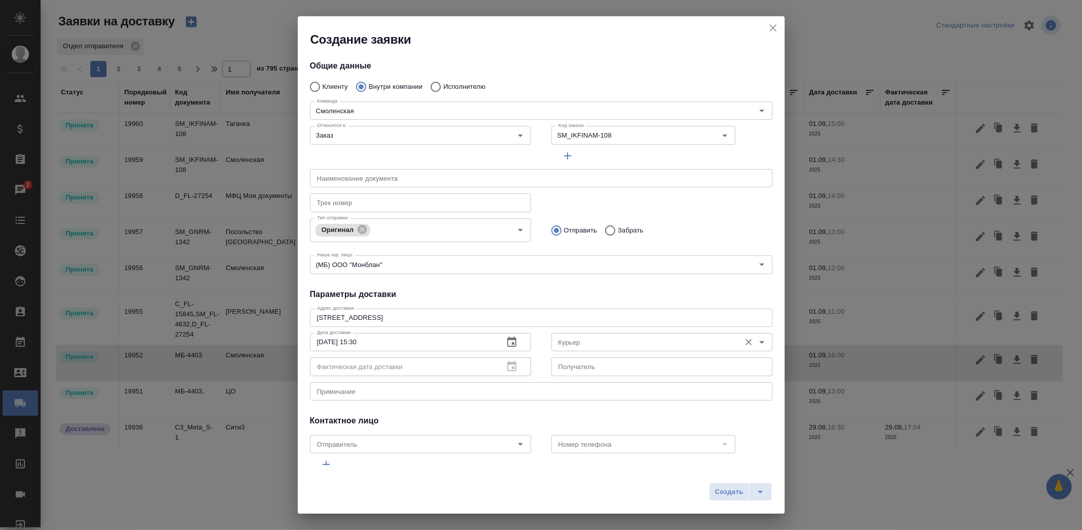
click at [575, 341] on input "Курьер" at bounding box center [644, 342] width 181 height 12
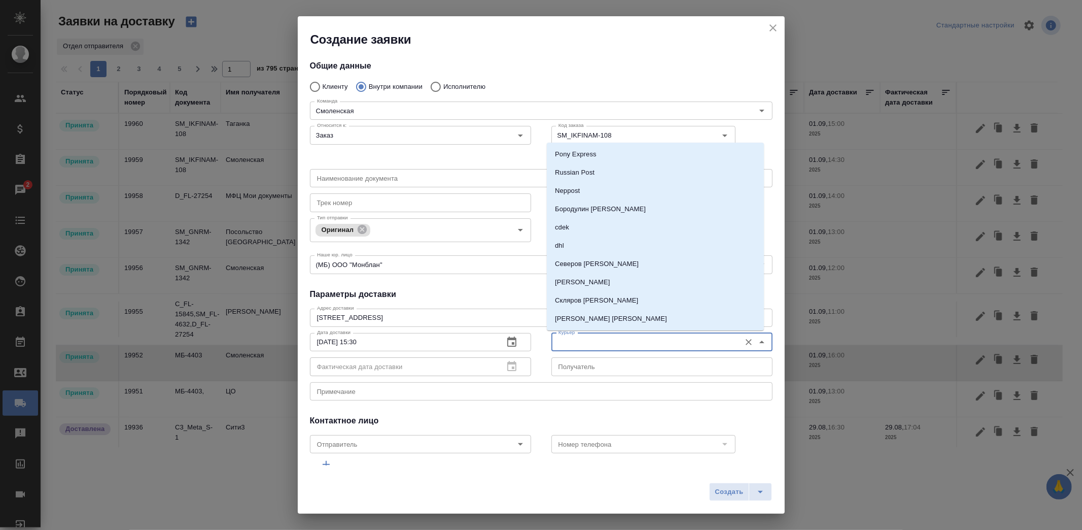
click at [575, 341] on input "Курьер" at bounding box center [644, 342] width 181 height 12
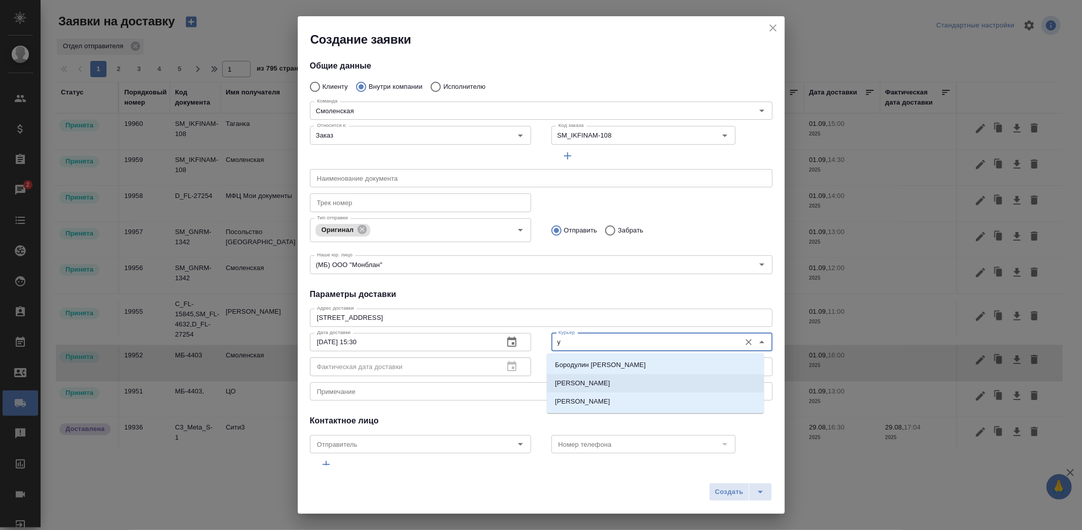
click at [589, 384] on p "Ушаков Андрей" at bounding box center [582, 383] width 55 height 10
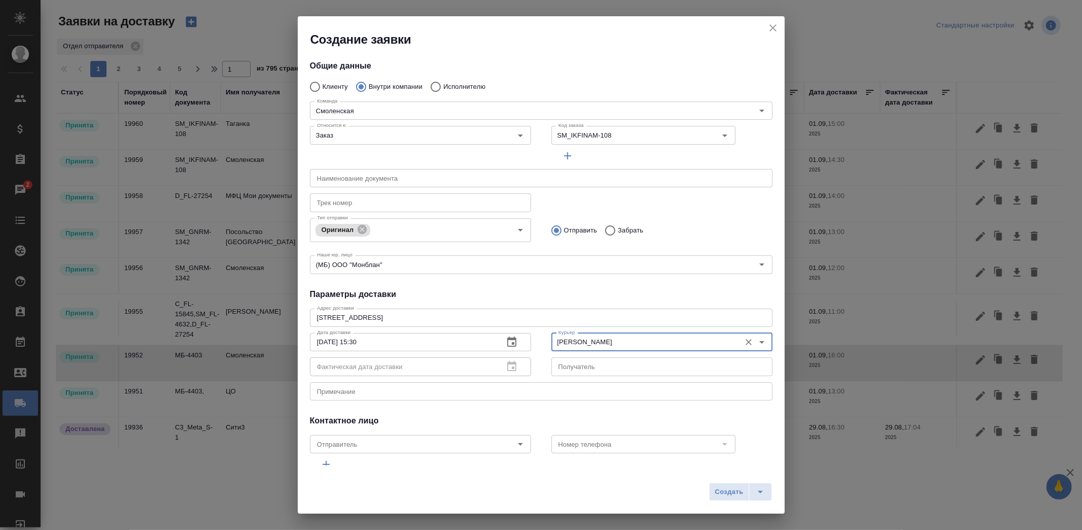
type input "Ушаков Андрей"
click at [450, 387] on textarea at bounding box center [541, 391] width 448 height 8
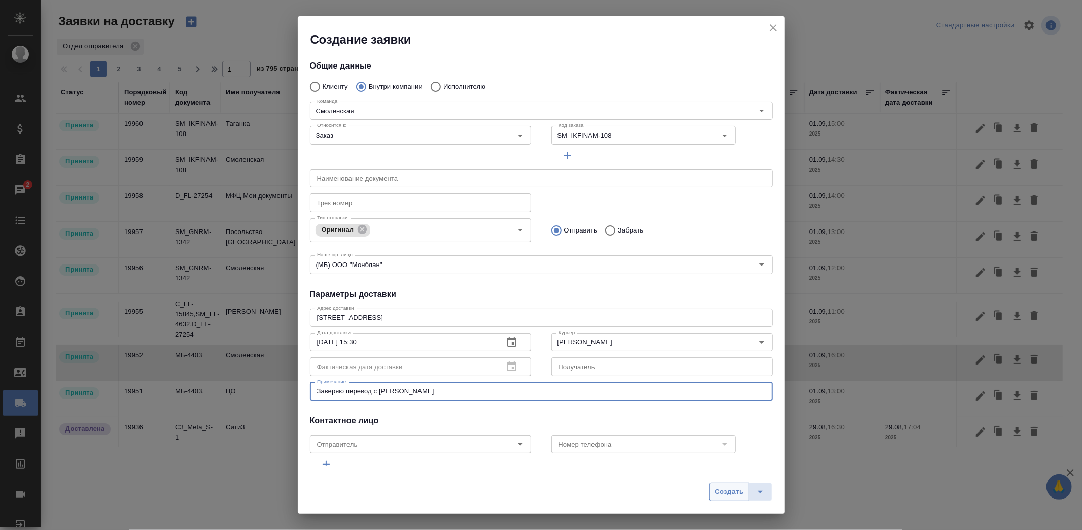
type textarea "Заверяю перевод с Таганки"
click at [729, 495] on span "Создать" at bounding box center [729, 492] width 28 height 12
radio input "true"
type input "Без привязки"
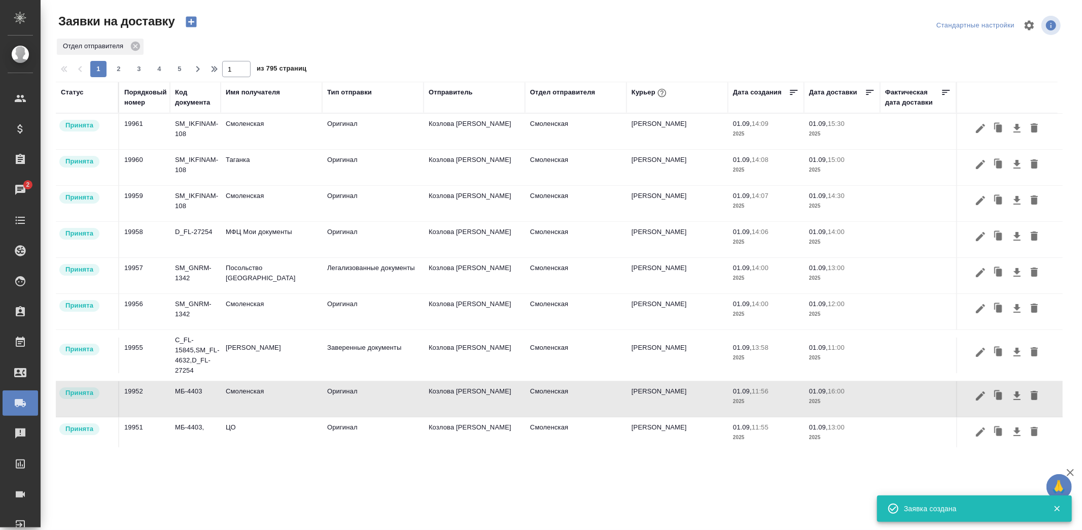
click at [187, 18] on icon "button" at bounding box center [191, 22] width 11 height 11
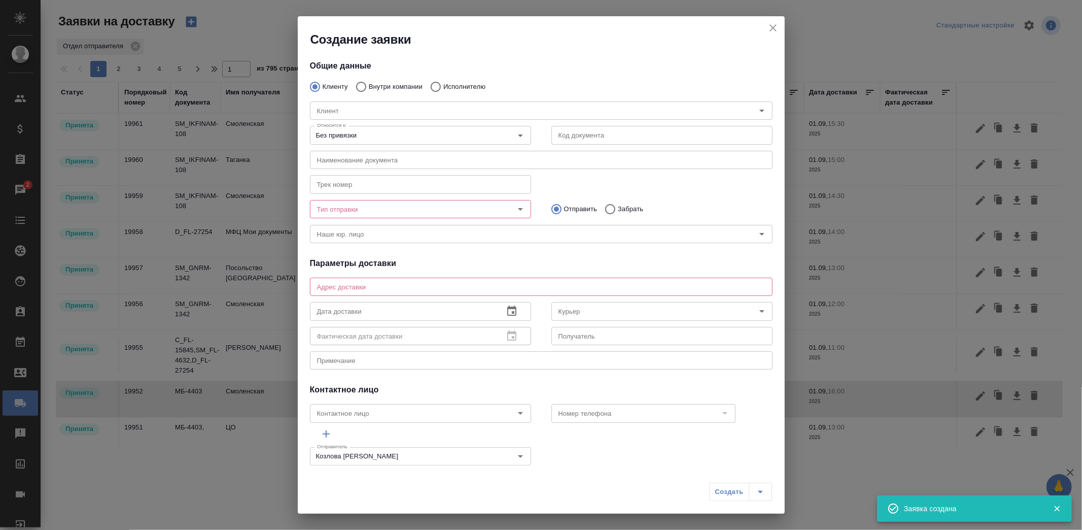
click at [381, 85] on p "Внутри компании" at bounding box center [396, 87] width 54 height 10
click at [369, 85] on input "Внутри компании" at bounding box center [360, 86] width 18 height 21
radio input "true"
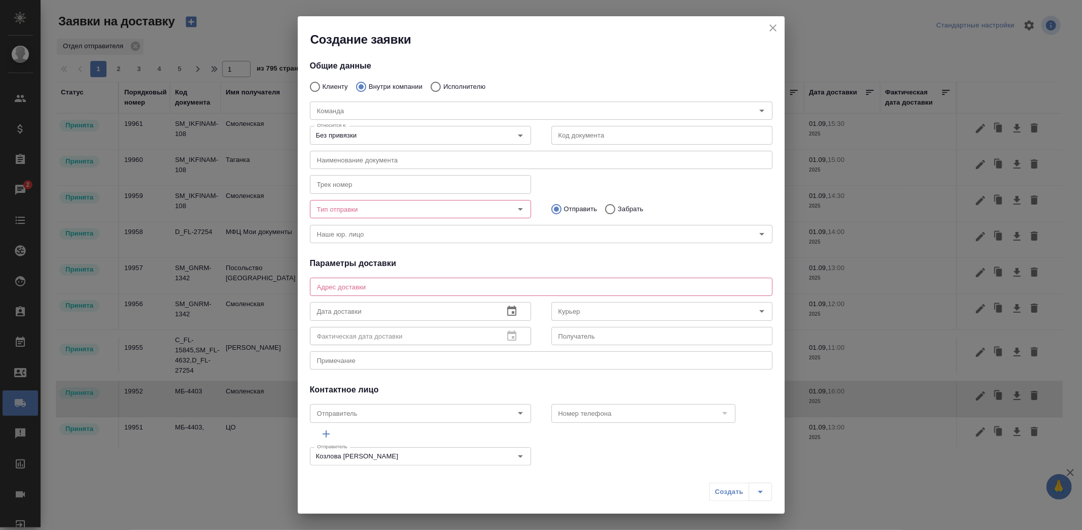
click at [432, 89] on input "Исполнителю" at bounding box center [434, 86] width 18 height 21
radio input "true"
click at [430, 101] on div "Исполнитель" at bounding box center [541, 110] width 463 height 18
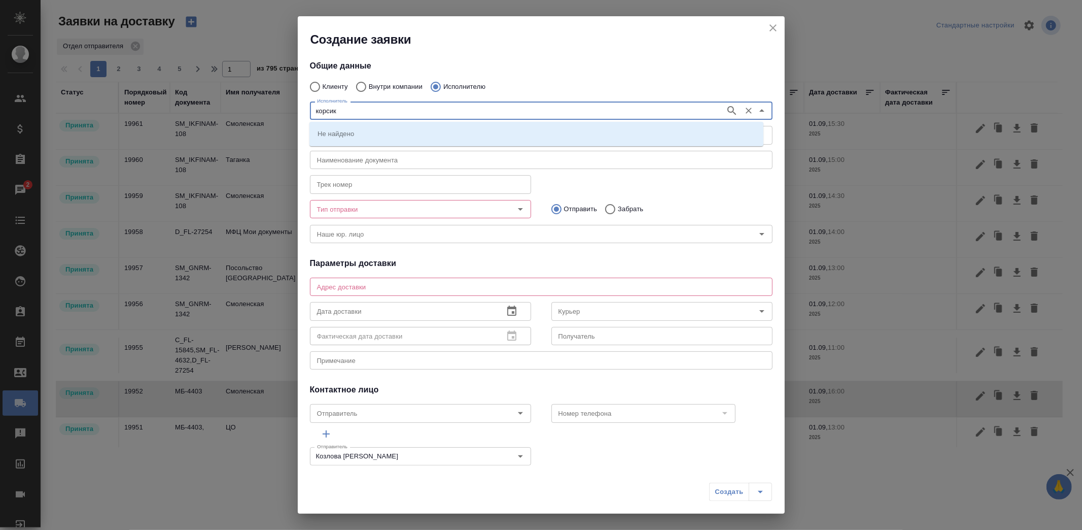
type input "корсик"
click at [373, 128] on p "НОТАРИУС Корсик Мария Александровна" at bounding box center [345, 133] width 55 height 10
type textarea "Новокузнецкая, 44/2, железная дверь возле 4-го подъезда"
type input "НОТАРИУС Корсик Мария Александровна"
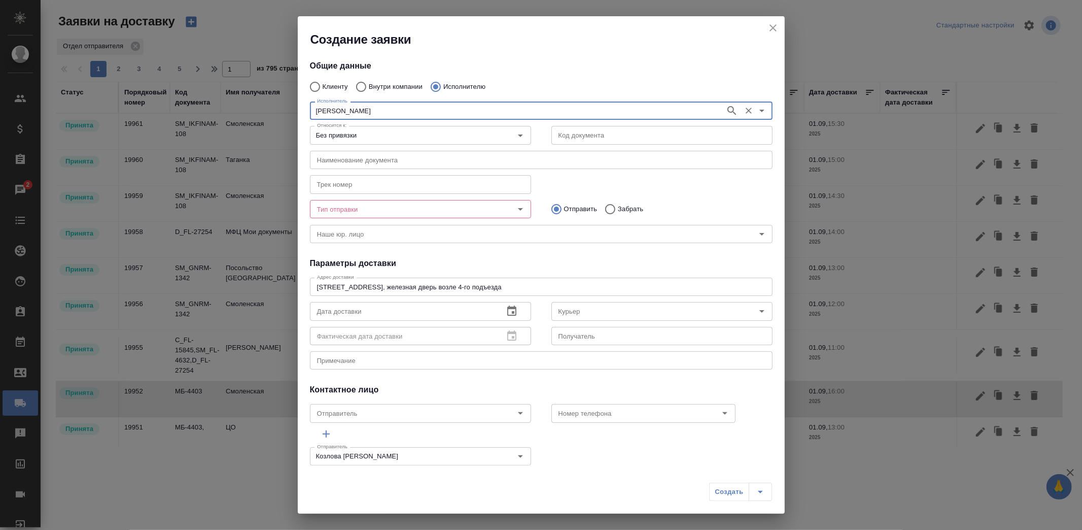
type input "+79250216062"
type input "НОТАРИУС Корсик Мария Александровна"
click at [398, 134] on input "Без привязки" at bounding box center [403, 135] width 181 height 12
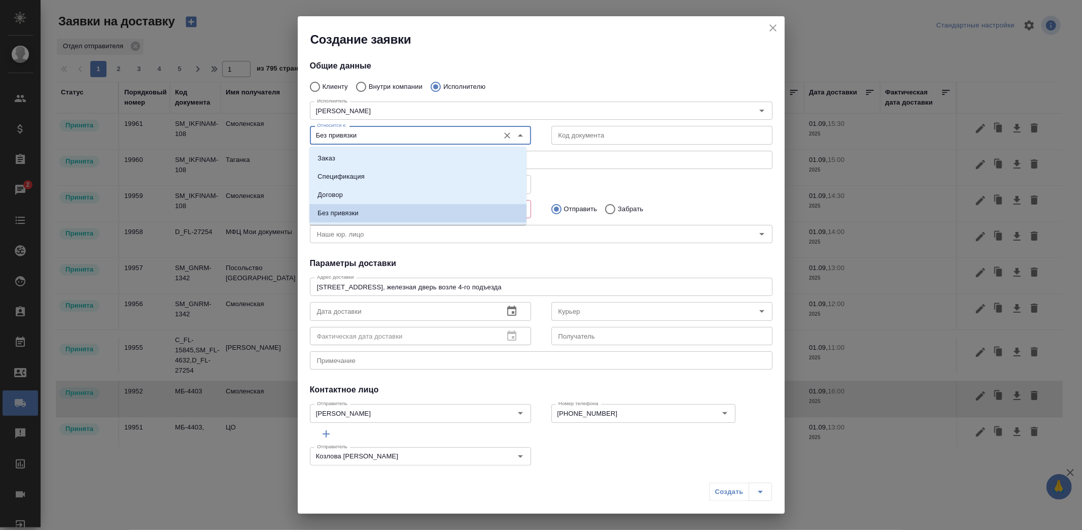
click at [371, 157] on li "Заказ" at bounding box center [417, 158] width 217 height 18
type input "Заказ"
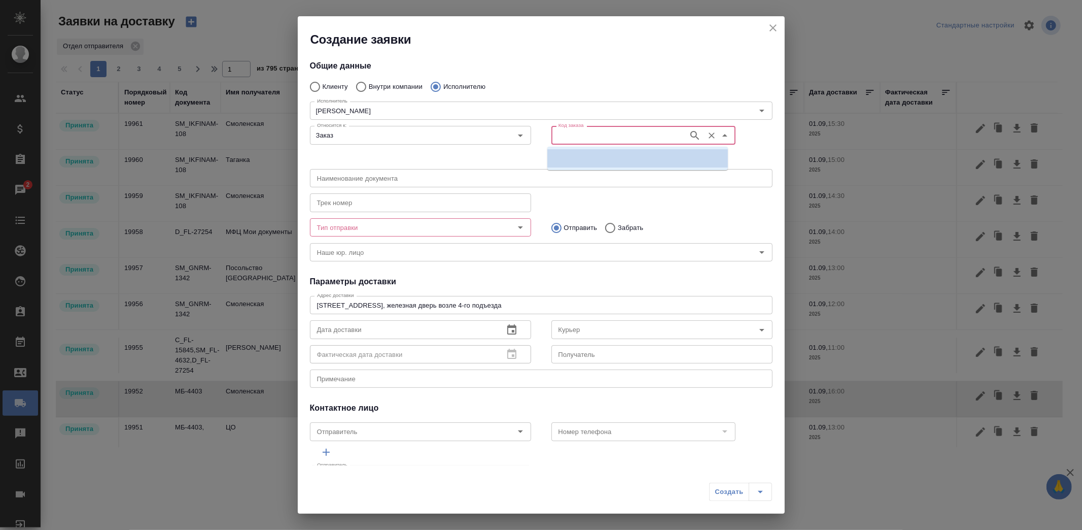
click at [630, 139] on input "Код заказа" at bounding box center [618, 135] width 129 height 12
paste input "SM_IKFINAM-108"
type input "SM_IKFINAM-108"
click at [601, 158] on p "SM_IKFINAM-108" at bounding box center [582, 158] width 54 height 10
click at [707, 136] on icon "Очистить" at bounding box center [712, 135] width 10 height 10
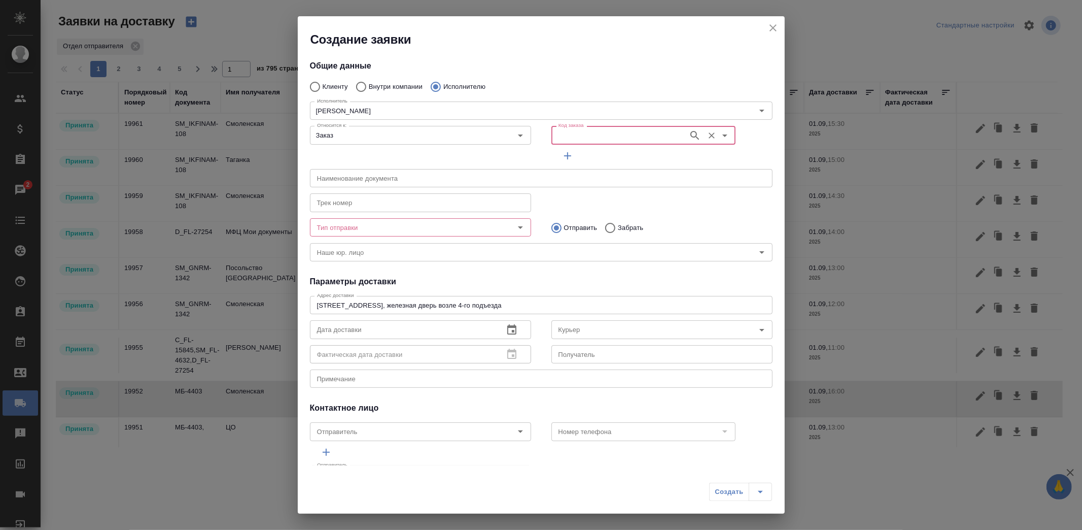
click at [624, 132] on input "Код заказа" at bounding box center [618, 135] width 129 height 12
click at [610, 159] on li "SM_IKFINAM-108" at bounding box center [637, 158] width 181 height 18
type input "(МБ) ООО "Монблан""
type input "НОТАРИУС Корсик Мария Александровна"
type input "SM_IKFINAM-108"
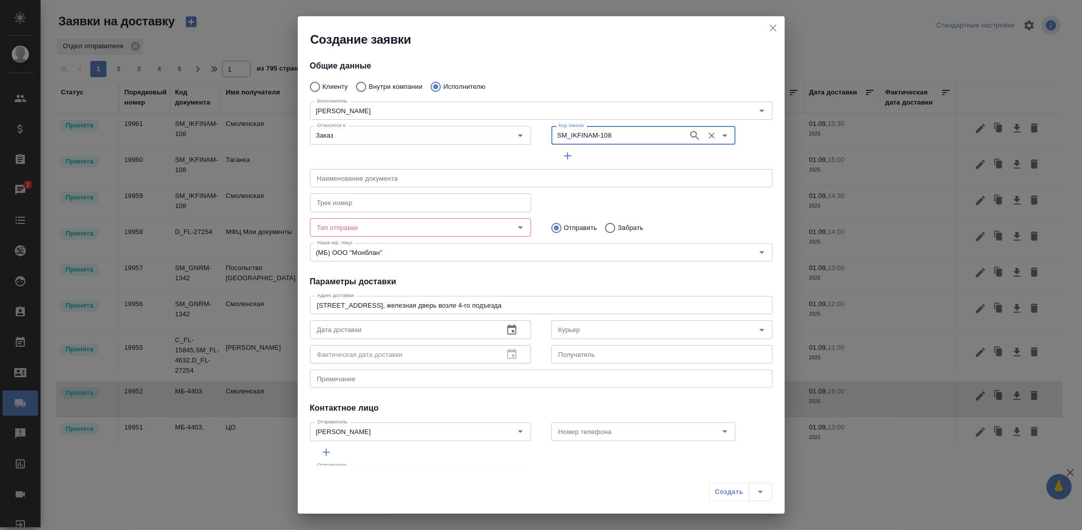
click at [445, 229] on input "Тип отправки" at bounding box center [403, 227] width 181 height 12
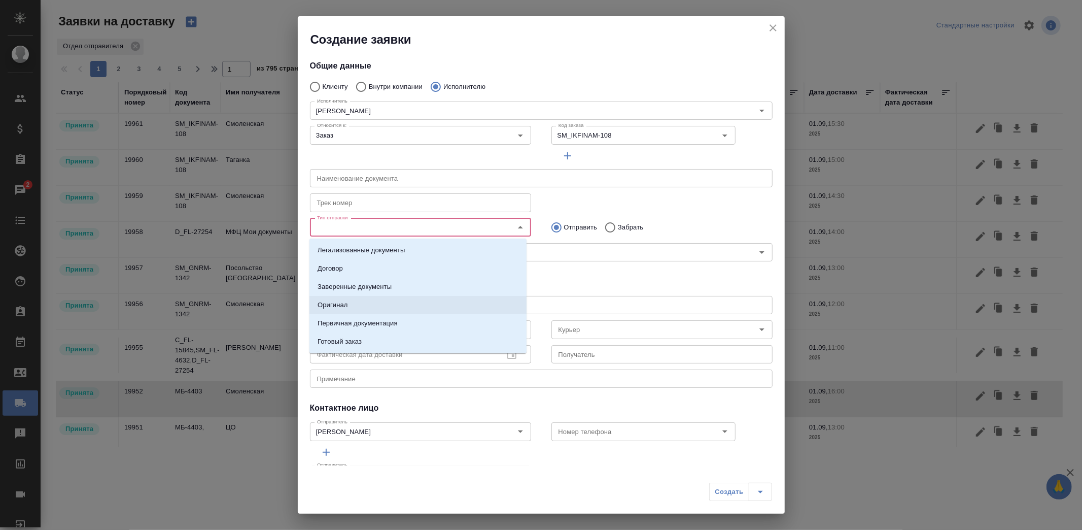
click at [389, 302] on li "Оригинал" at bounding box center [417, 305] width 217 height 18
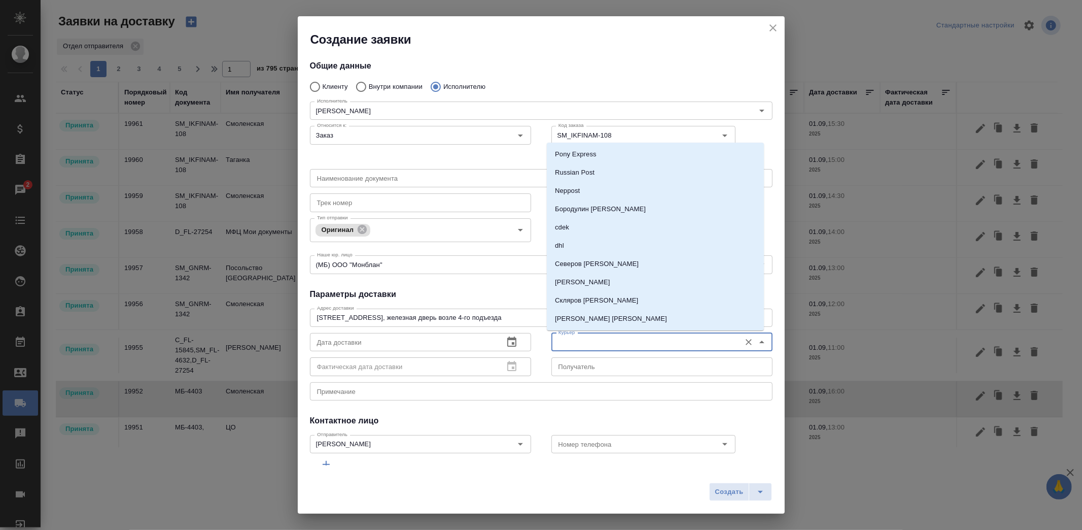
click at [565, 343] on input "Курьер" at bounding box center [644, 342] width 181 height 12
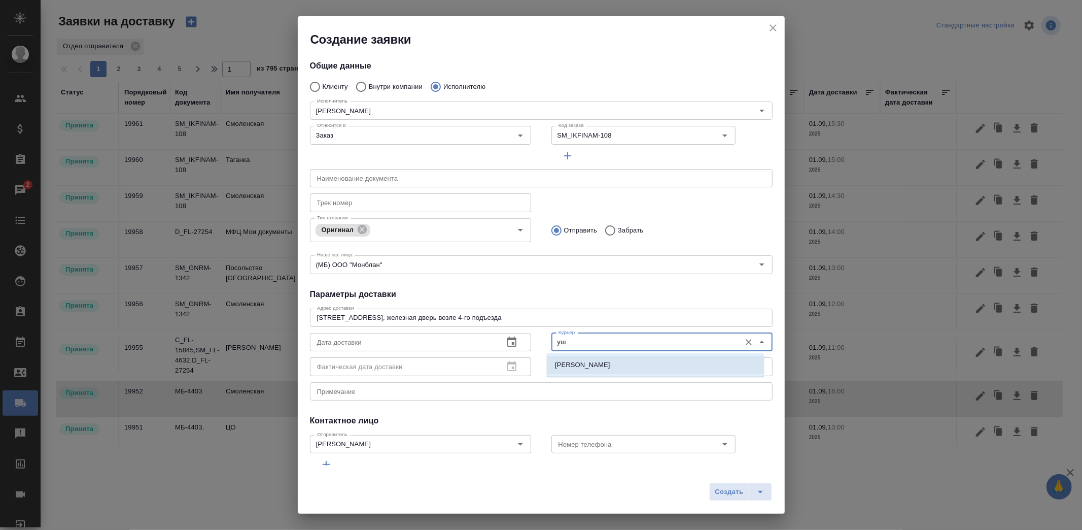
click at [566, 364] on p "Ушаков Андрей" at bounding box center [582, 365] width 55 height 10
type input "Ушаков Андрей"
click at [510, 339] on icon "button" at bounding box center [511, 341] width 9 height 10
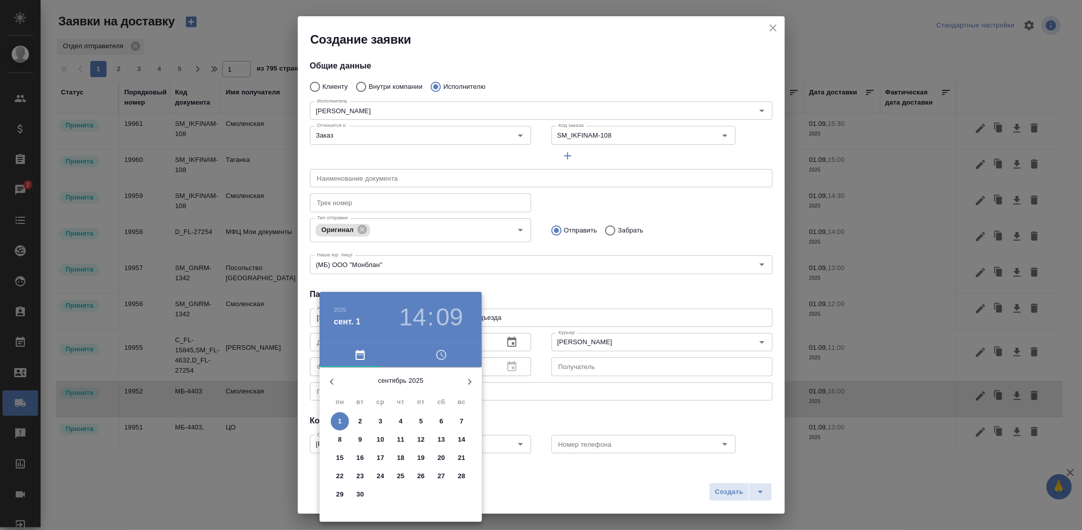
click at [342, 420] on span "1" at bounding box center [340, 421] width 18 height 10
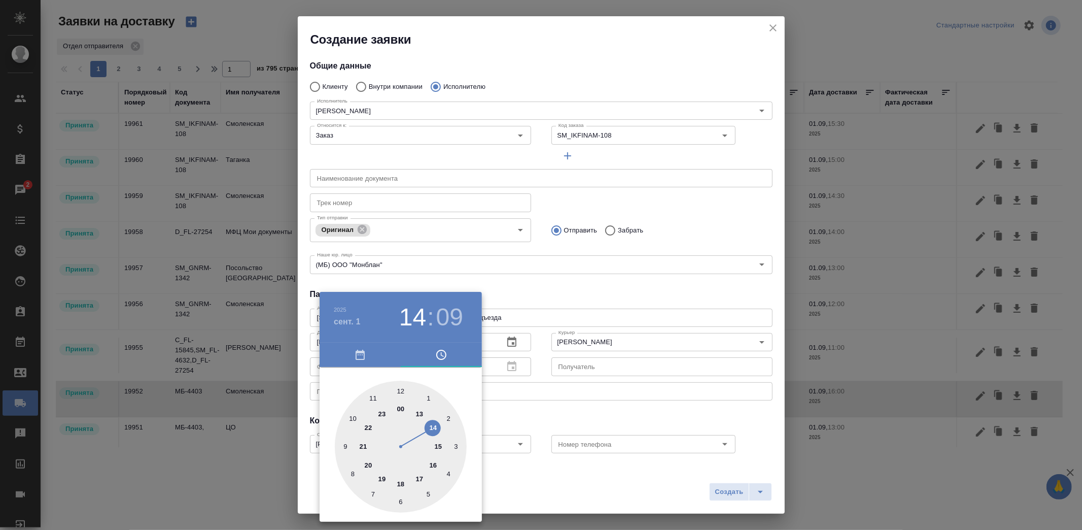
click at [433, 464] on div at bounding box center [401, 446] width 132 height 132
click at [401, 389] on div at bounding box center [401, 446] width 132 height 132
type input "01.09.2025 16:00"
drag, startPoint x: 564, startPoint y: 413, endPoint x: 631, endPoint y: 442, distance: 72.5
click at [566, 413] on div at bounding box center [541, 265] width 1082 height 530
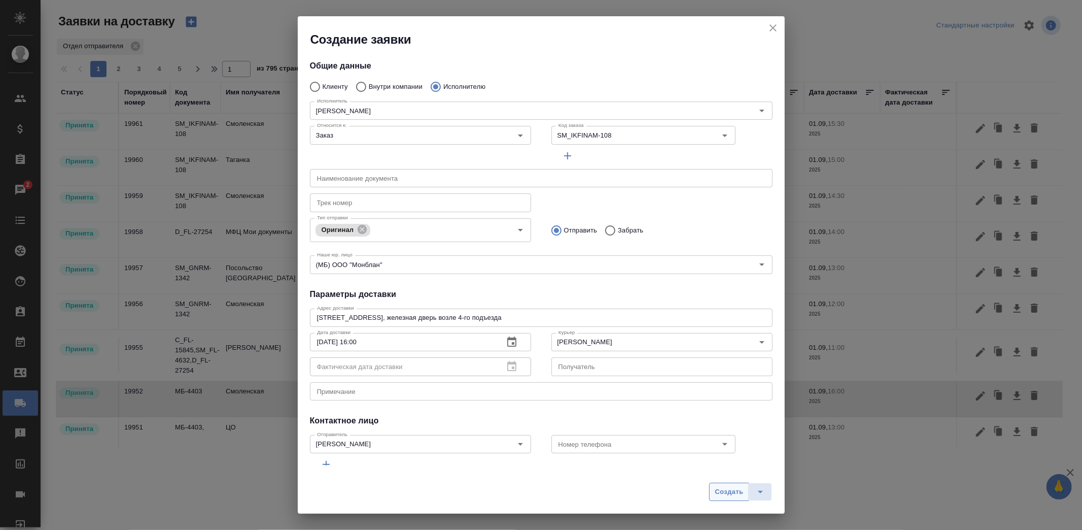
click at [736, 490] on span "Создать" at bounding box center [729, 492] width 28 height 12
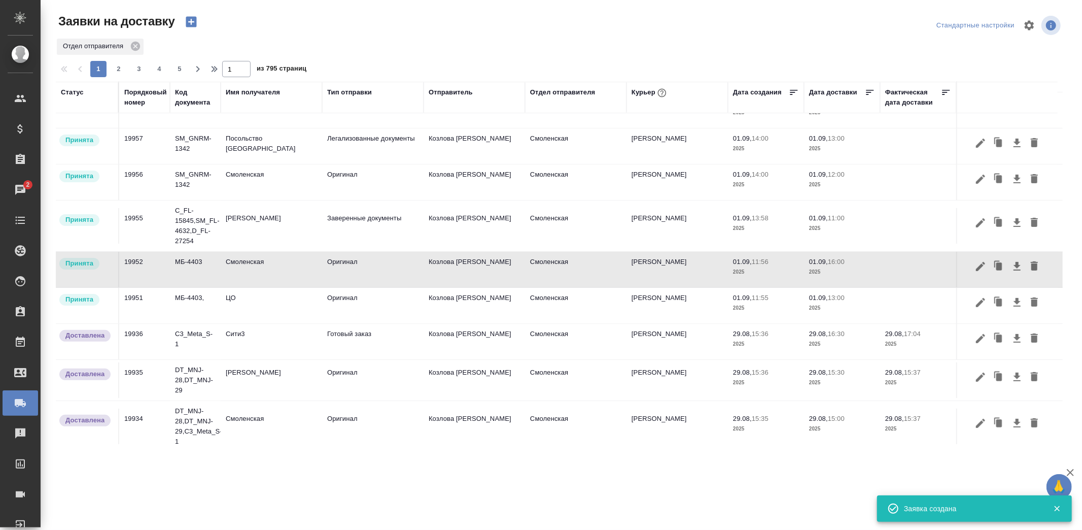
scroll to position [169, 0]
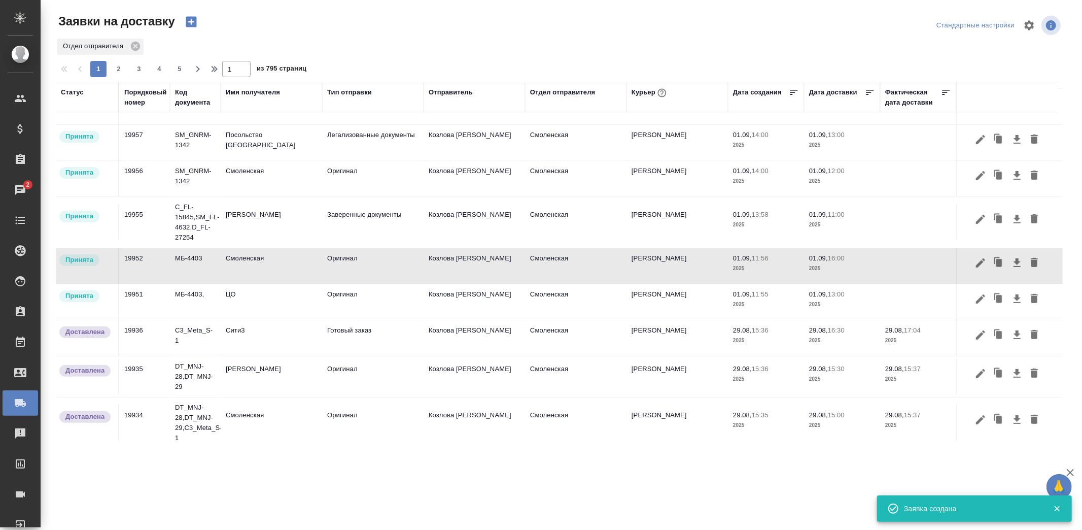
click at [651, 213] on td "Ушаков Андрей" at bounding box center [677, 222] width 101 height 36
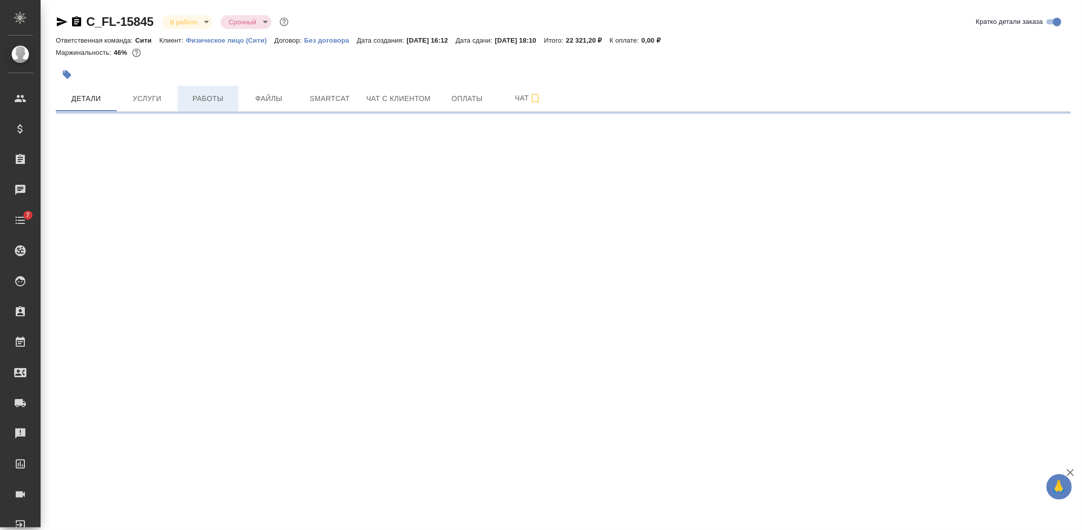
click at [220, 102] on span "Работы" at bounding box center [208, 98] width 49 height 13
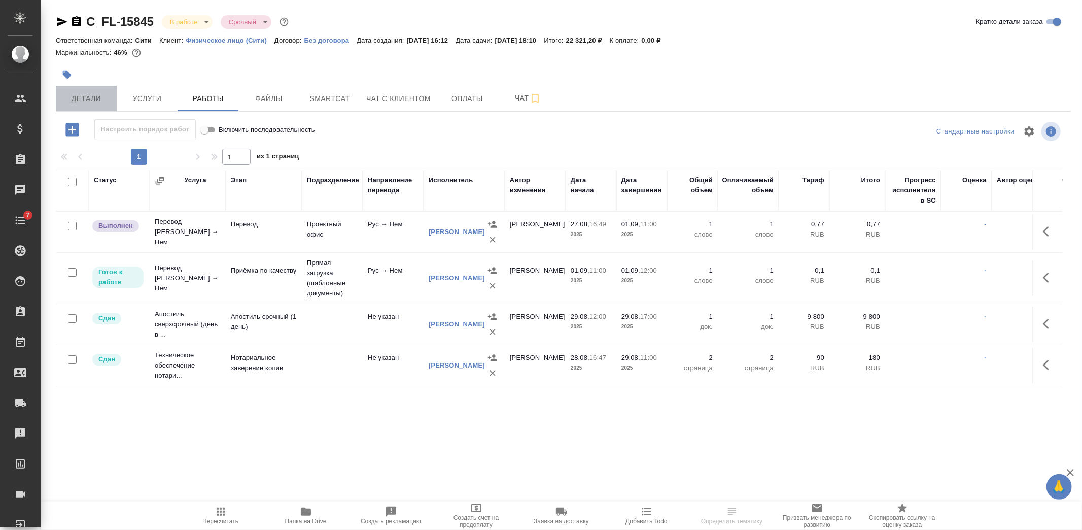
click at [99, 100] on span "Детали" at bounding box center [86, 98] width 49 height 13
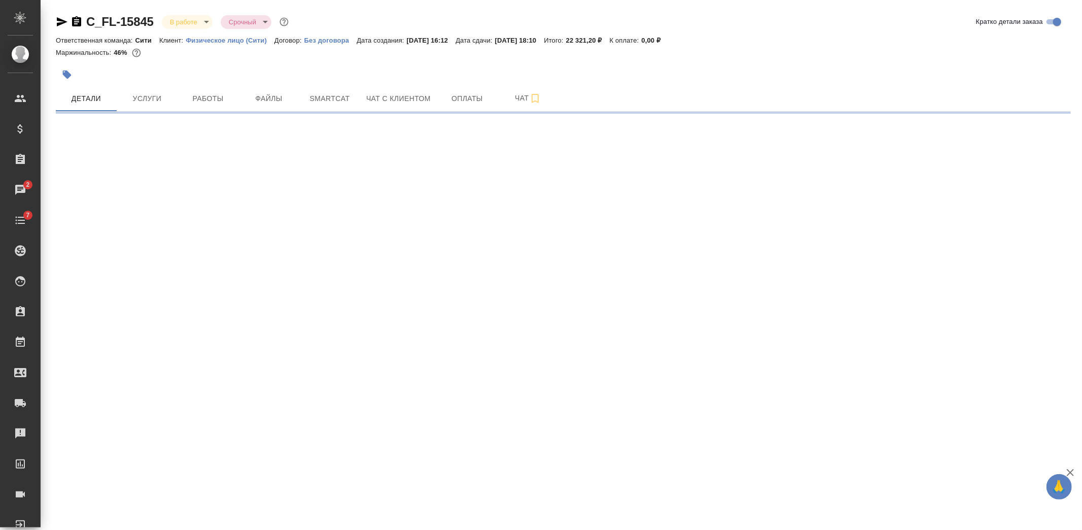
select select "RU"
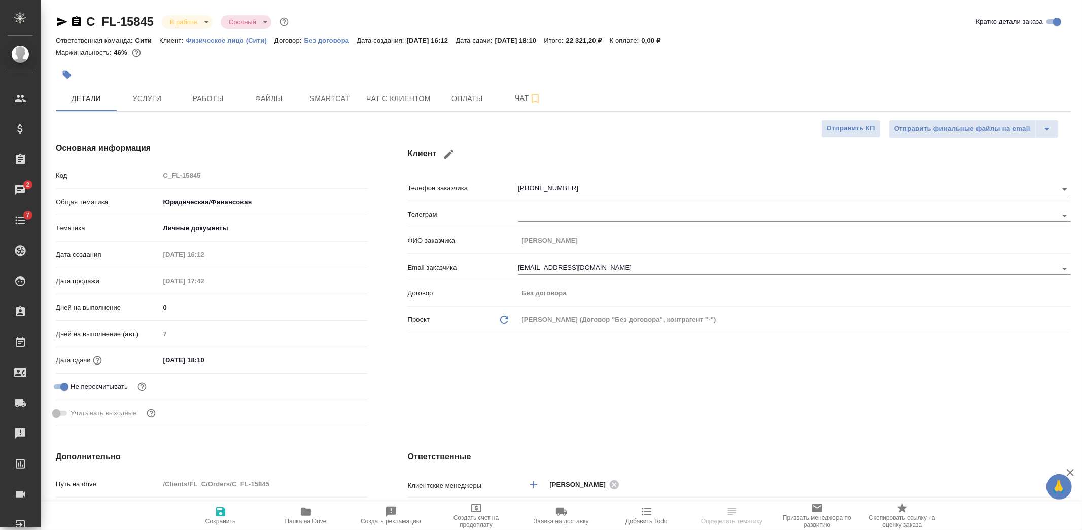
type textarea "x"
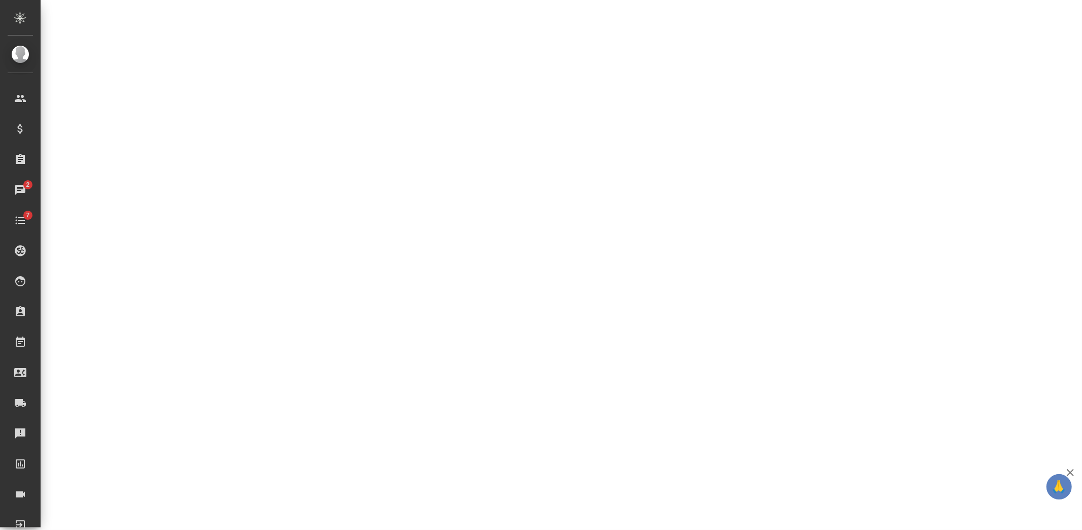
select select "RU"
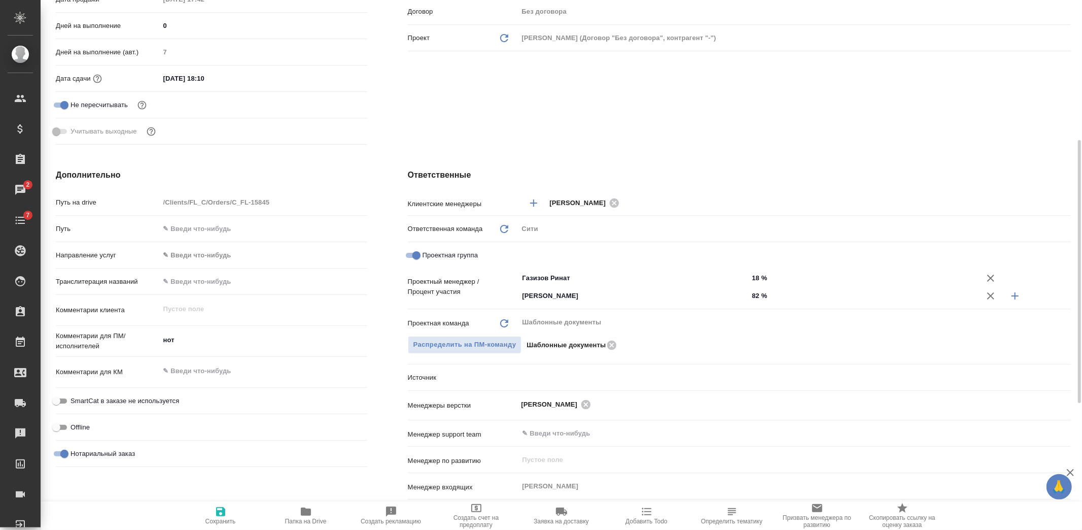
type textarea "x"
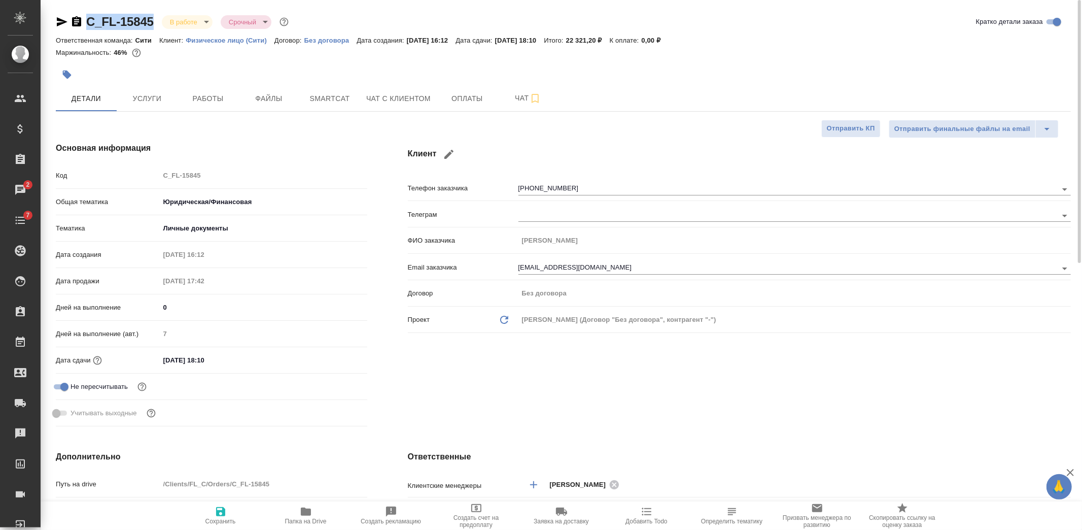
drag, startPoint x: 154, startPoint y: 15, endPoint x: 89, endPoint y: 19, distance: 65.5
click at [89, 19] on div "C_FL-15845 В работе inProgress Срочный urgent" at bounding box center [173, 22] width 235 height 16
copy link "C_FL-15845"
type textarea "x"
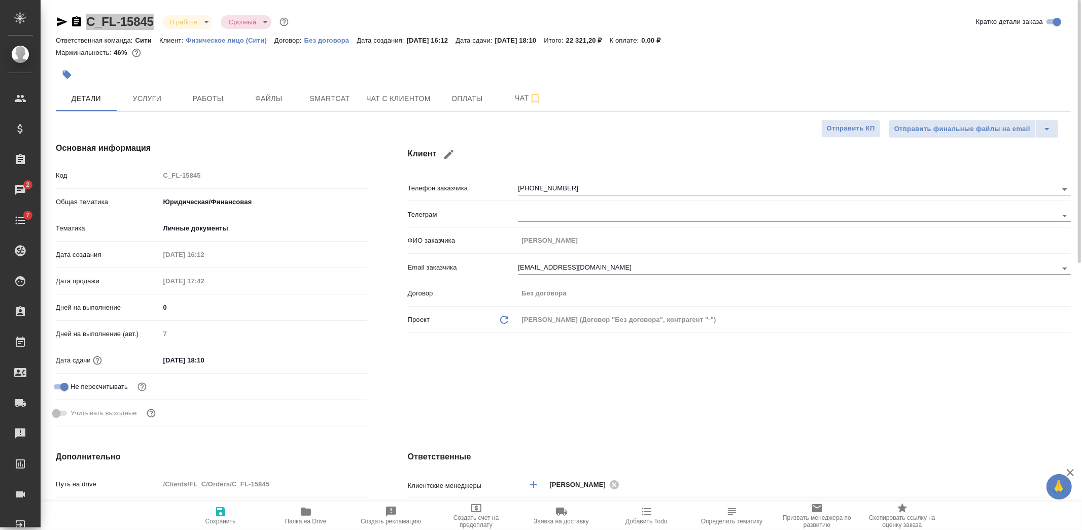
type textarea "x"
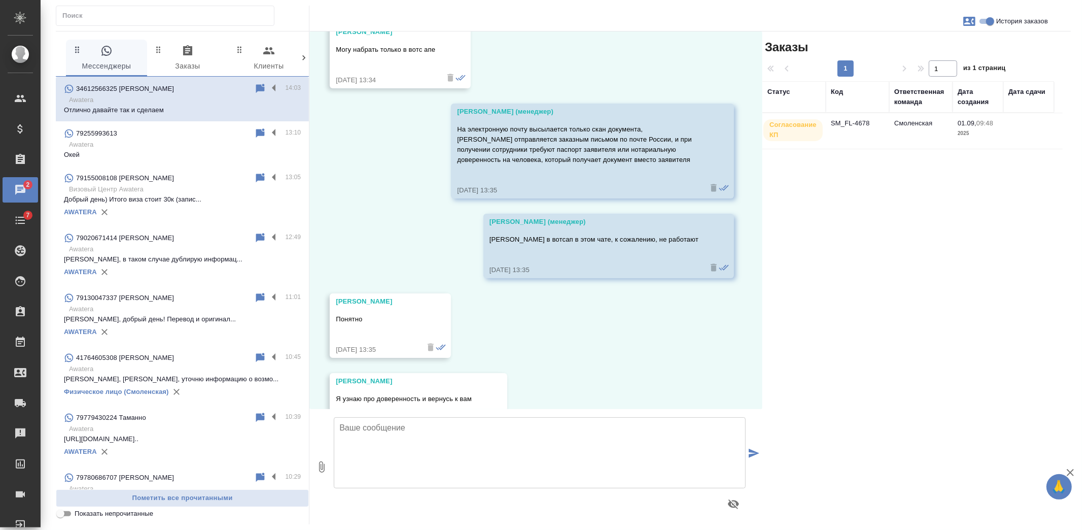
scroll to position [4024, 0]
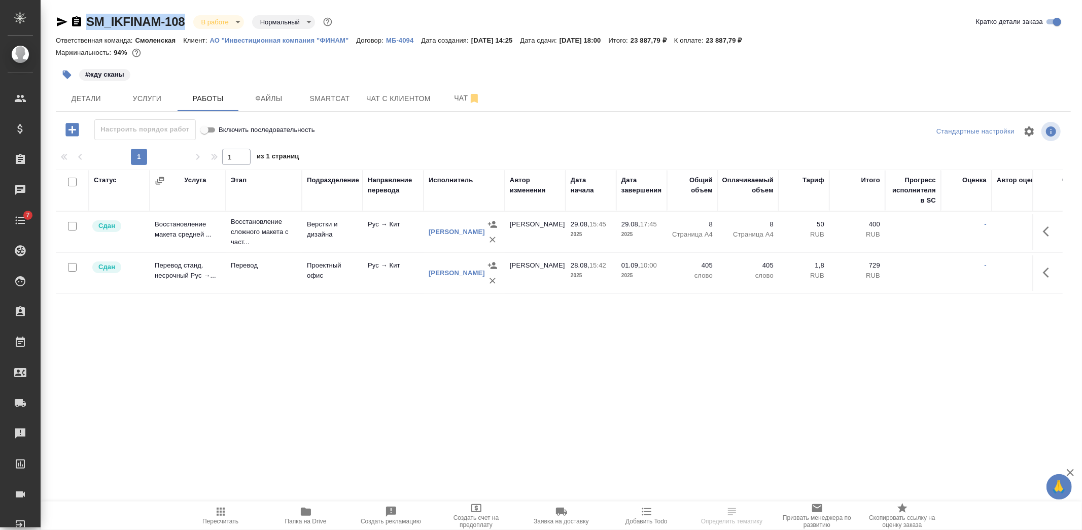
drag, startPoint x: 186, startPoint y: 22, endPoint x: 87, endPoint y: 18, distance: 99.0
click at [87, 18] on div "SM_IKFINAM-108 В работе inProgress Нормальный normal" at bounding box center [195, 22] width 279 height 16
copy link "SM_IKFINAM-108"
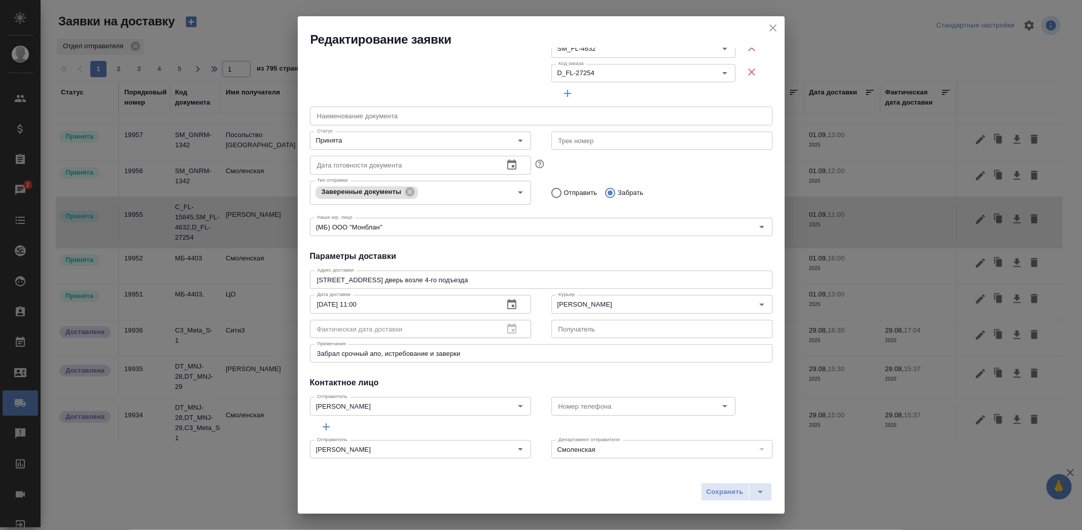
scroll to position [140, 0]
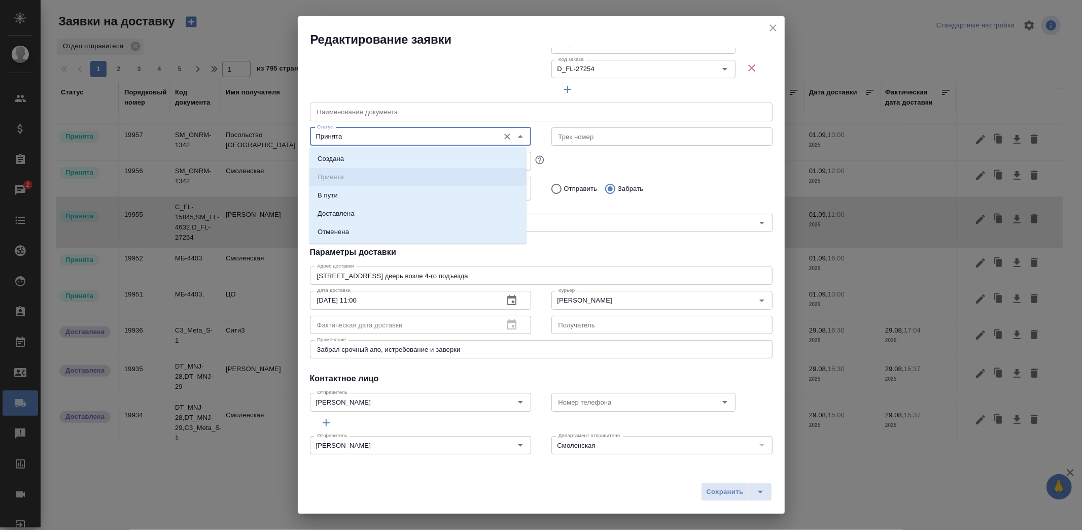
click at [445, 135] on input "Принята" at bounding box center [403, 136] width 181 height 12
click at [364, 215] on li "Доставлена" at bounding box center [417, 213] width 217 height 18
type input "Доставлена"
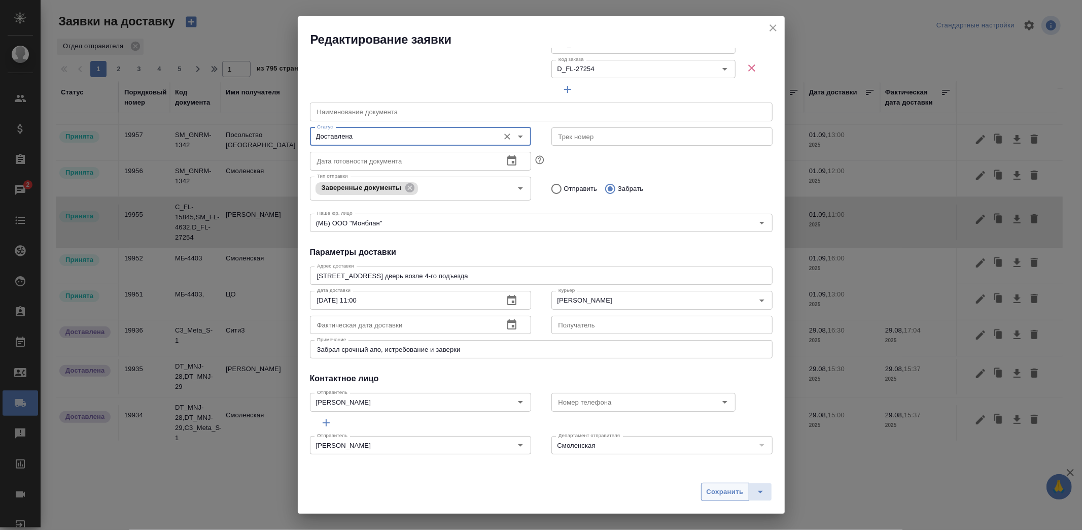
click at [702, 487] on button "Сохранить" at bounding box center [725, 491] width 48 height 18
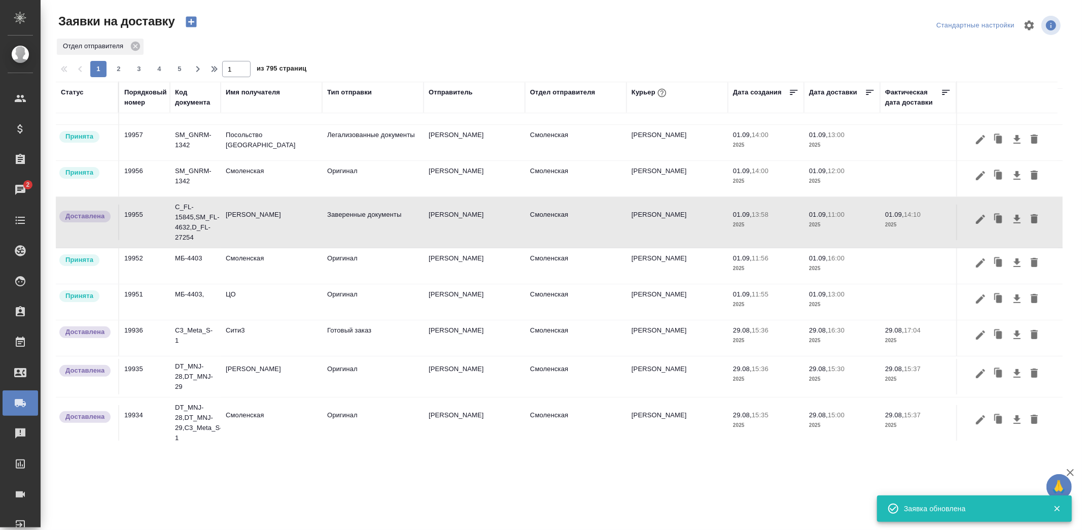
click at [289, 179] on td "Смоленская" at bounding box center [271, 179] width 101 height 36
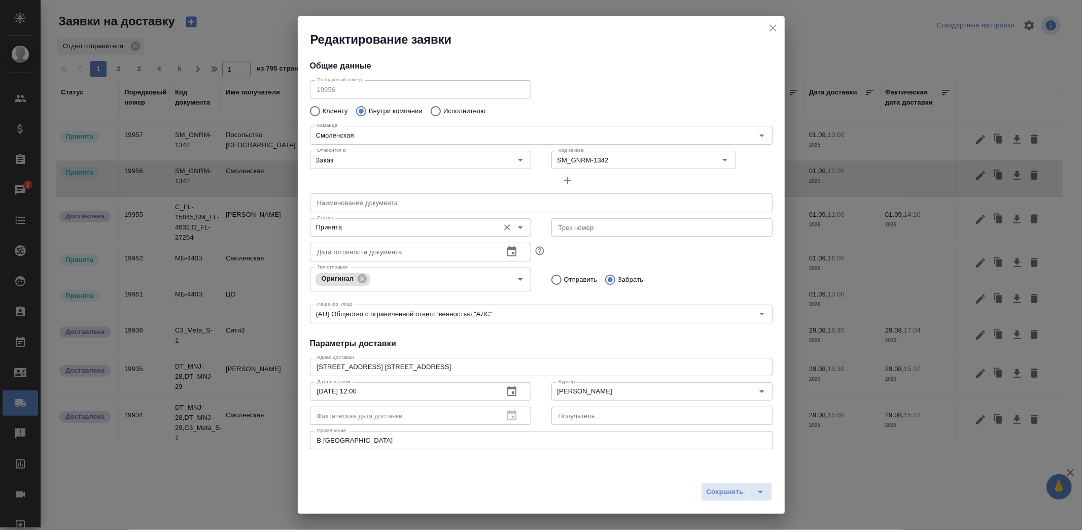
click at [428, 221] on input "Принята" at bounding box center [403, 227] width 181 height 12
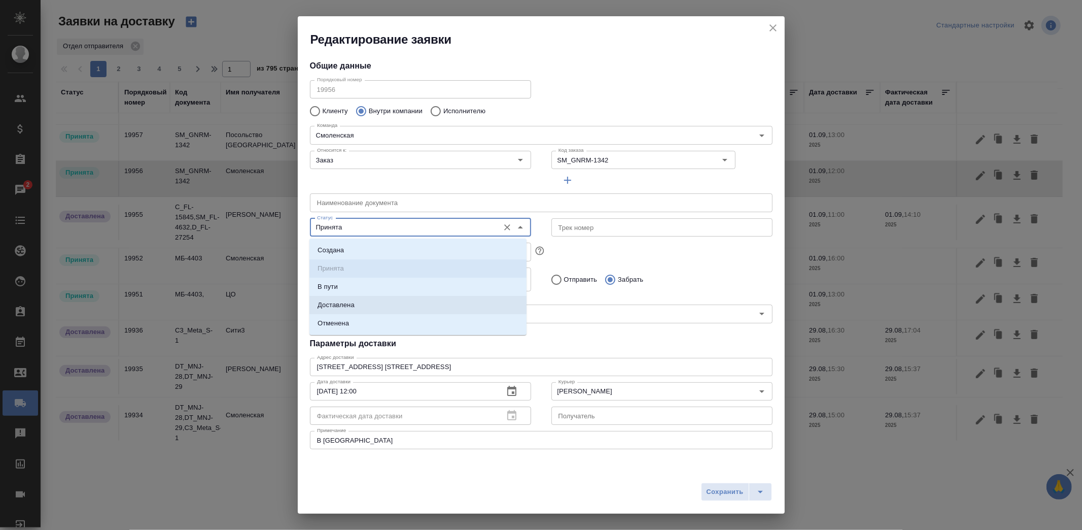
click at [348, 297] on li "Доставлена" at bounding box center [417, 305] width 217 height 18
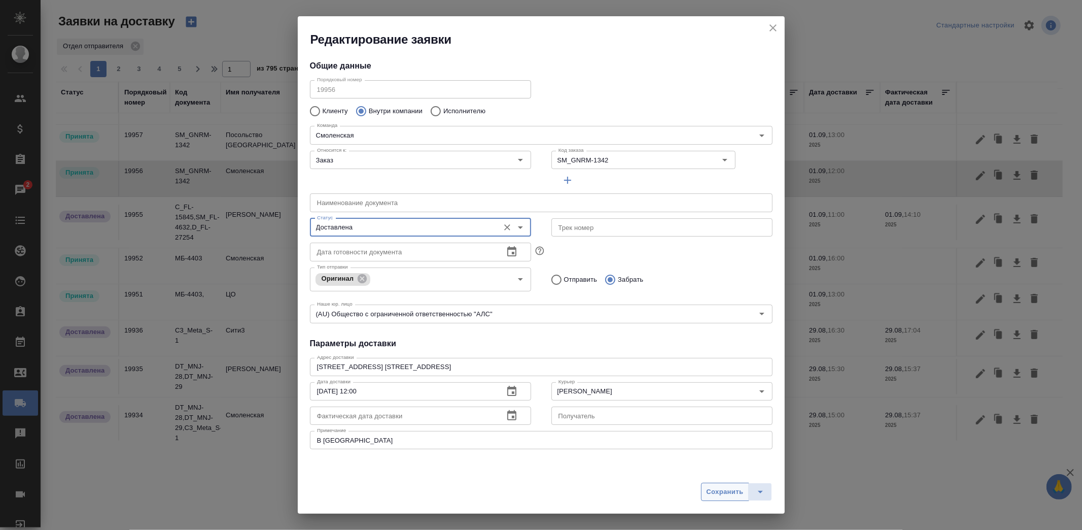
click at [728, 495] on span "Сохранить" at bounding box center [725, 492] width 37 height 12
type input "Принята"
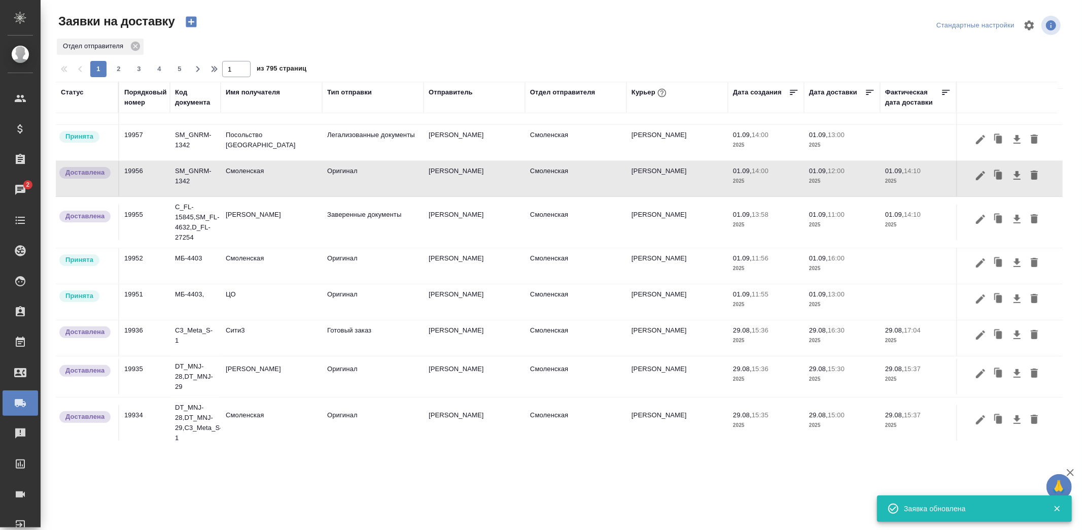
click at [271, 141] on td "Посольство Иордании" at bounding box center [271, 143] width 101 height 36
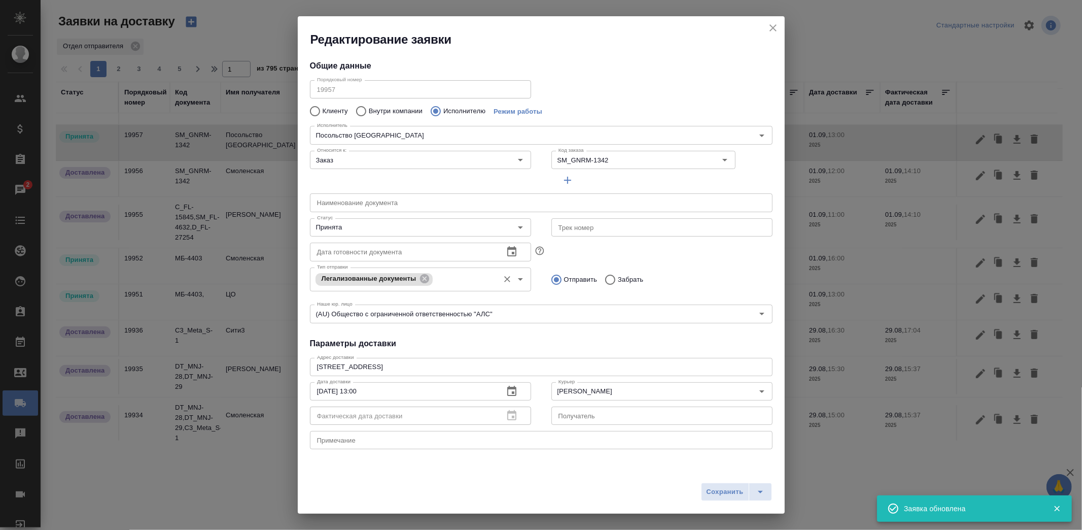
type input "Посольство Иордании"
click at [398, 232] on input "Принята" at bounding box center [403, 227] width 181 height 12
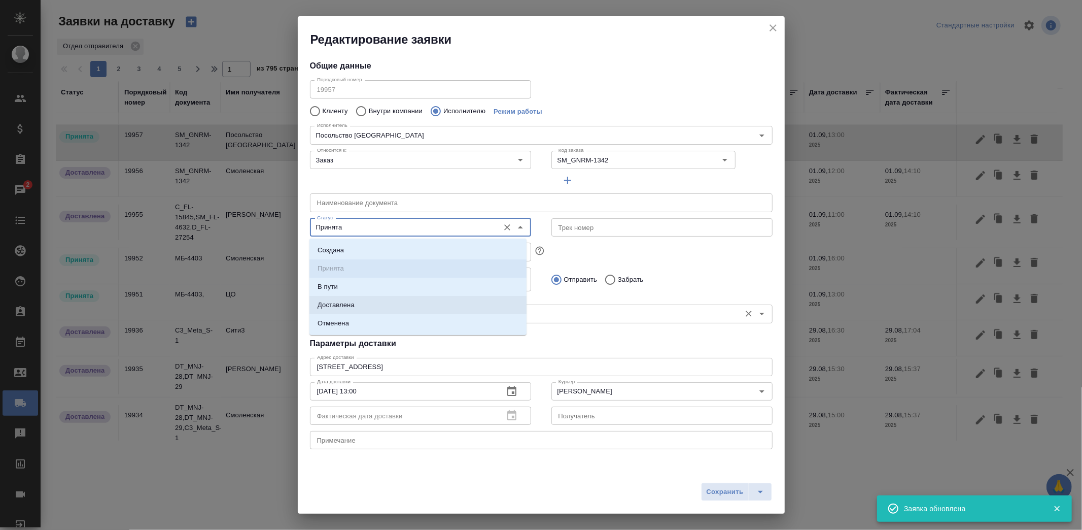
click at [356, 308] on li "Доставлена" at bounding box center [417, 305] width 217 height 18
type input "Доставлена"
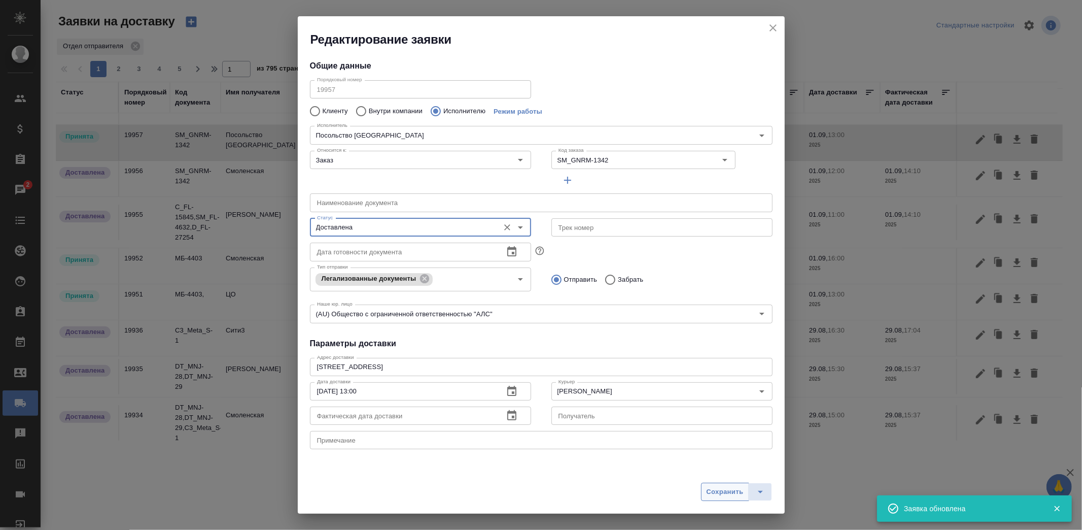
click at [720, 493] on span "Сохранить" at bounding box center [725, 492] width 37 height 12
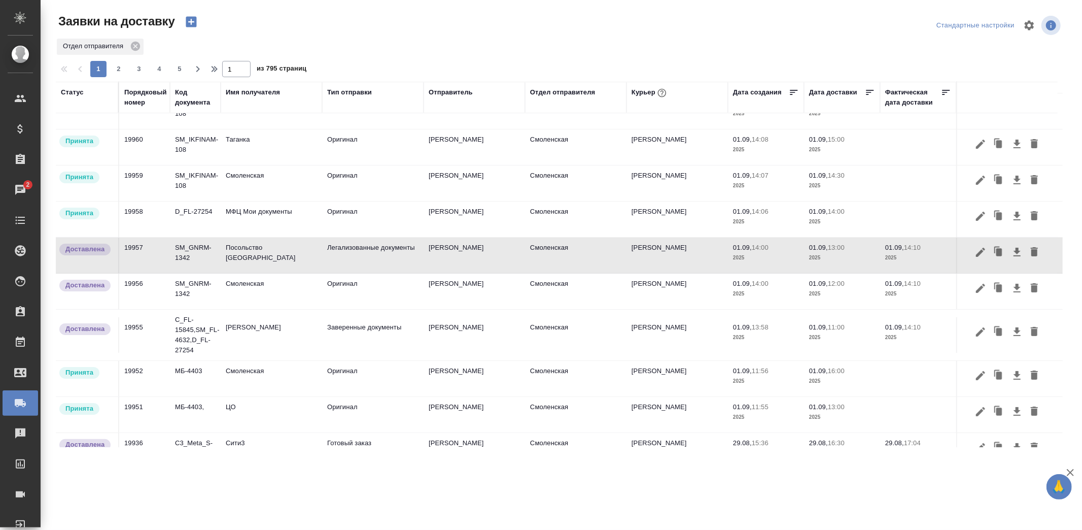
scroll to position [0, 0]
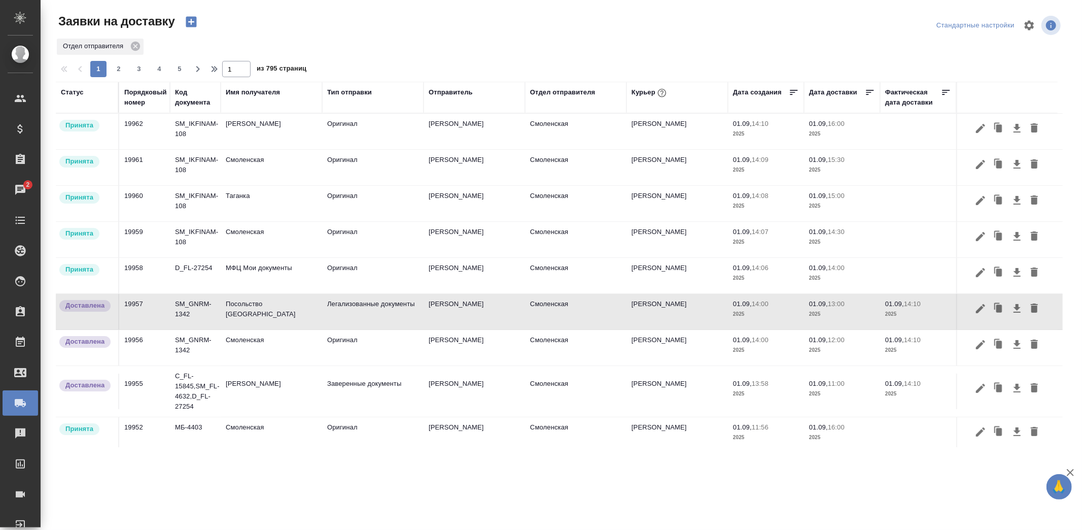
click at [316, 267] on td "МФЦ Мои документы" at bounding box center [271, 276] width 101 height 36
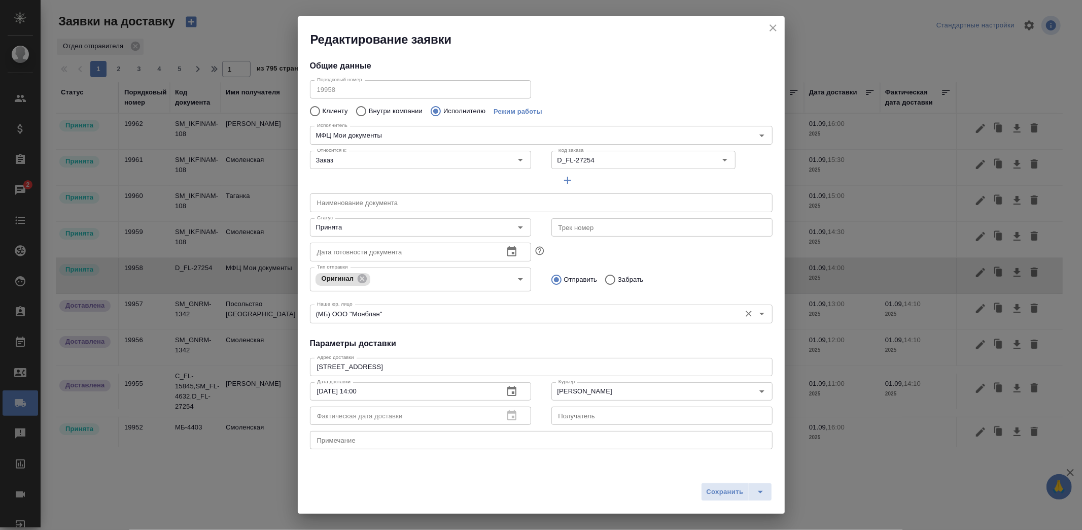
type input "МФЦ Мои документы"
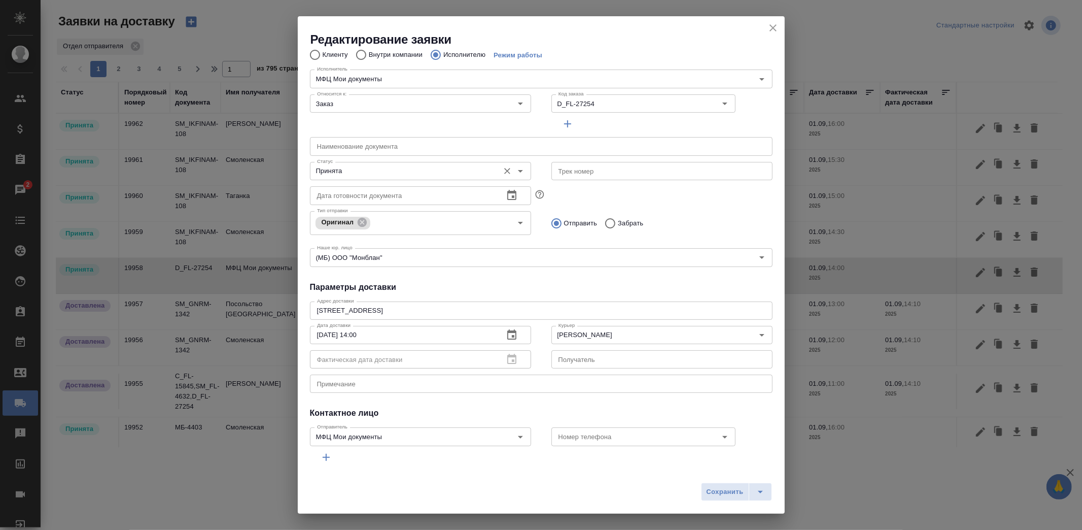
scroll to position [34, 0]
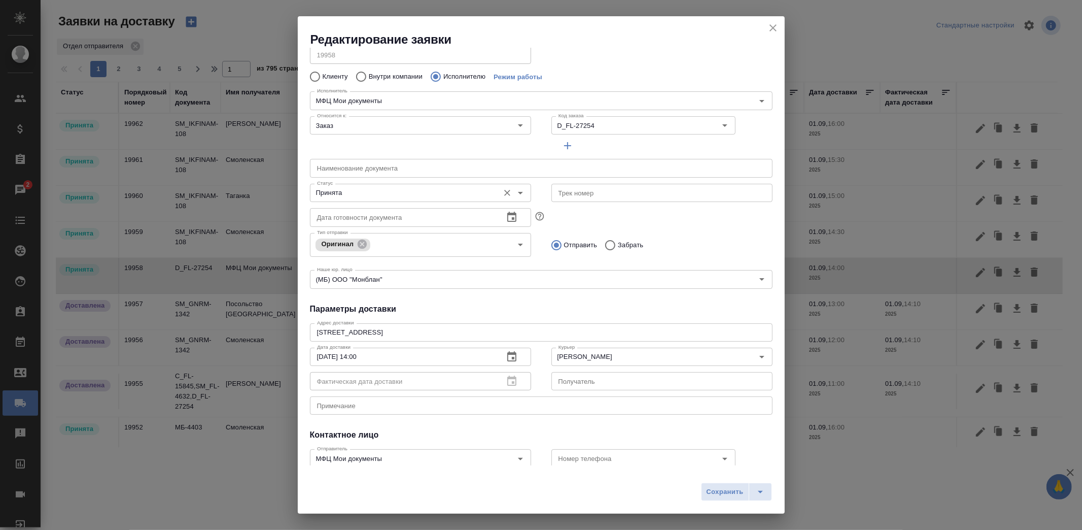
click at [446, 190] on input "Принята" at bounding box center [403, 193] width 181 height 12
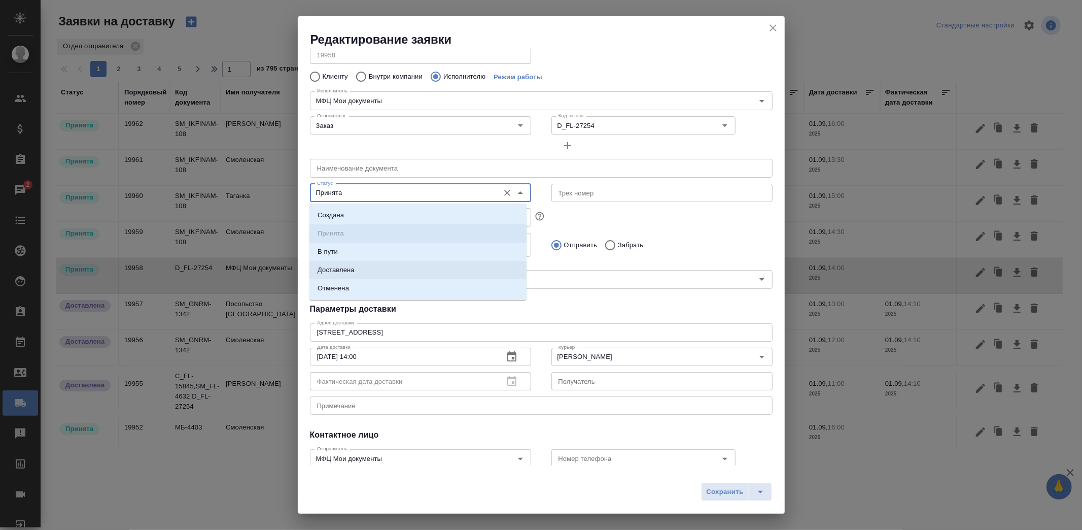
click at [371, 263] on li "Доставлена" at bounding box center [417, 270] width 217 height 18
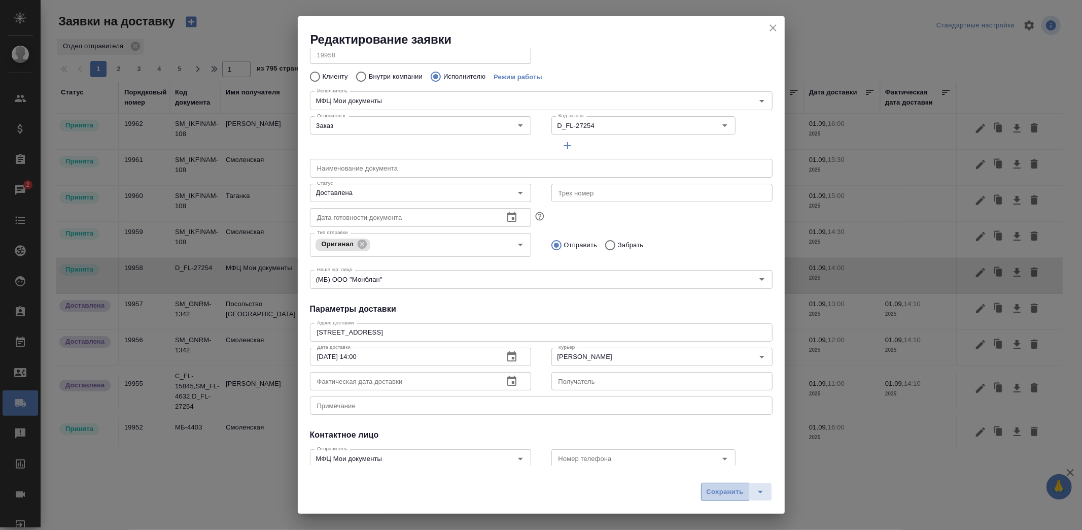
click at [722, 495] on span "Сохранить" at bounding box center [725, 492] width 37 height 12
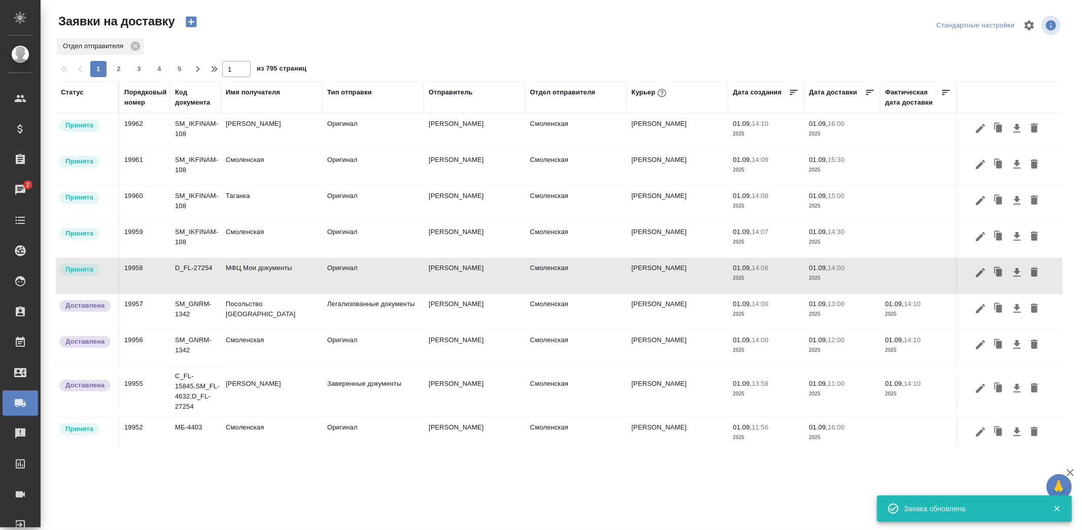
type input "Принята"
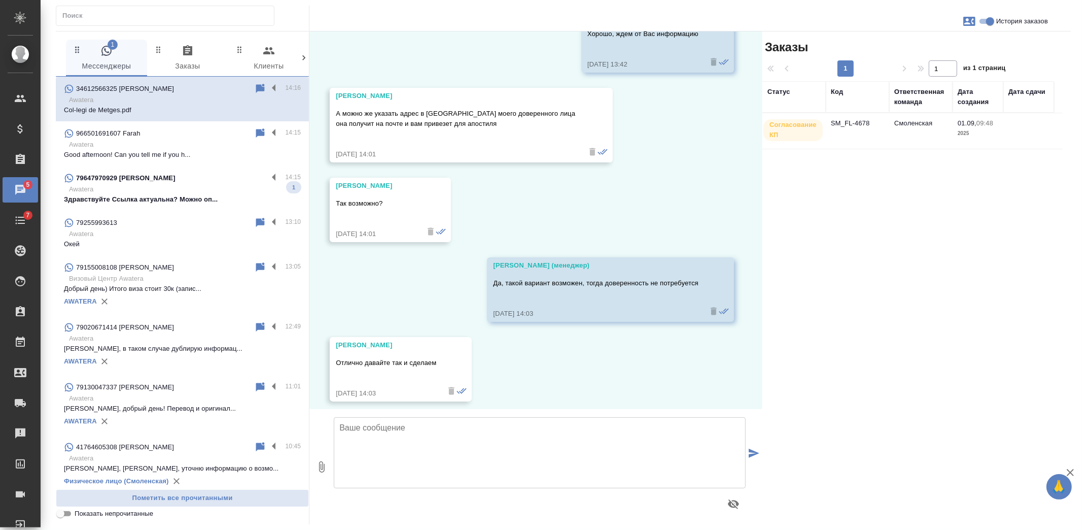
scroll to position [4498, 0]
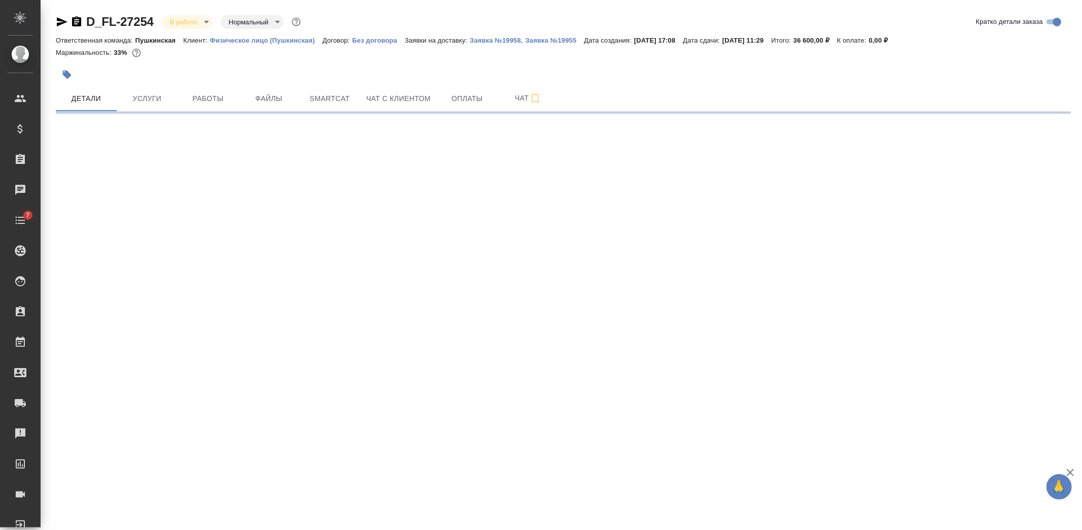
select select "RU"
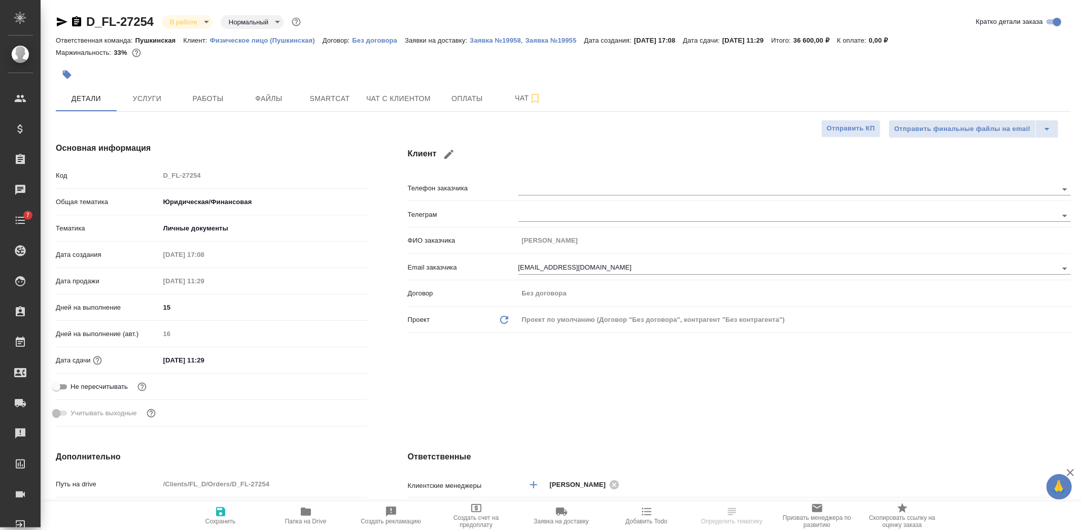
type textarea "x"
click at [216, 107] on button "Работы" at bounding box center [208, 98] width 61 height 25
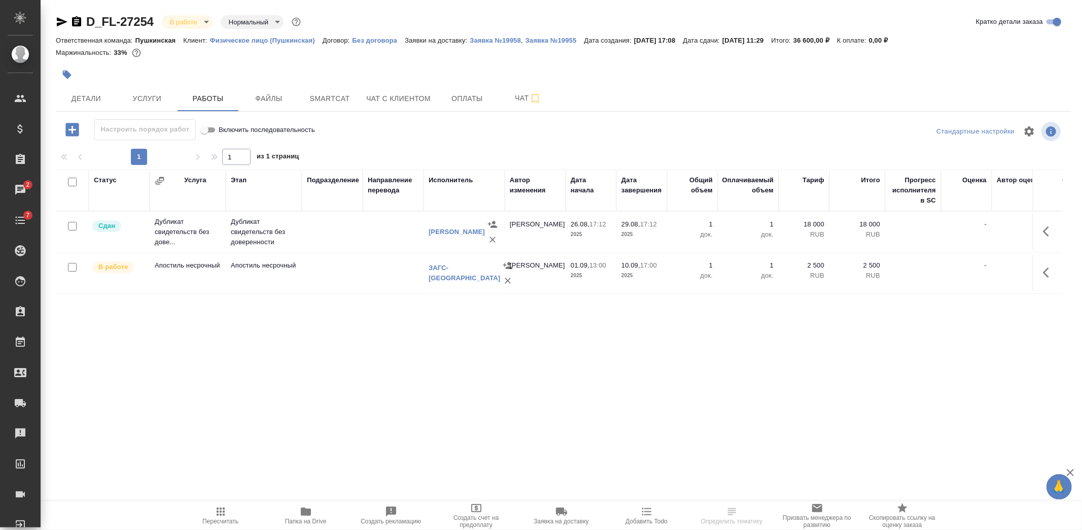
click at [338, 286] on td at bounding box center [332, 273] width 61 height 36
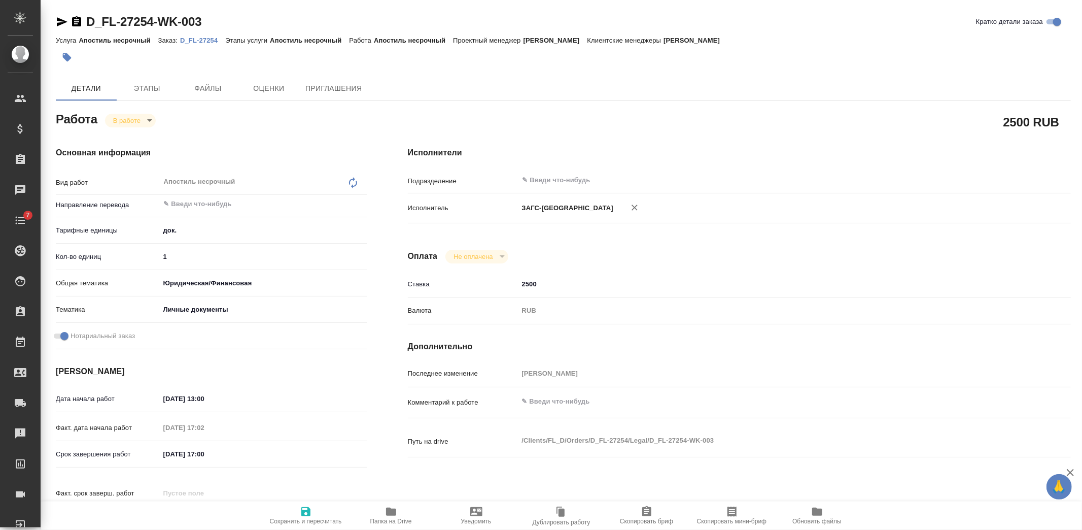
type textarea "x"
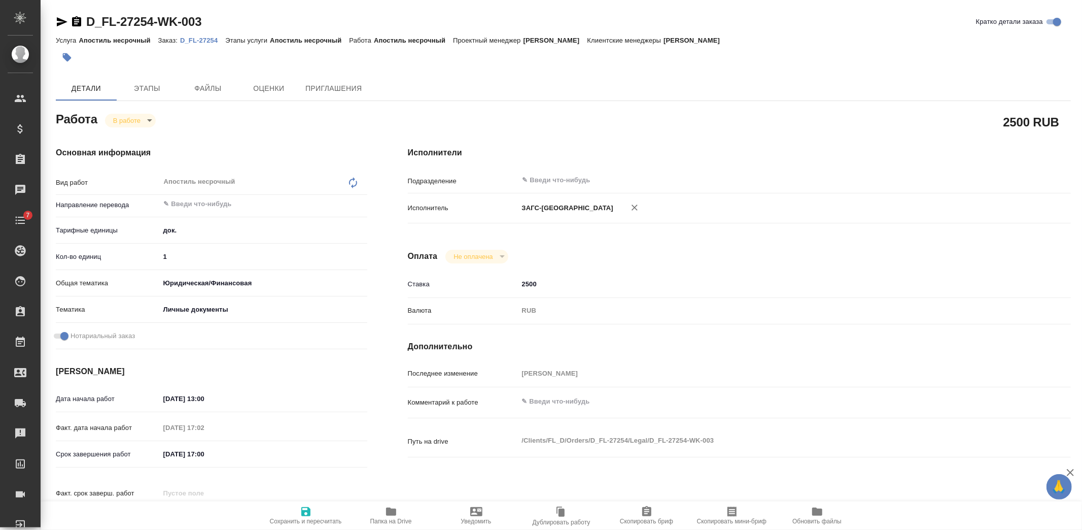
type textarea "x"
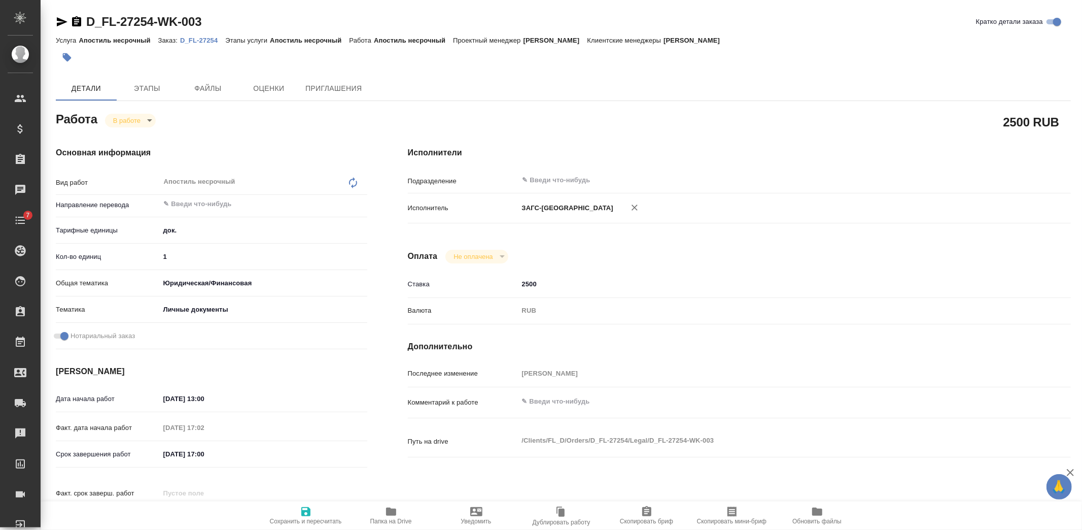
type textarea "x"
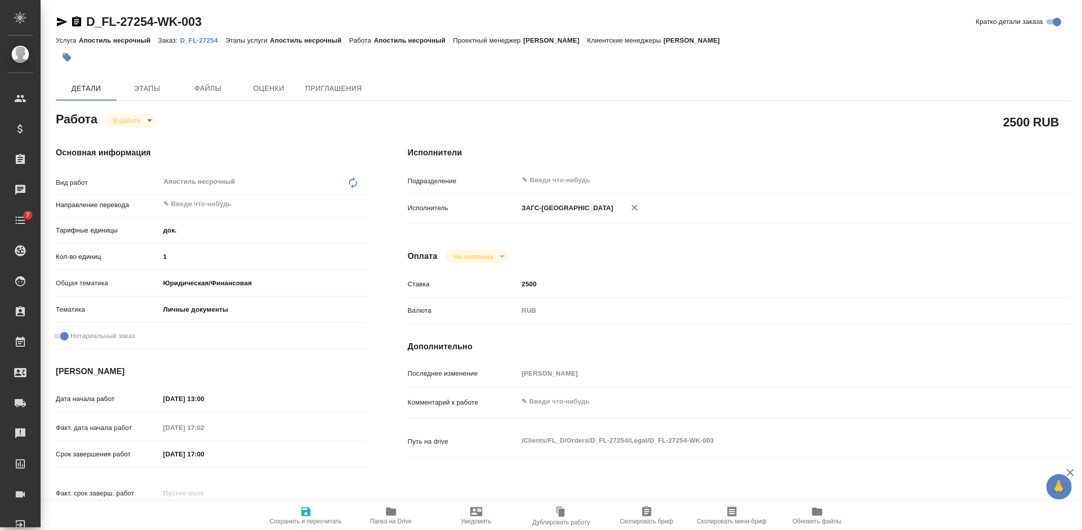
type textarea "x"
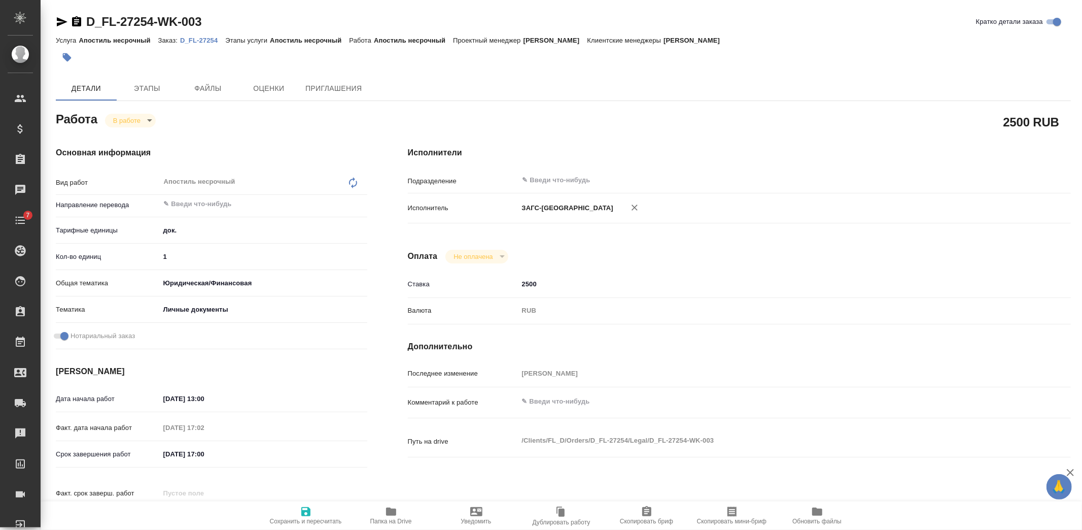
type textarea "x"
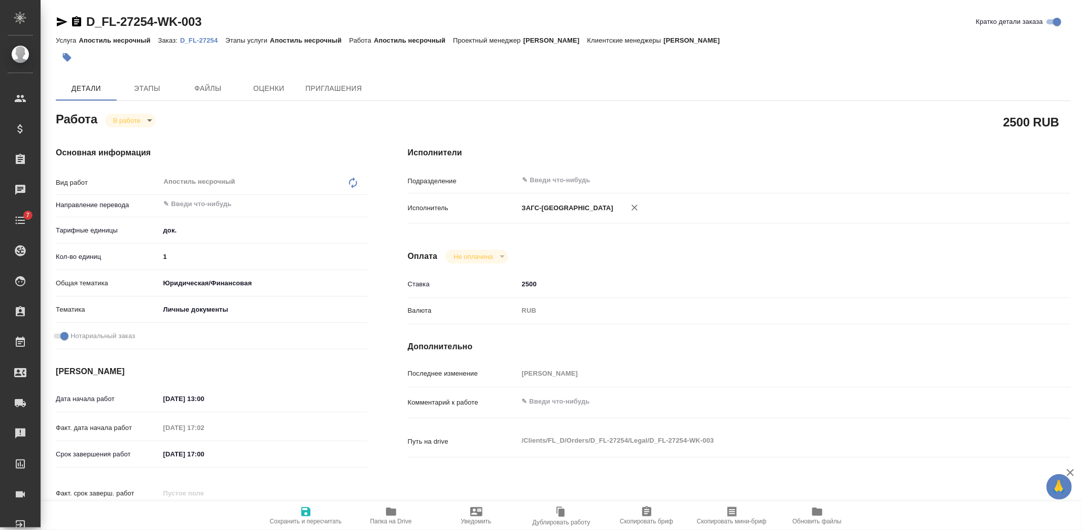
type textarea "x"
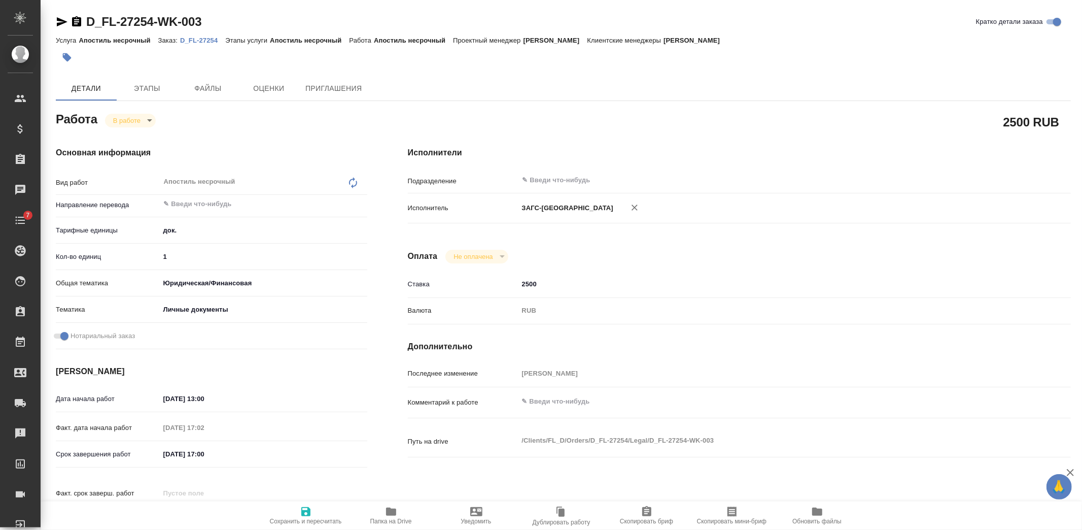
type textarea "x"
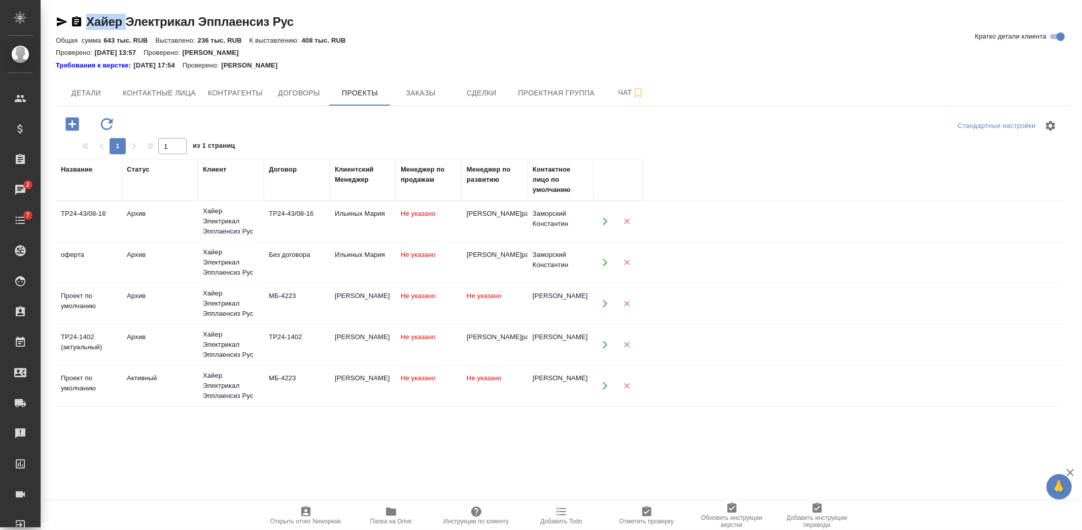
drag, startPoint x: 82, startPoint y: 13, endPoint x: 124, endPoint y: 17, distance: 42.3
click at [124, 17] on div "Хайер Электрикал Эпплаенсиз [PERSON_NAME] детали клиента Общая сумма 643 тыс. R…" at bounding box center [563, 292] width 1026 height 585
copy link "Хайер"
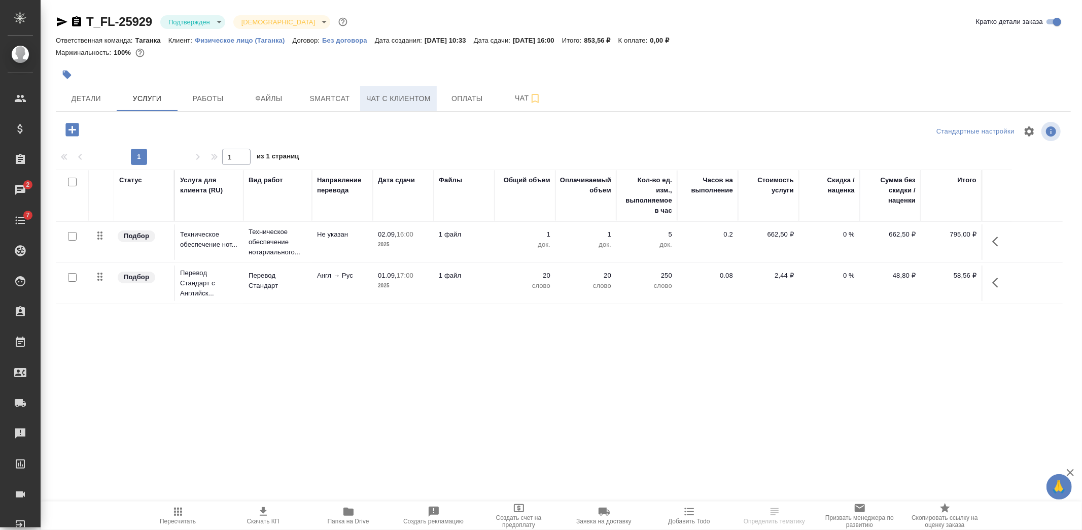
click at [404, 95] on span "Чат с клиентом" at bounding box center [398, 98] width 64 height 13
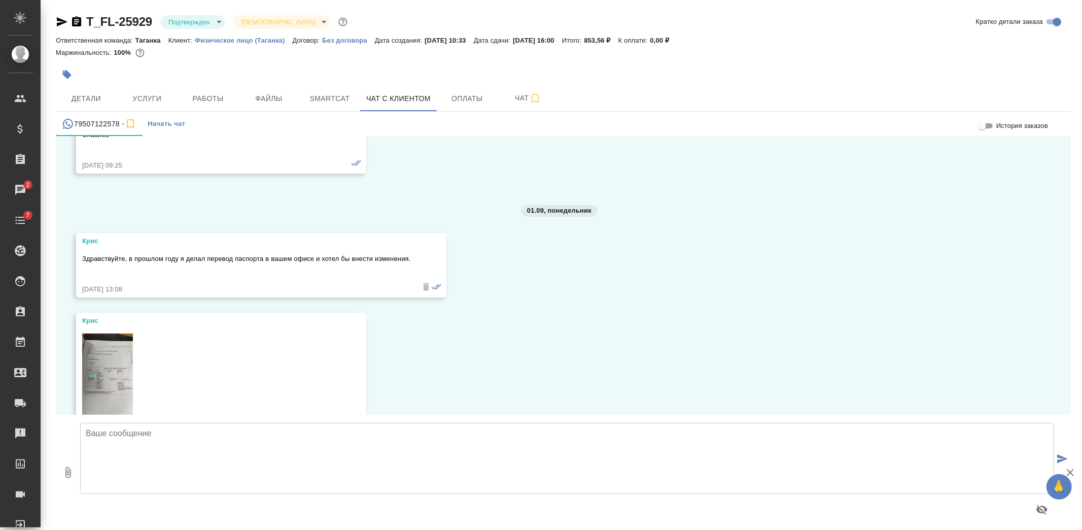
scroll to position [1761, 0]
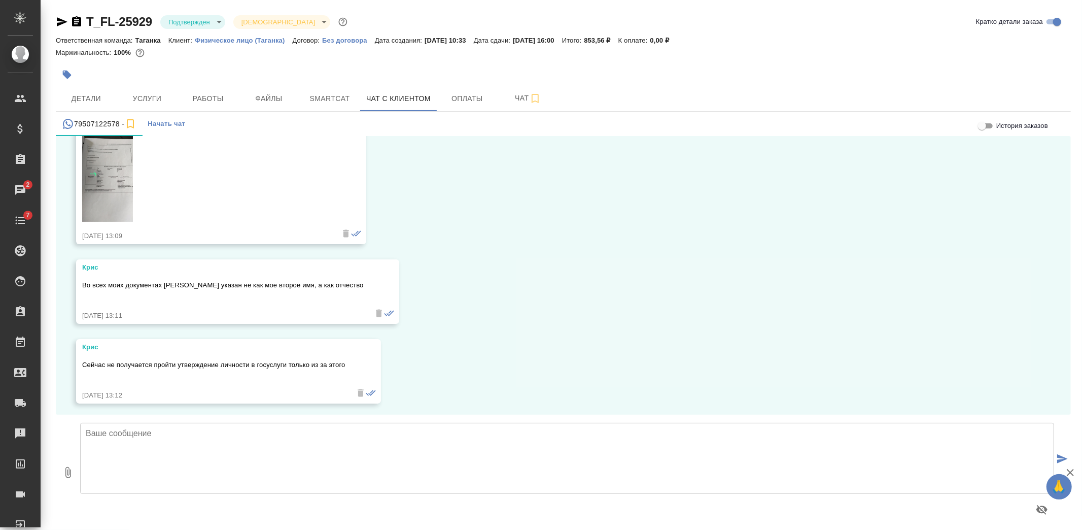
click at [114, 180] on img at bounding box center [107, 176] width 51 height 90
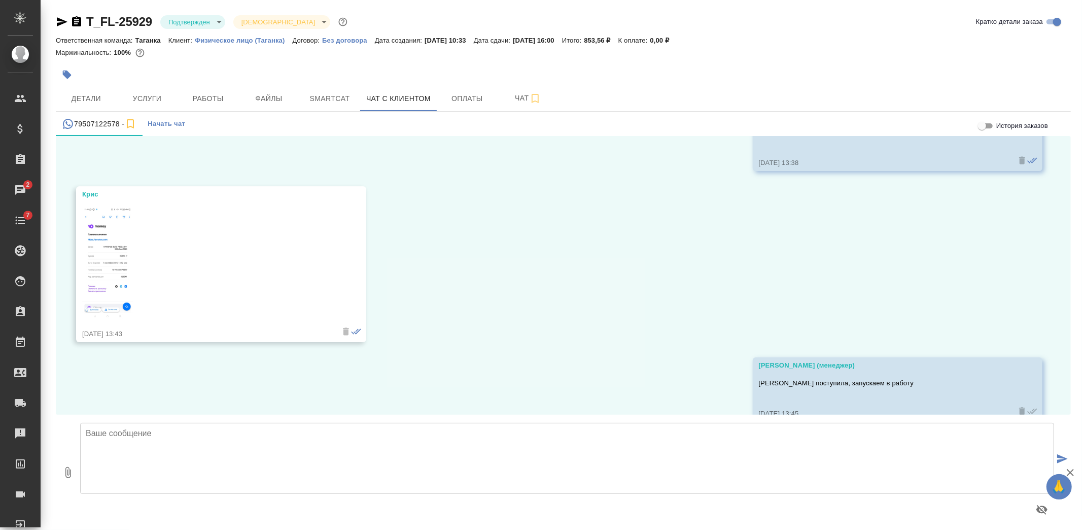
scroll to position [3001, 0]
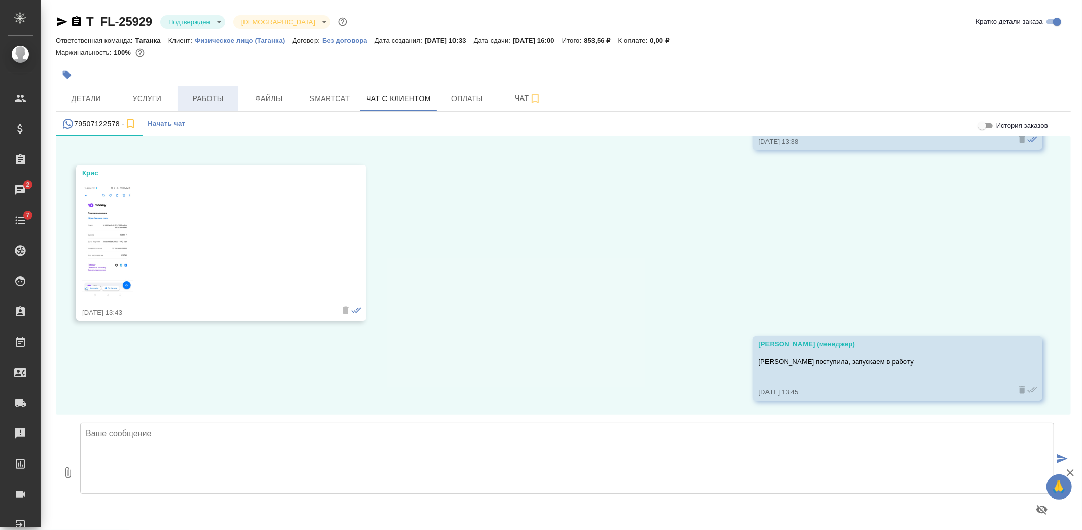
click at [230, 98] on span "Работы" at bounding box center [208, 98] width 49 height 13
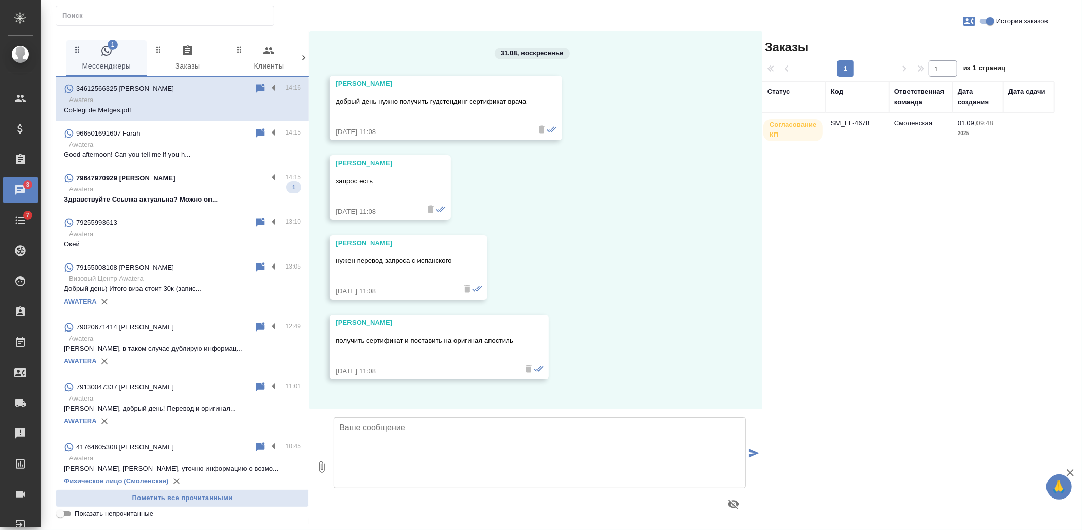
scroll to position [4498, 0]
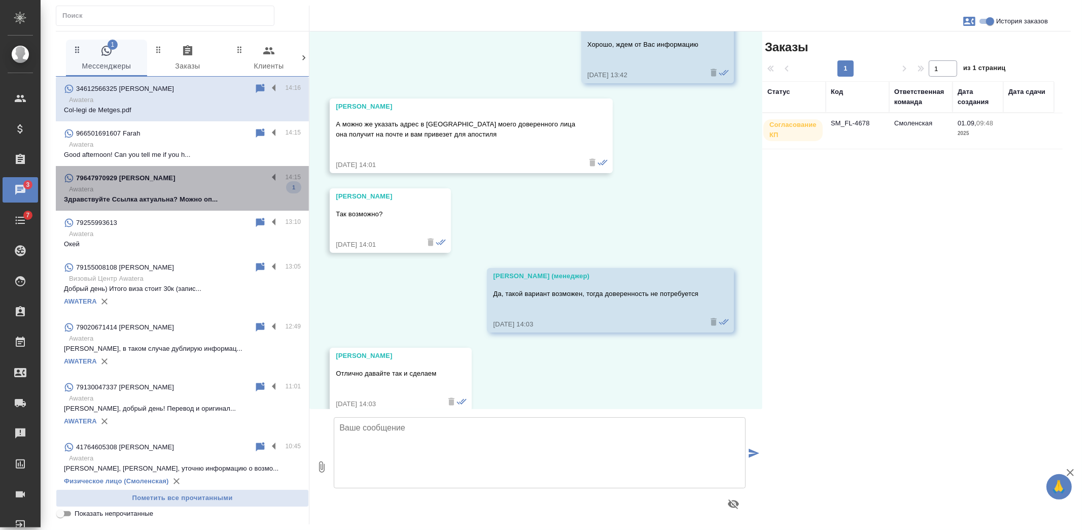
click at [186, 185] on p "Awatera" at bounding box center [185, 189] width 232 height 10
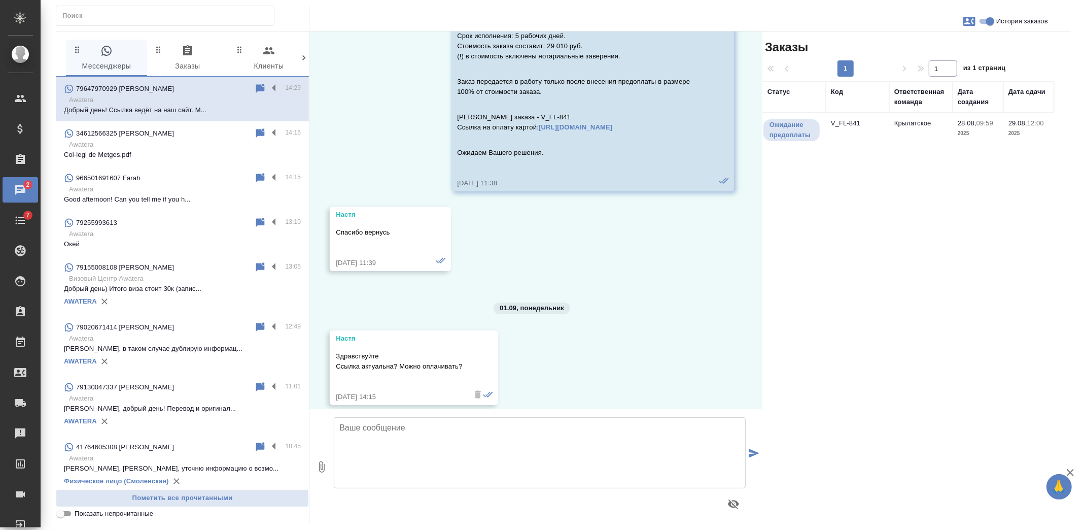
scroll to position [1900, 0]
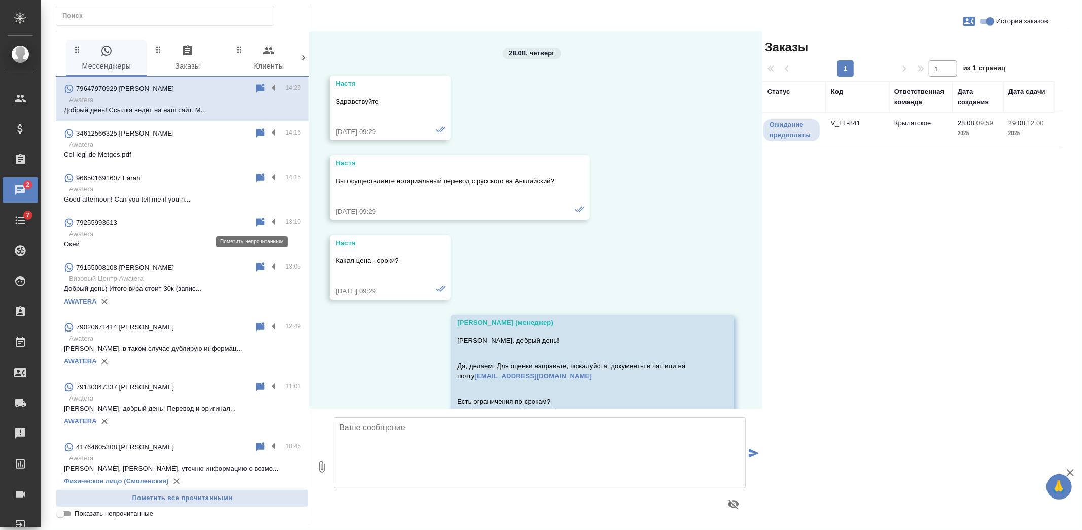
scroll to position [1900, 0]
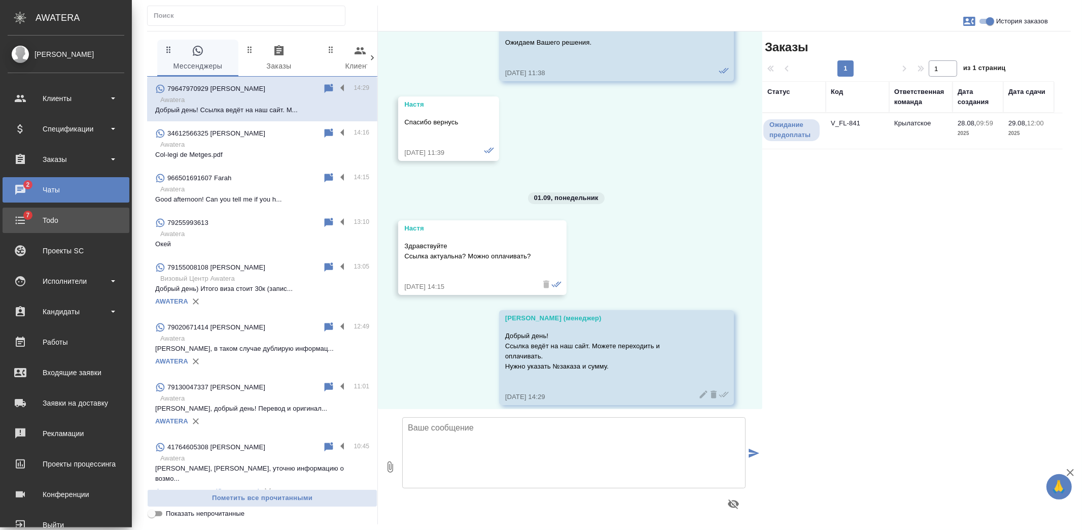
click at [13, 220] on div "Todo" at bounding box center [66, 220] width 117 height 15
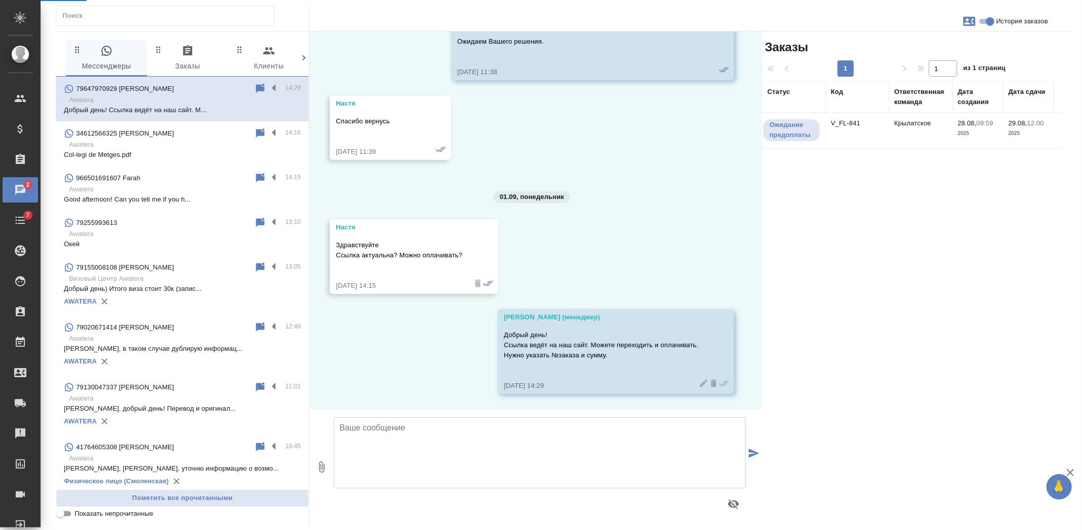
scroll to position [1920, 0]
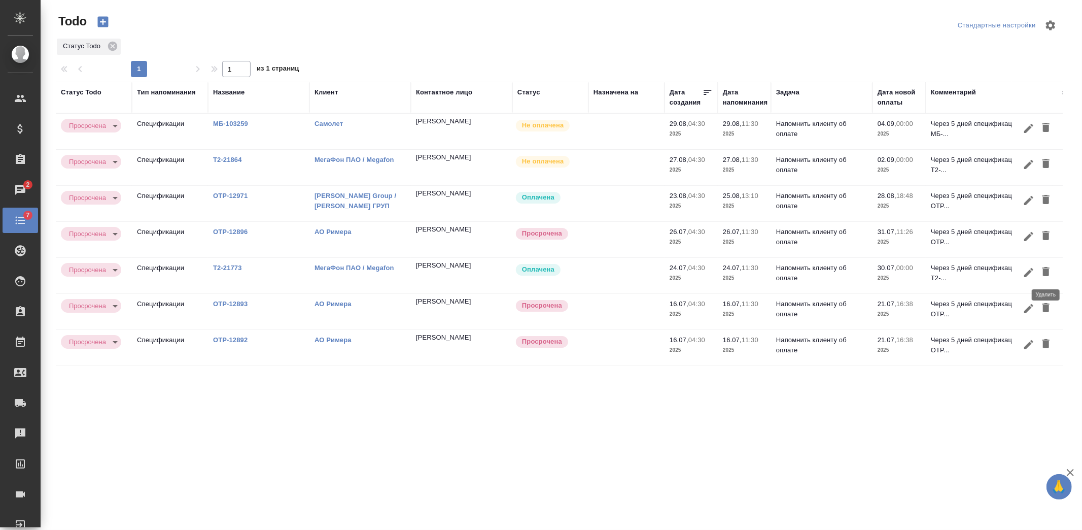
click at [1047, 274] on icon "button" at bounding box center [1046, 271] width 7 height 9
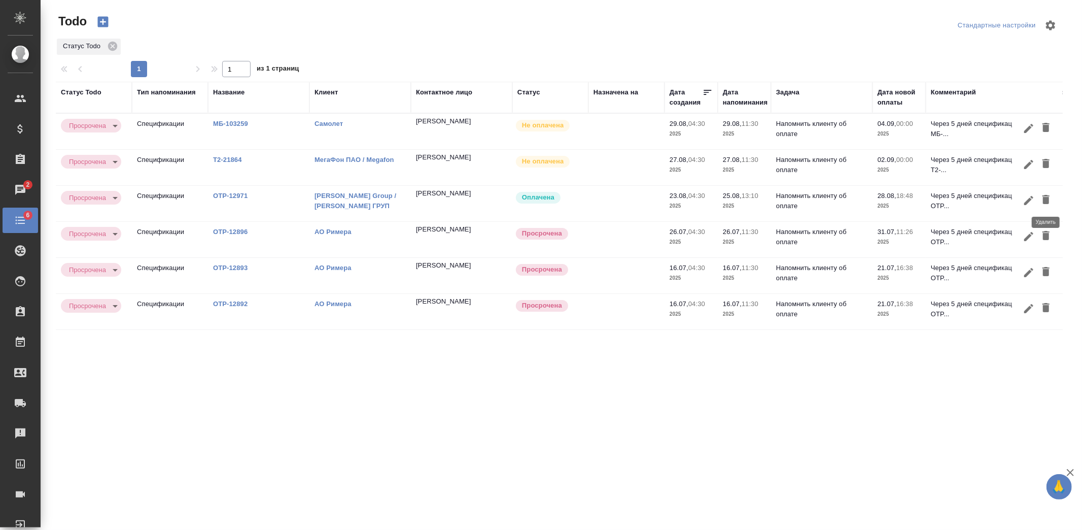
click at [1045, 197] on icon "button" at bounding box center [1046, 199] width 7 height 9
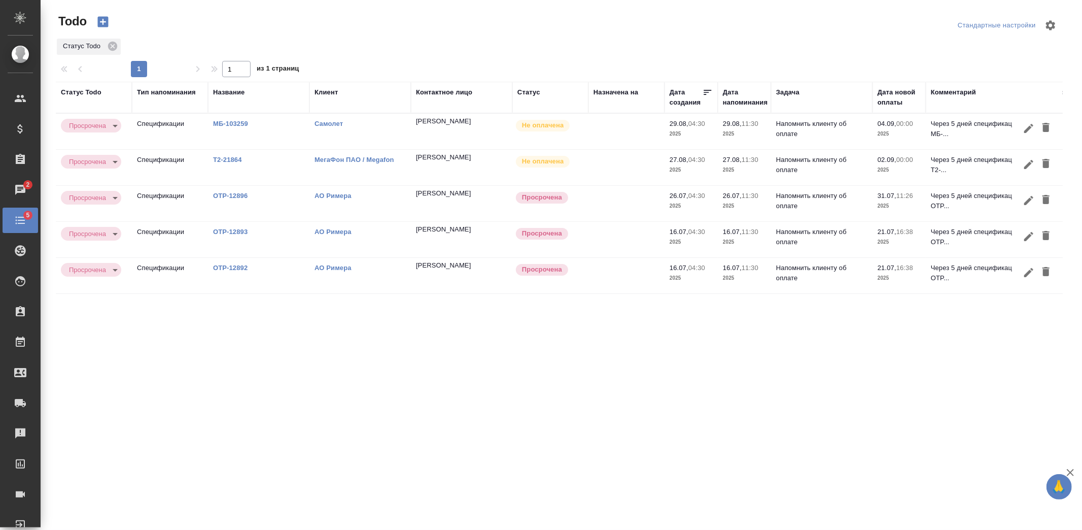
click at [334, 158] on link "МегаФон ПАО / Megafon" at bounding box center [355, 160] width 80 height 8
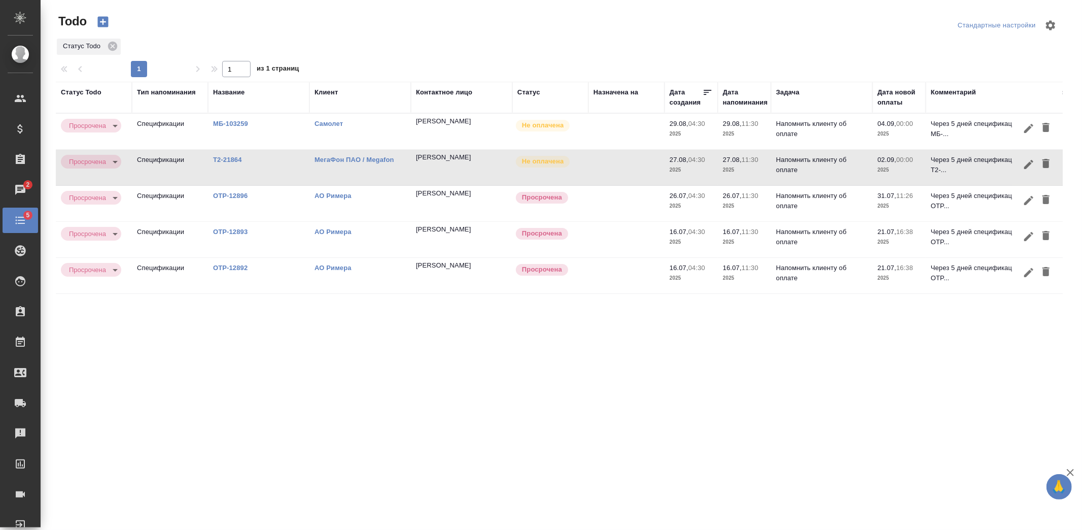
click at [223, 159] on link "Т2-21864" at bounding box center [227, 160] width 29 height 8
click at [1043, 158] on icon "button" at bounding box center [1046, 163] width 12 height 12
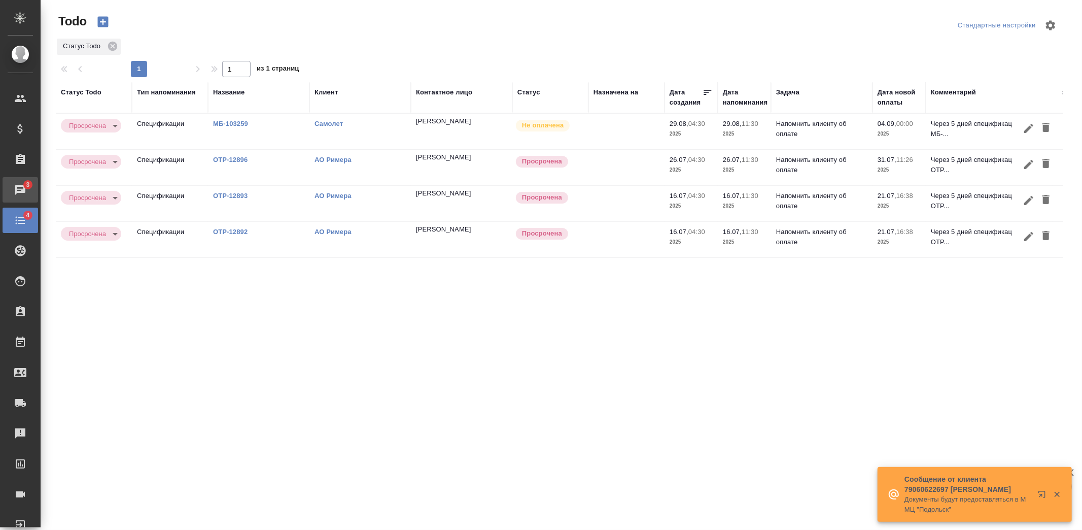
click at [20, 192] on div "Чаты" at bounding box center [7, 189] width 25 height 15
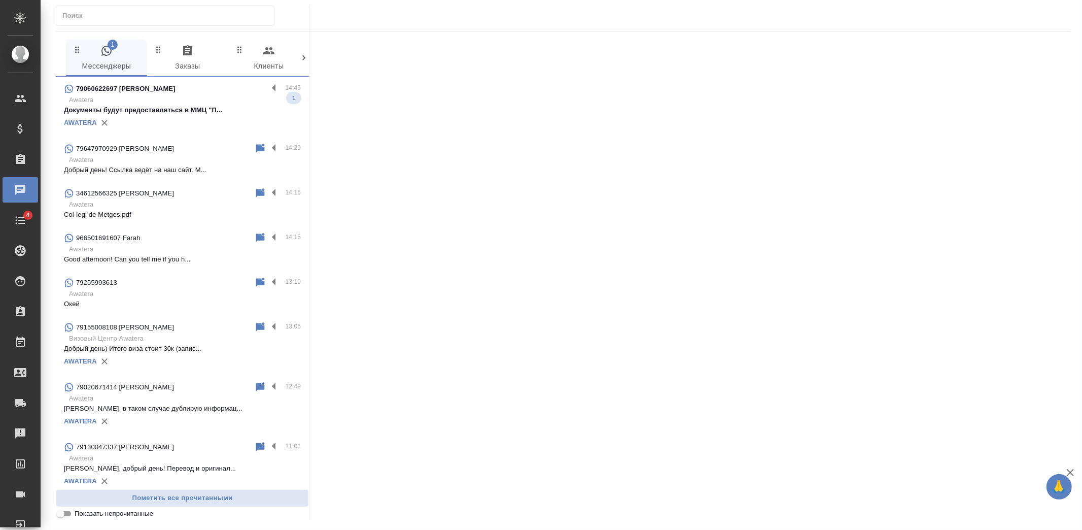
click at [178, 103] on p "Awatera" at bounding box center [185, 100] width 232 height 10
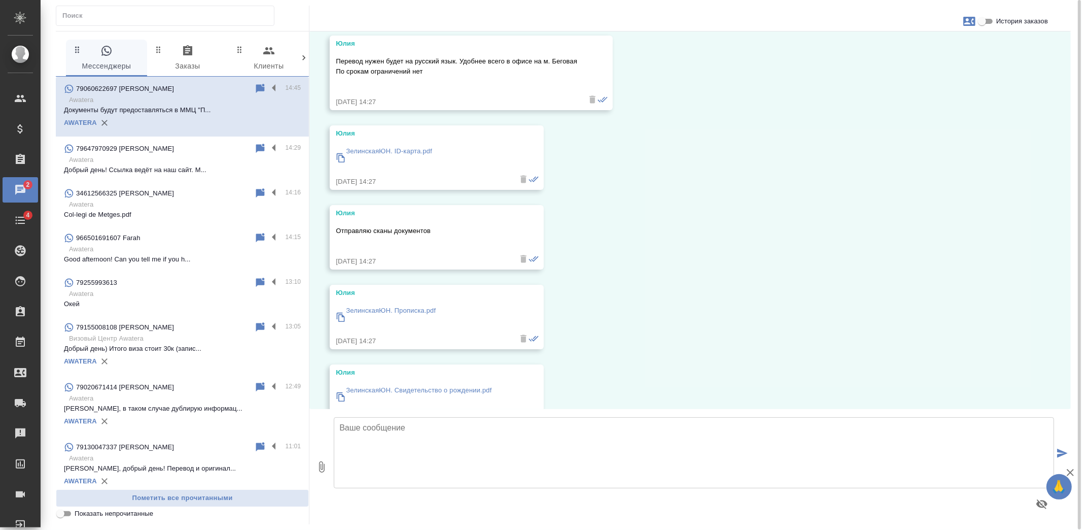
scroll to position [676, 0]
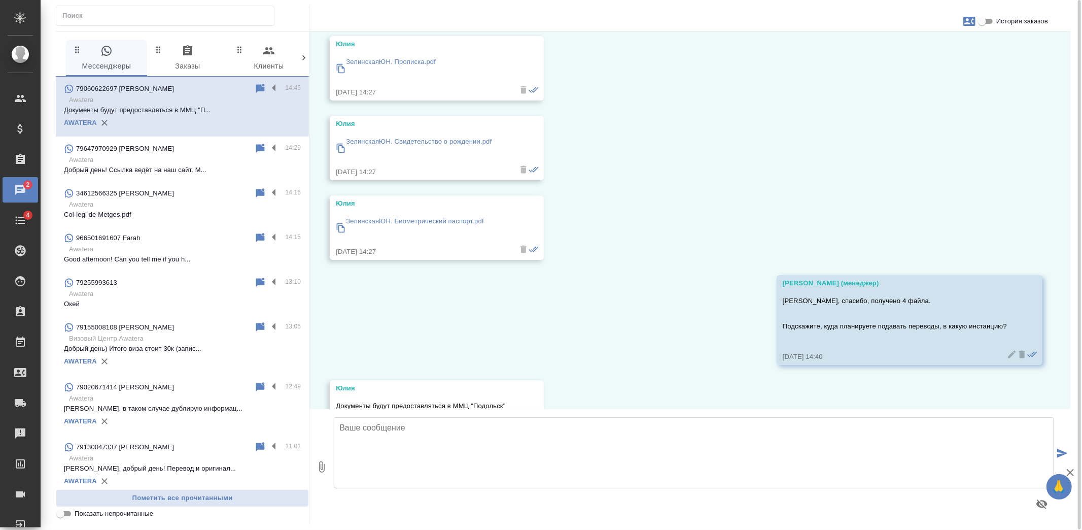
click at [396, 220] on p "ЗелинскаяЮН. Биометрический паспорт.pdf" at bounding box center [415, 221] width 138 height 10
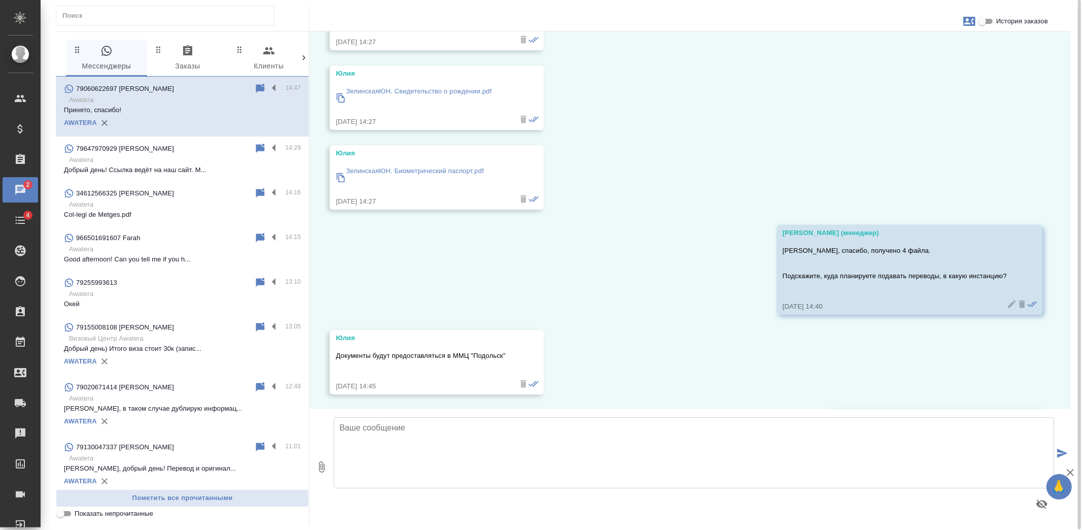
scroll to position [806, 0]
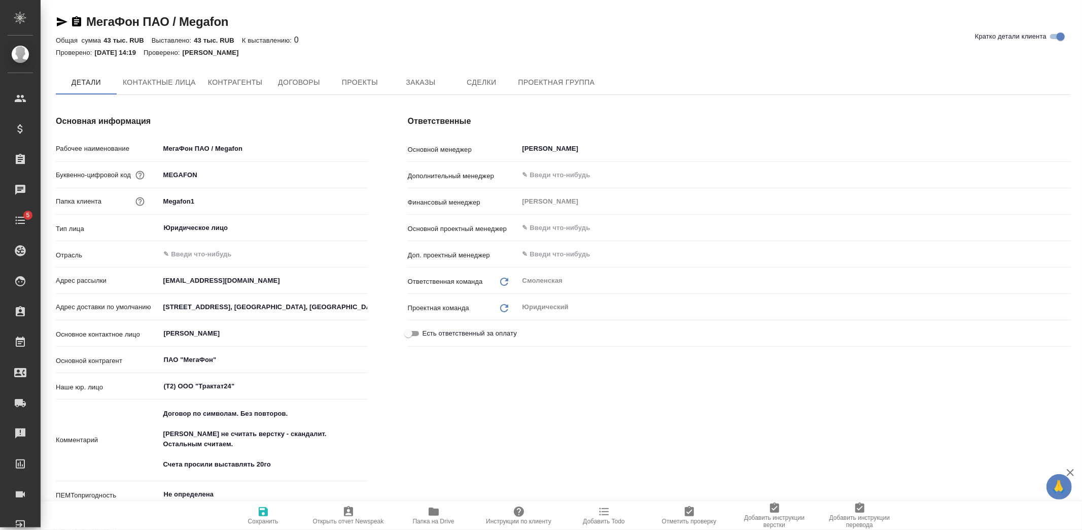
type textarea "x"
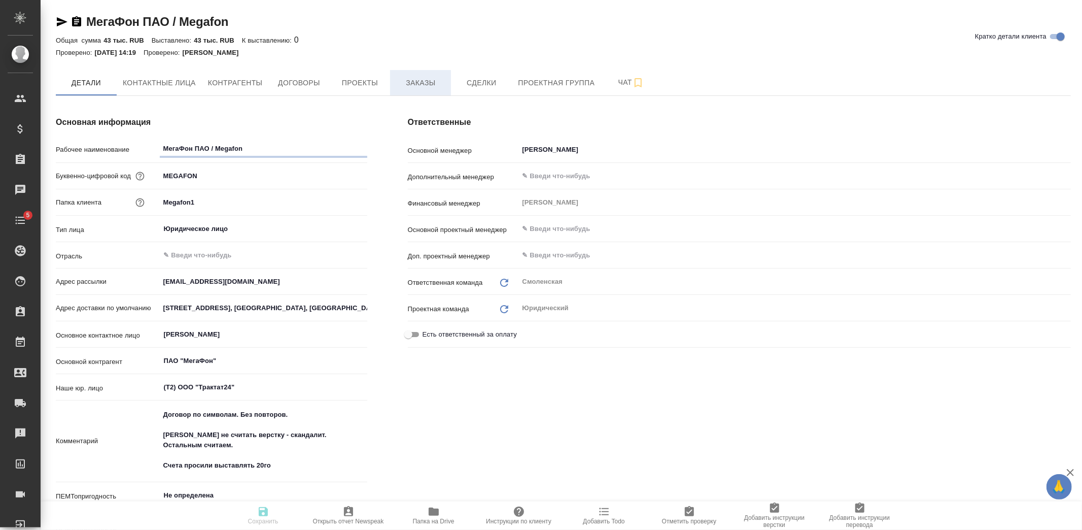
type textarea "x"
click at [430, 87] on span "Заказы" at bounding box center [420, 83] width 49 height 13
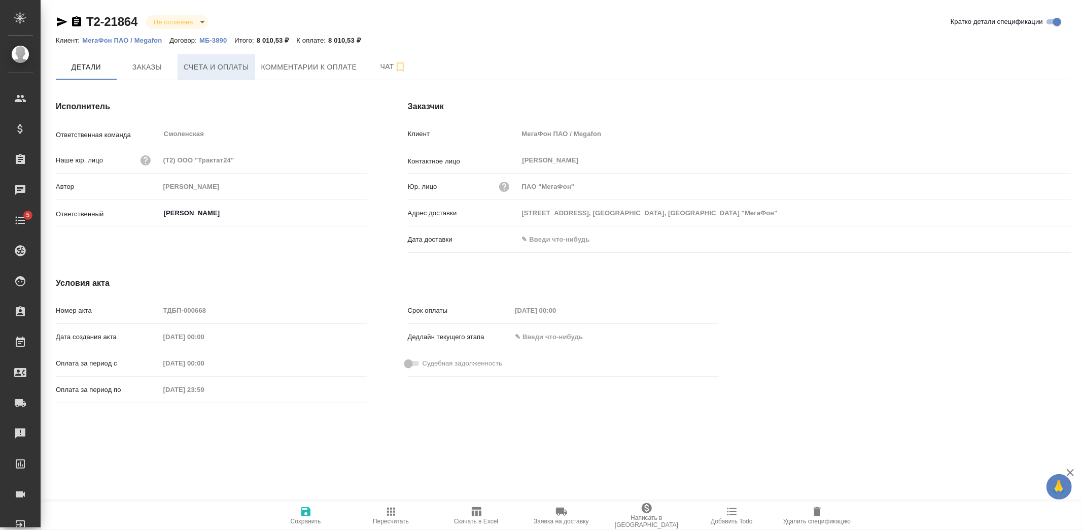
click at [239, 63] on span "Счета и оплаты" at bounding box center [216, 67] width 65 height 13
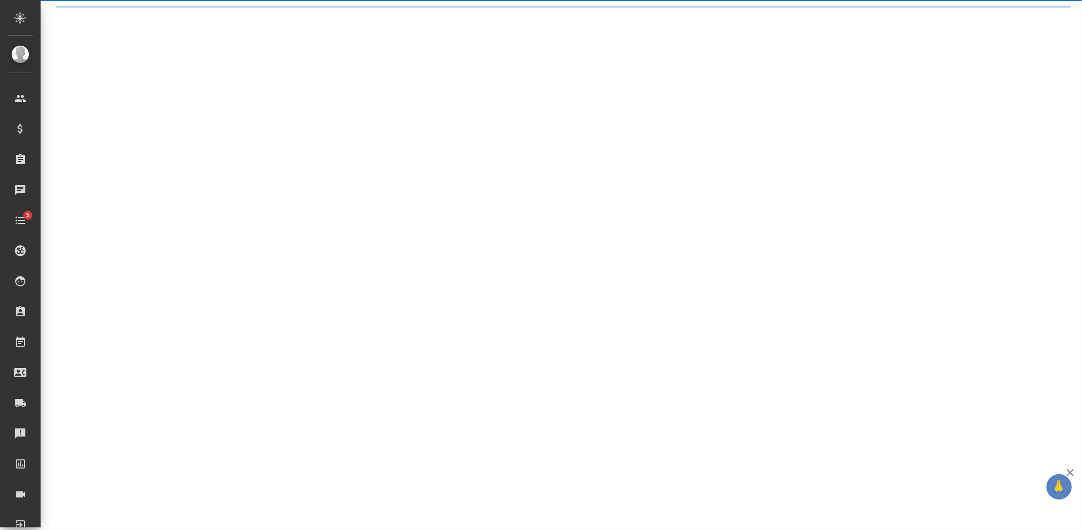
click at [310, 73] on div ".cls-1 fill:#fff; AWATERA Kozlova Mariia Клиенты Спецификации Заказы Чаты 5 Tod…" at bounding box center [541, 265] width 1082 height 530
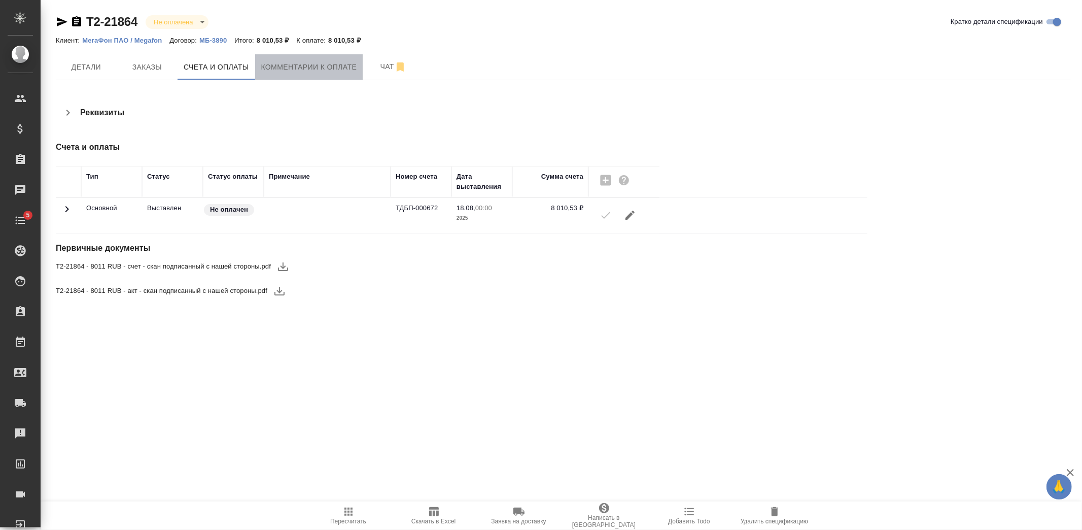
click at [312, 69] on span "Комментарии к оплате" at bounding box center [309, 67] width 96 height 13
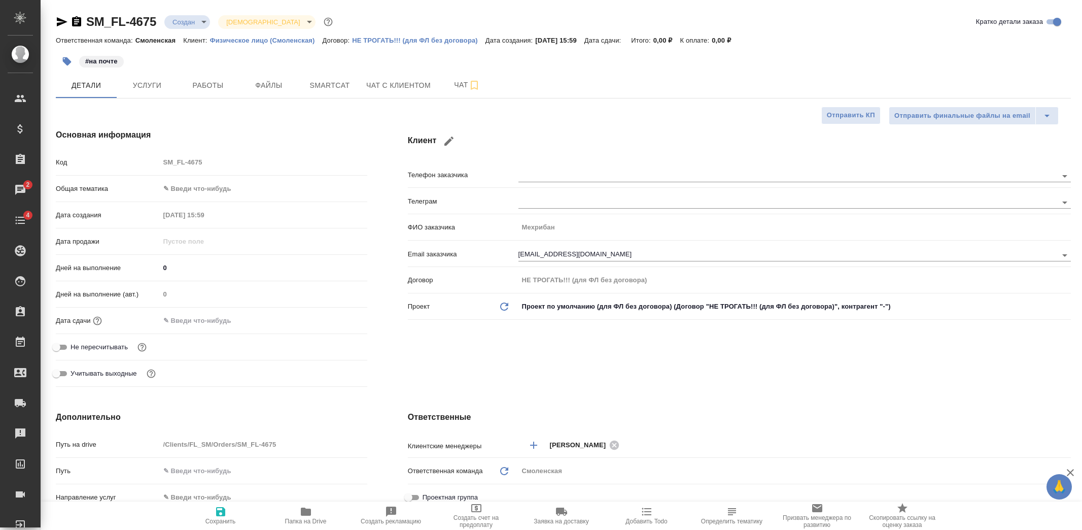
select select "RU"
